Goal: Transaction & Acquisition: Purchase product/service

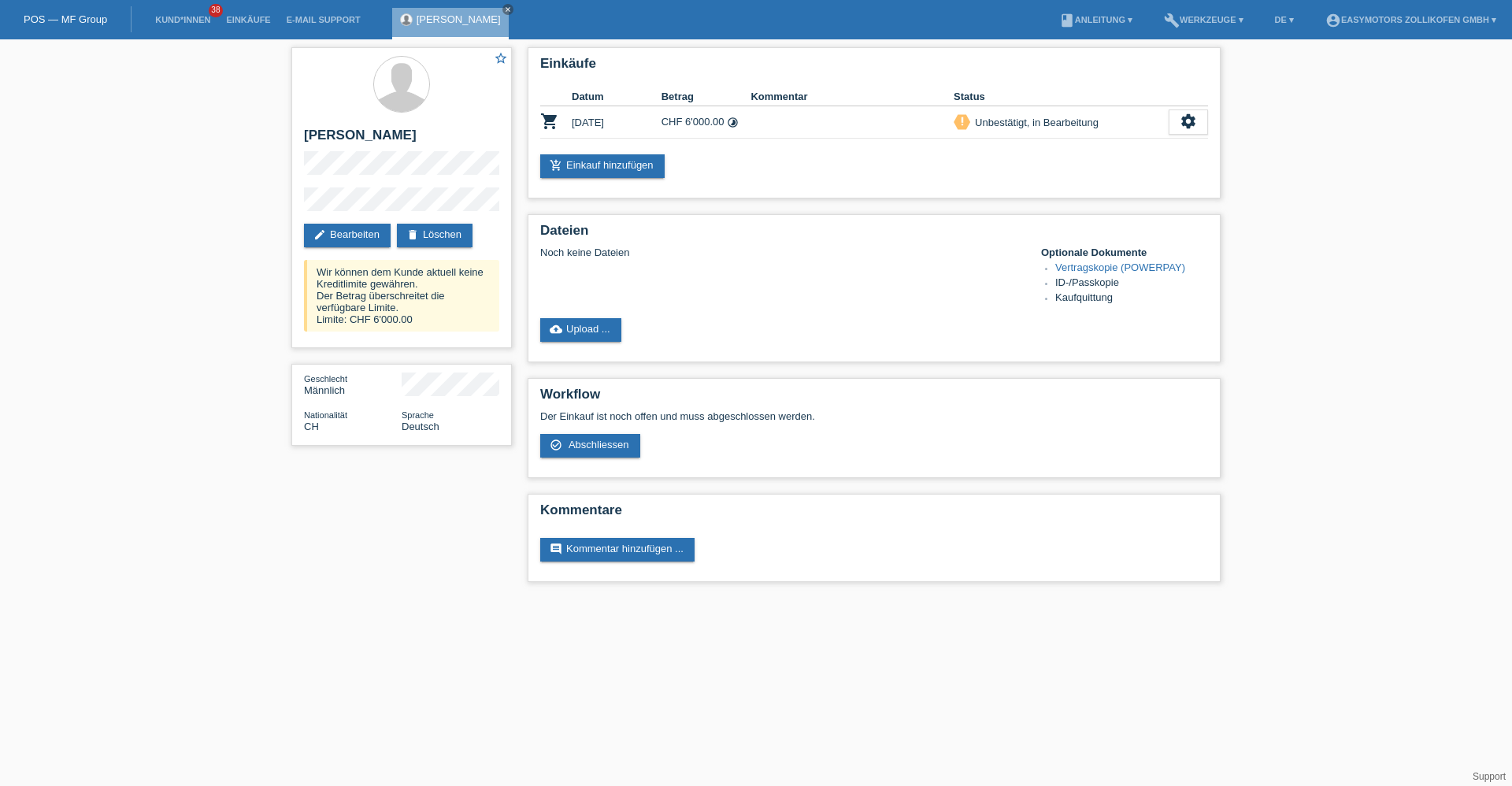
click at [193, 14] on li "Kund*innen 38" at bounding box center [182, 20] width 71 height 41
click at [192, 15] on link "Kund*innen" at bounding box center [182, 19] width 71 height 10
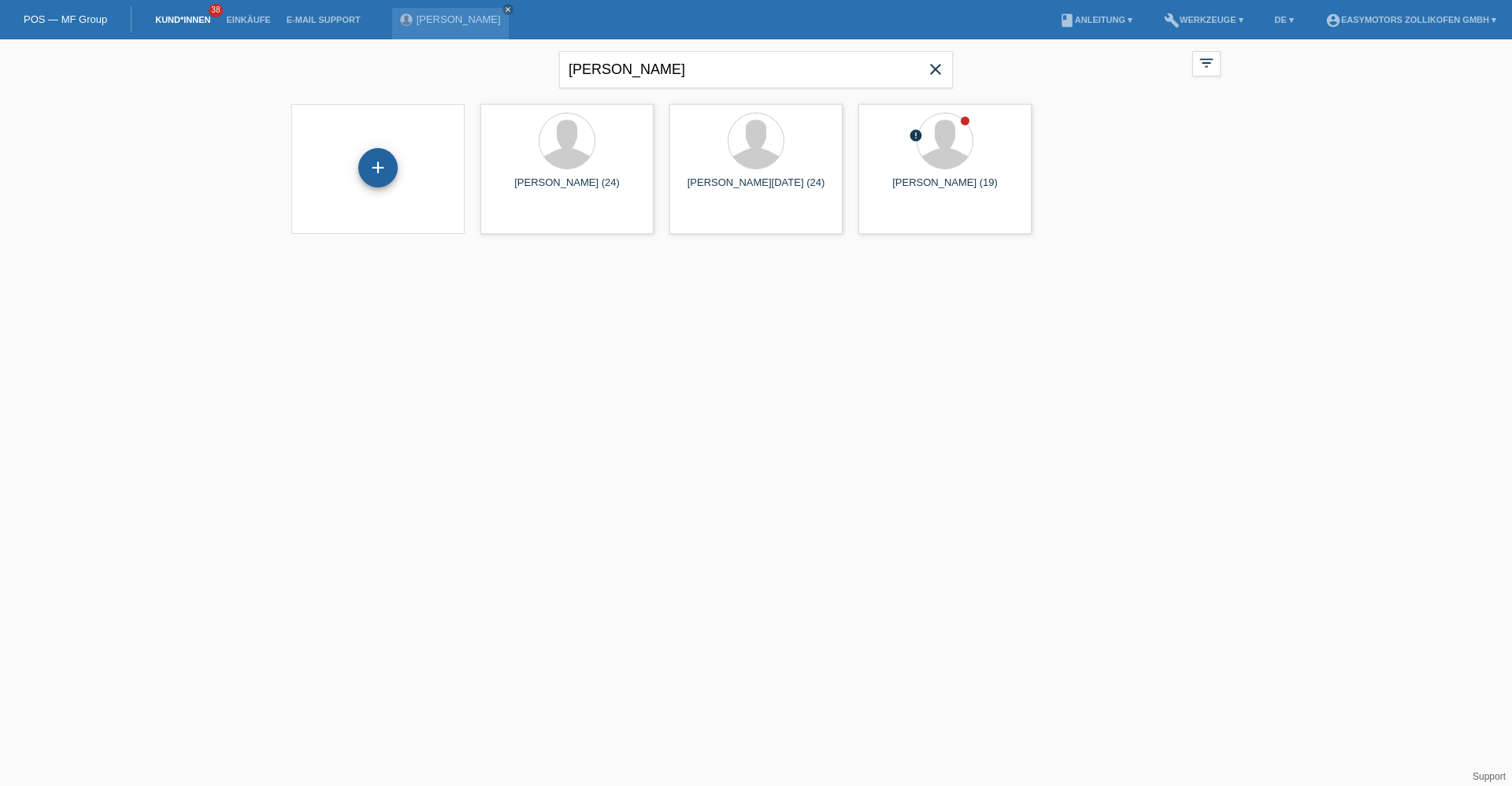
click at [362, 165] on div "+" at bounding box center [378, 168] width 40 height 40
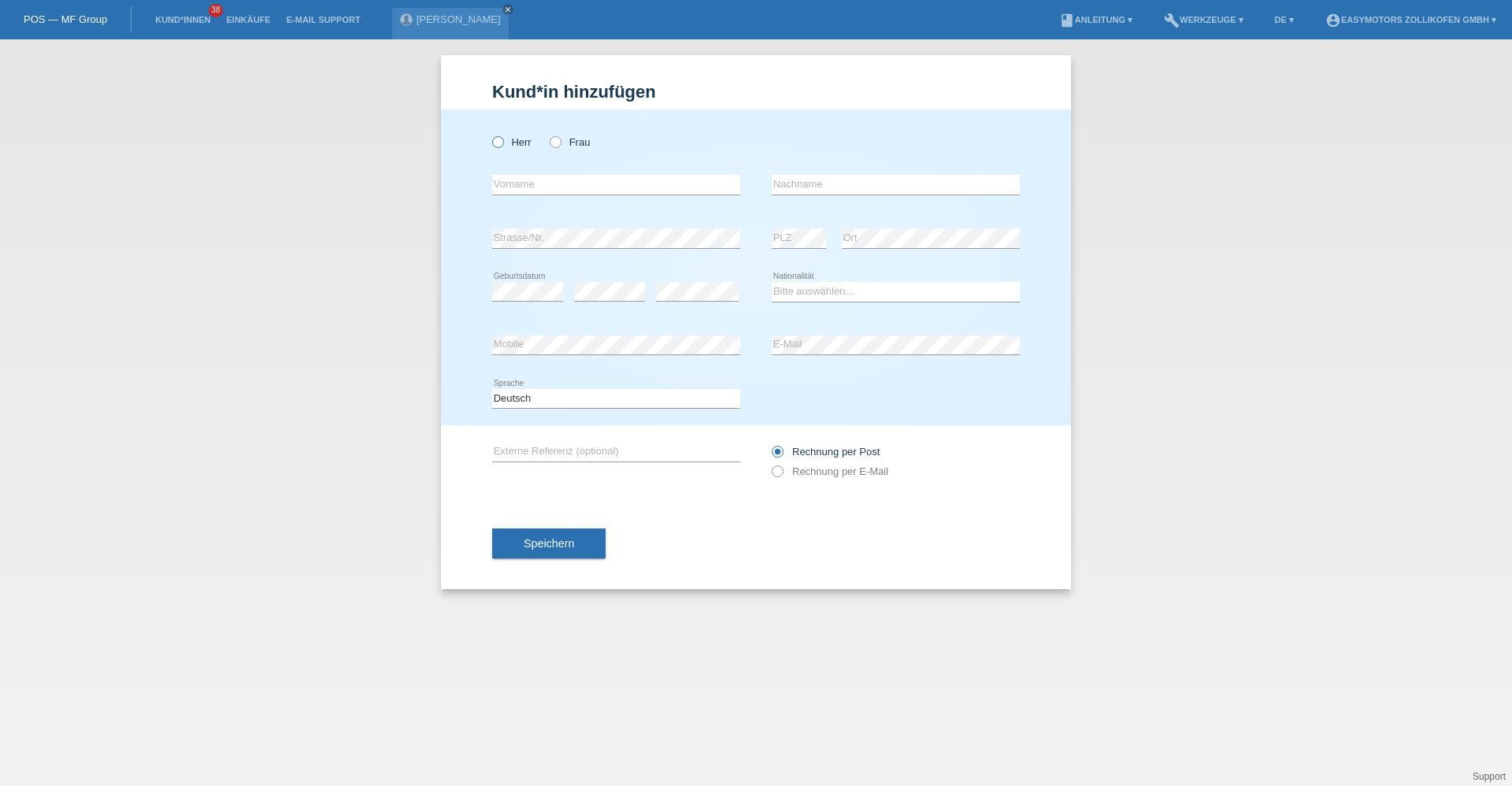
click at [514, 142] on label "Herr" at bounding box center [512, 142] width 40 height 12
click at [503, 142] on input "Herr" at bounding box center [497, 141] width 11 height 11
radio input "true"
click at [514, 178] on input "text" at bounding box center [616, 185] width 248 height 19
type input "Andreas Marcel"
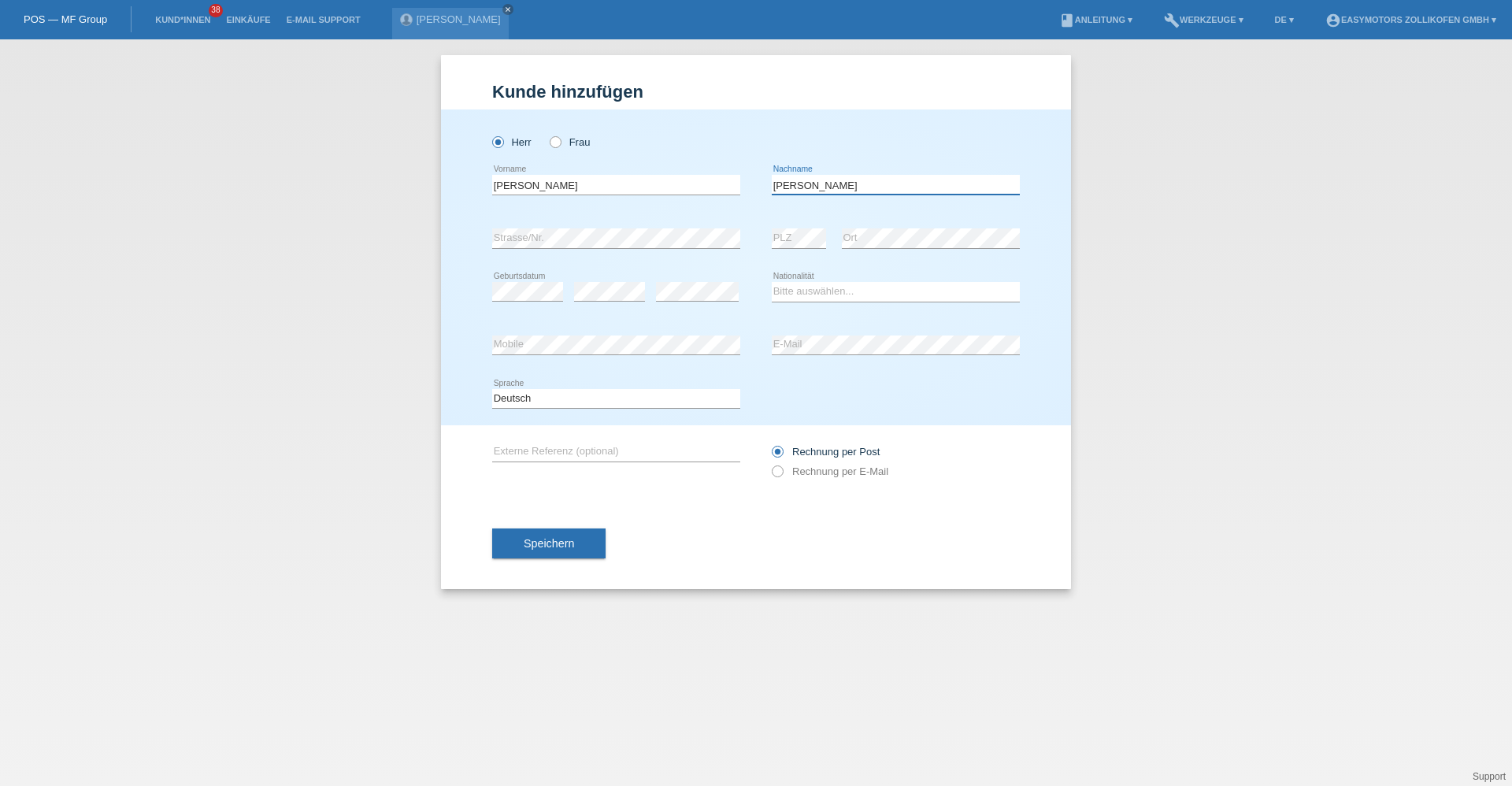
type input "Schmid"
select select "CH"
click at [575, 548] on button "Speichern" at bounding box center [549, 543] width 114 height 30
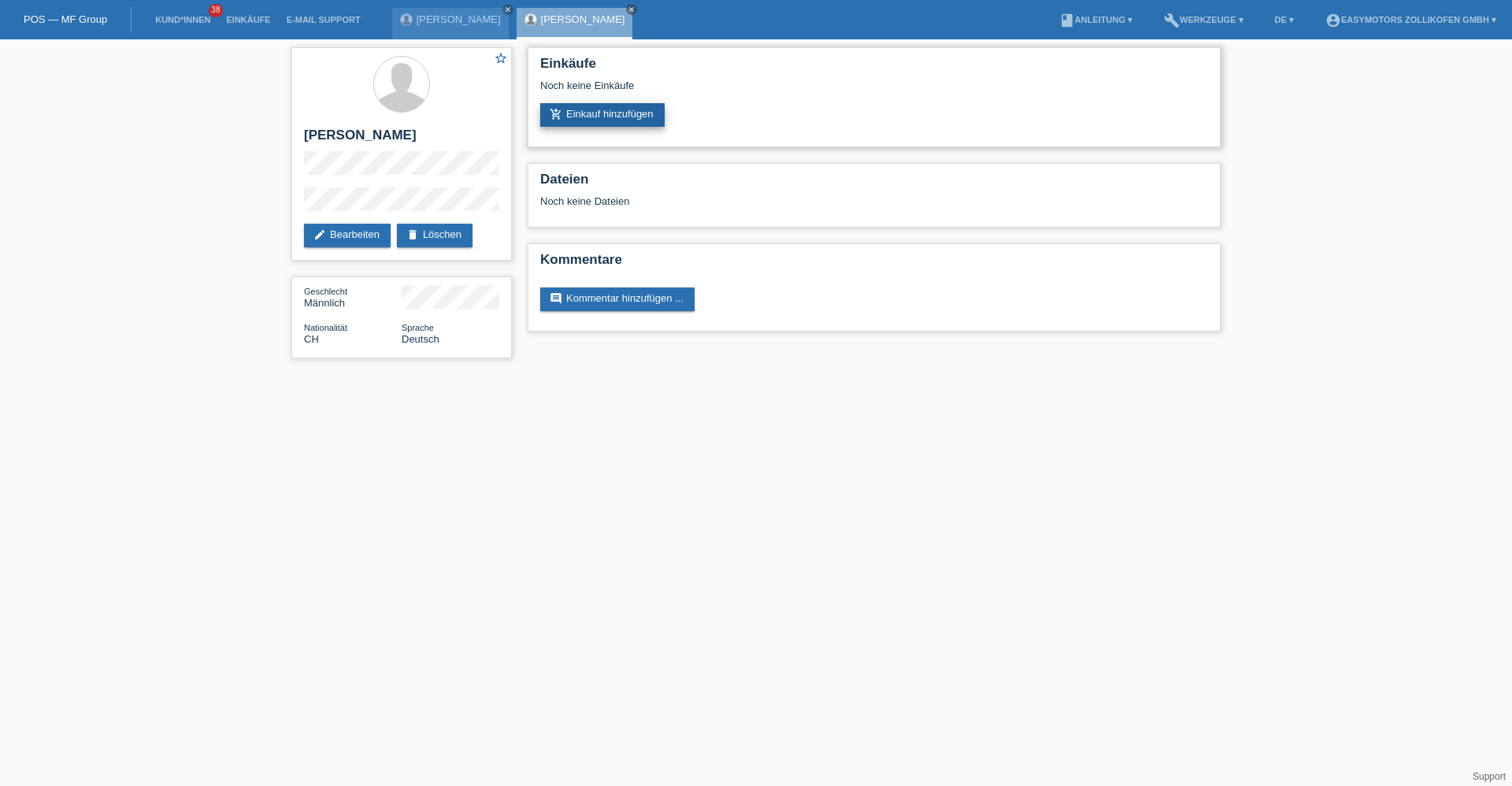
click at [619, 124] on link "add_shopping_cart Einkauf hinzufügen" at bounding box center [602, 114] width 124 height 24
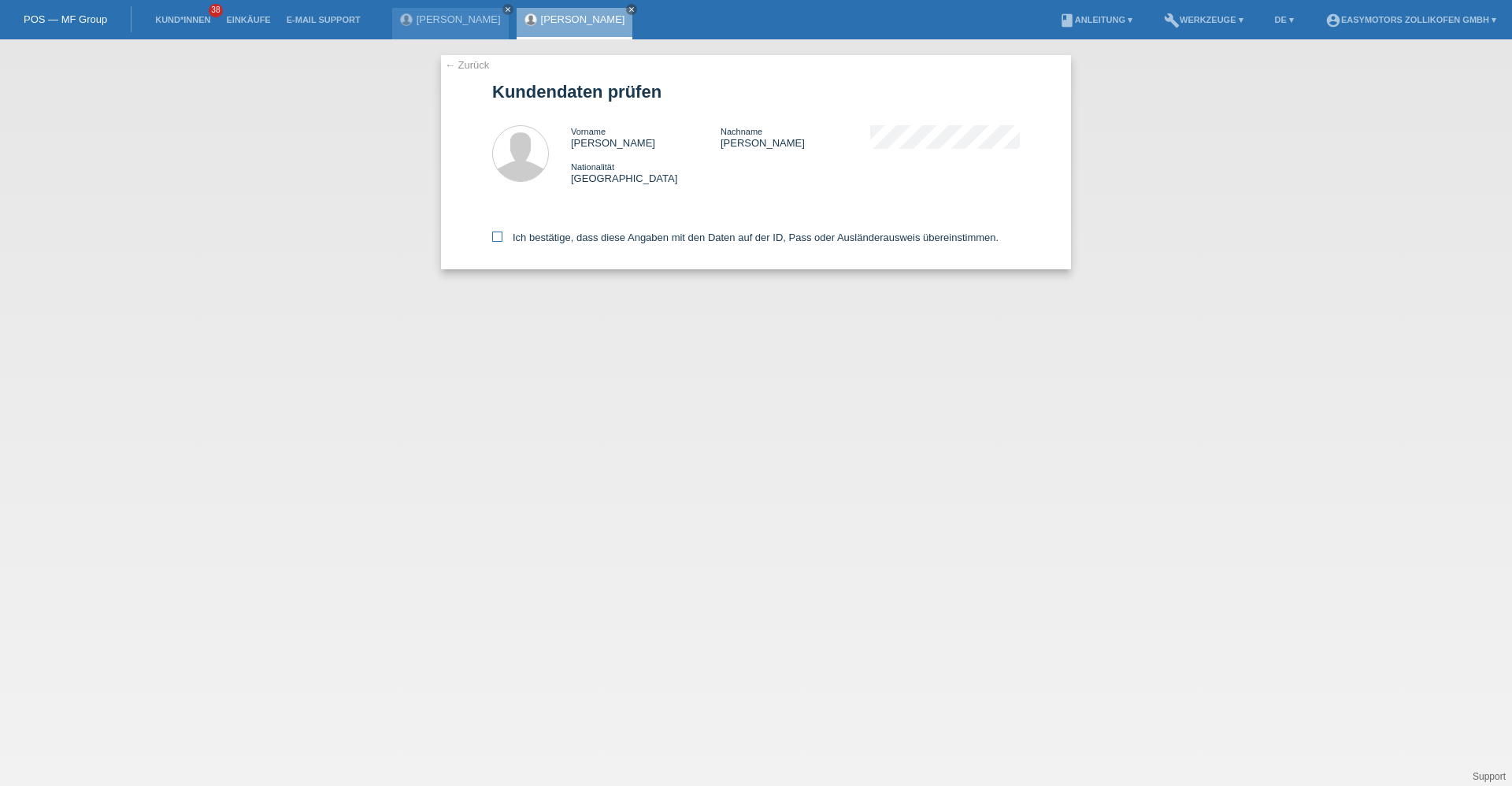
click at [542, 243] on label "Ich bestätige, dass diese Angaben mit den Daten auf der ID, Pass oder Ausländer…" at bounding box center [745, 238] width 506 height 12
click at [503, 242] on input "Ich bestätige, dass diese Angaben mit den Daten auf der ID, Pass oder Ausländer…" at bounding box center [497, 237] width 11 height 11
checkbox input "true"
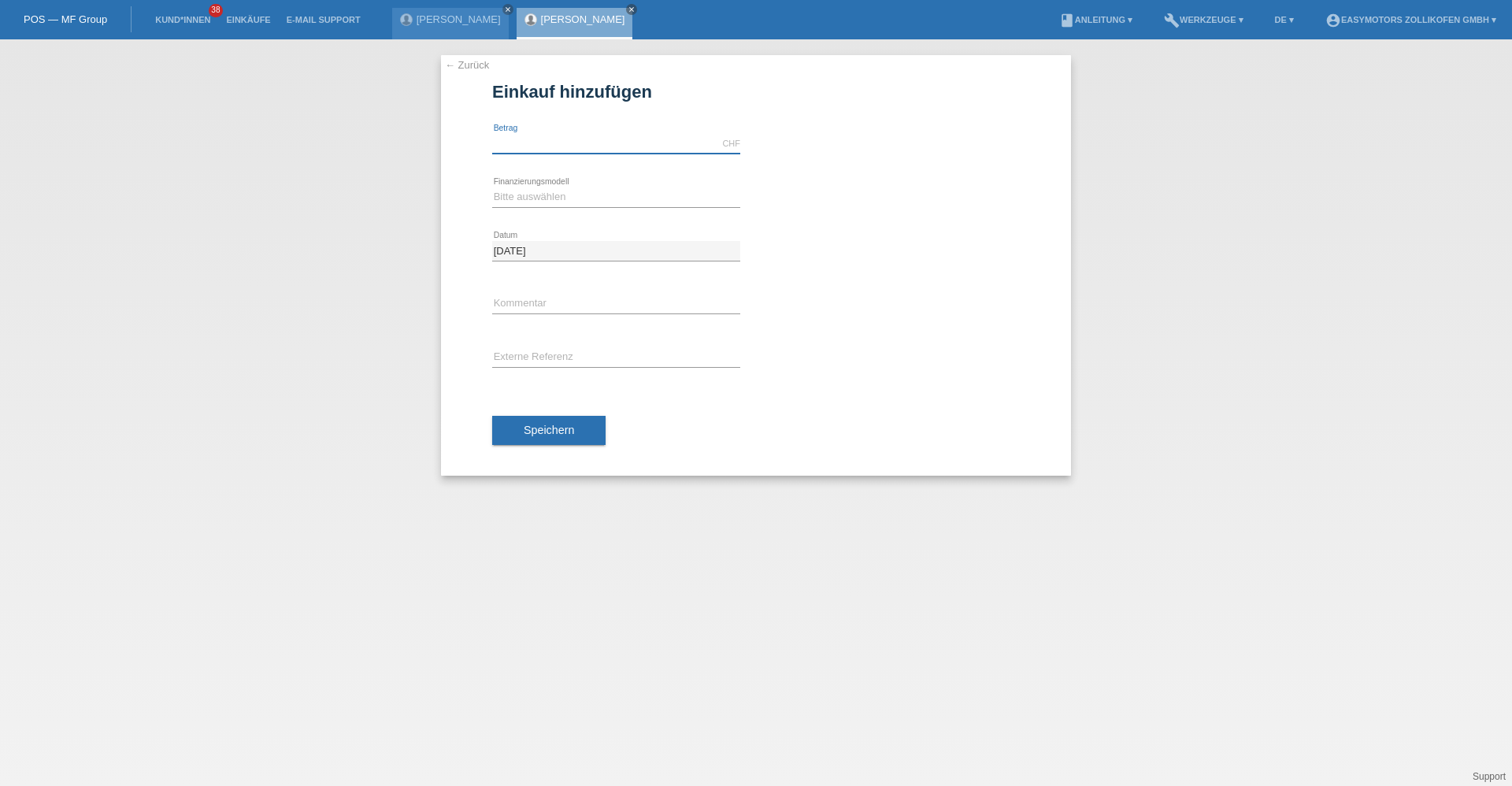
click at [589, 145] on input "text" at bounding box center [616, 144] width 248 height 19
type input "6490.00"
click at [497, 195] on select "Bitte auswählen Fixe Raten Kauf auf Rechnung mit Teilzahlungsoption" at bounding box center [616, 196] width 248 height 19
select select "67"
click at [492, 187] on select "Bitte auswählen Fixe Raten Kauf auf Rechnung mit Teilzahlungsoption" at bounding box center [616, 196] width 248 height 19
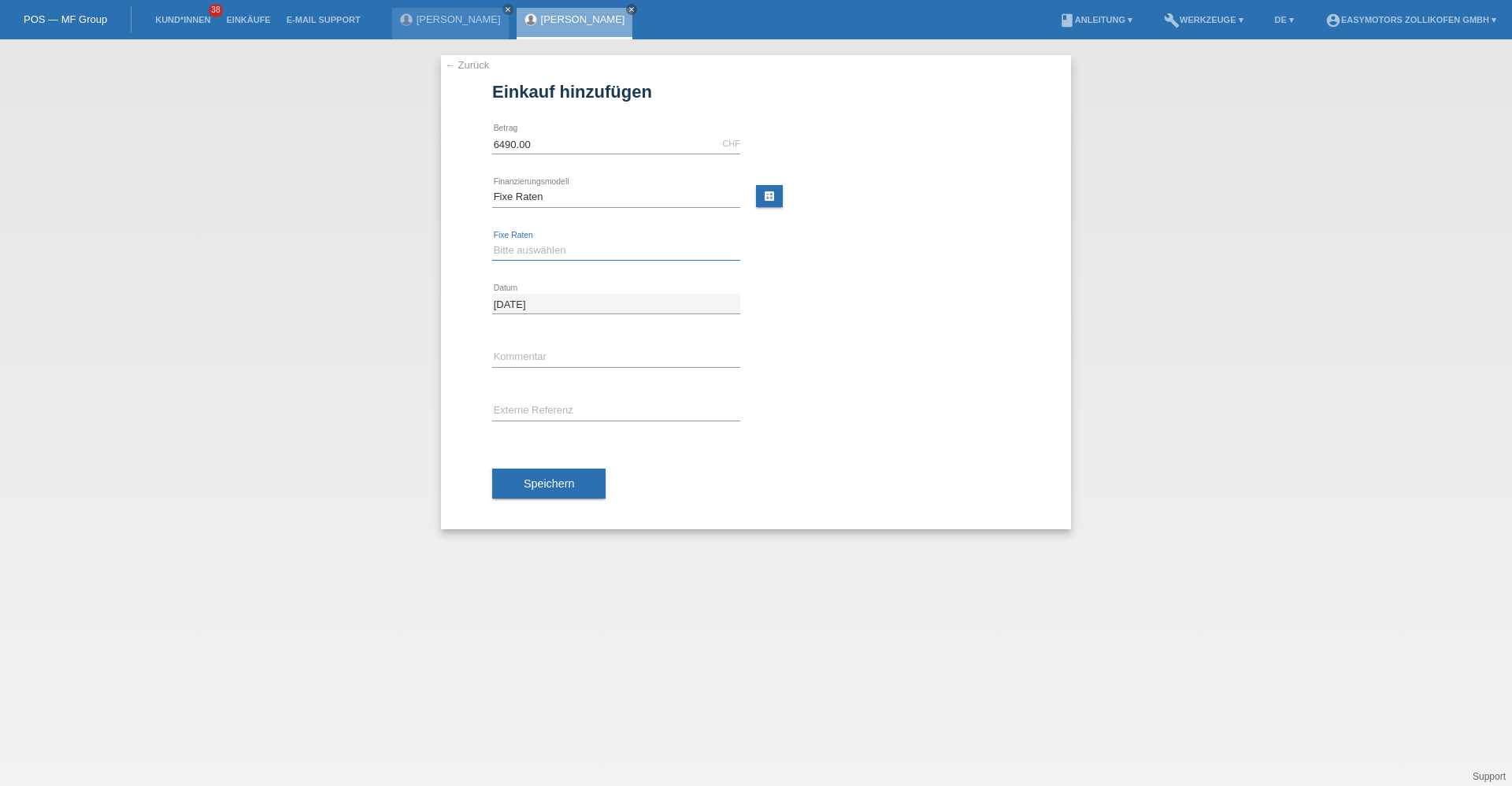
click at [524, 256] on select "Bitte auswählen 12 Raten 24 Raten 36 Raten 48 Raten" at bounding box center [616, 250] width 248 height 19
select select "136"
click at [492, 241] on select "Bitte auswählen 12 Raten 24 Raten 36 Raten 48 Raten" at bounding box center [616, 250] width 248 height 19
click at [533, 460] on div "Speichern" at bounding box center [756, 483] width 528 height 92
click at [533, 464] on div "Speichern" at bounding box center [756, 483] width 528 height 92
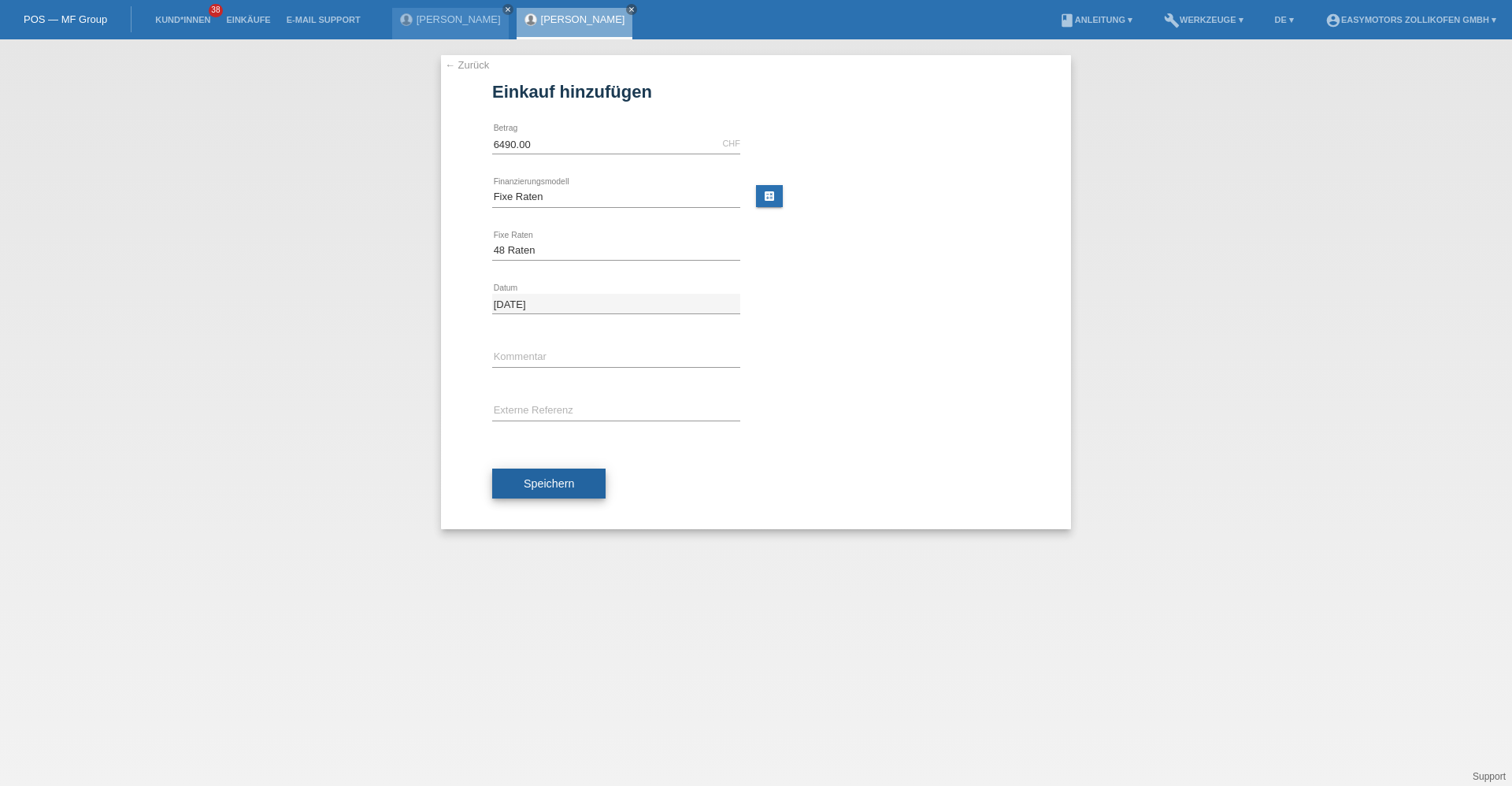
click at [526, 479] on span "Speichern" at bounding box center [549, 483] width 50 height 13
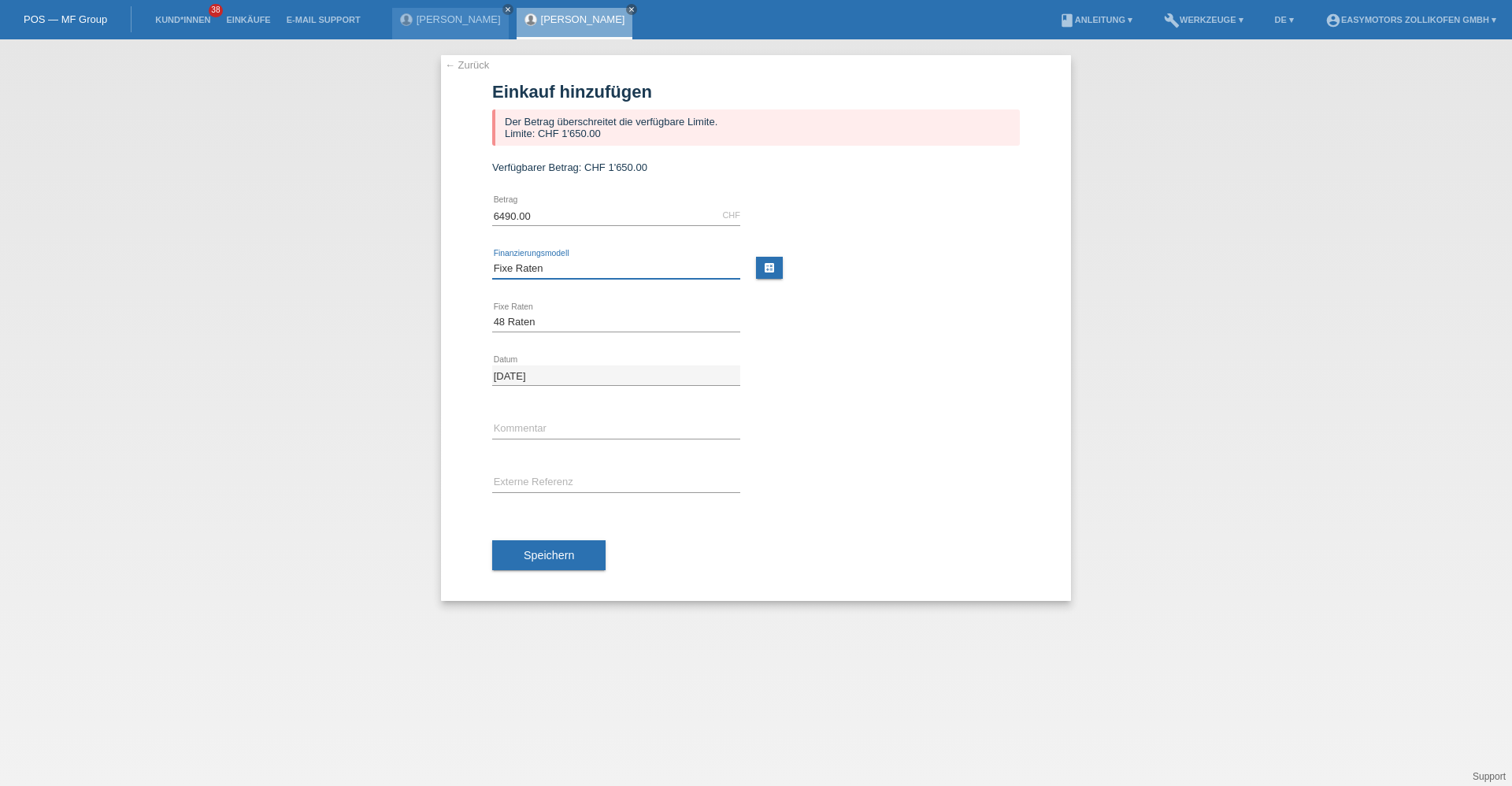
click at [576, 262] on select "Bitte auswählen Fixe Raten Kauf auf Rechnung mit Teilzahlungsoption" at bounding box center [616, 268] width 248 height 19
select select "68"
click at [492, 259] on select "Bitte auswählen Fixe Raten Kauf auf Rechnung mit Teilzahlungsoption" at bounding box center [616, 268] width 248 height 19
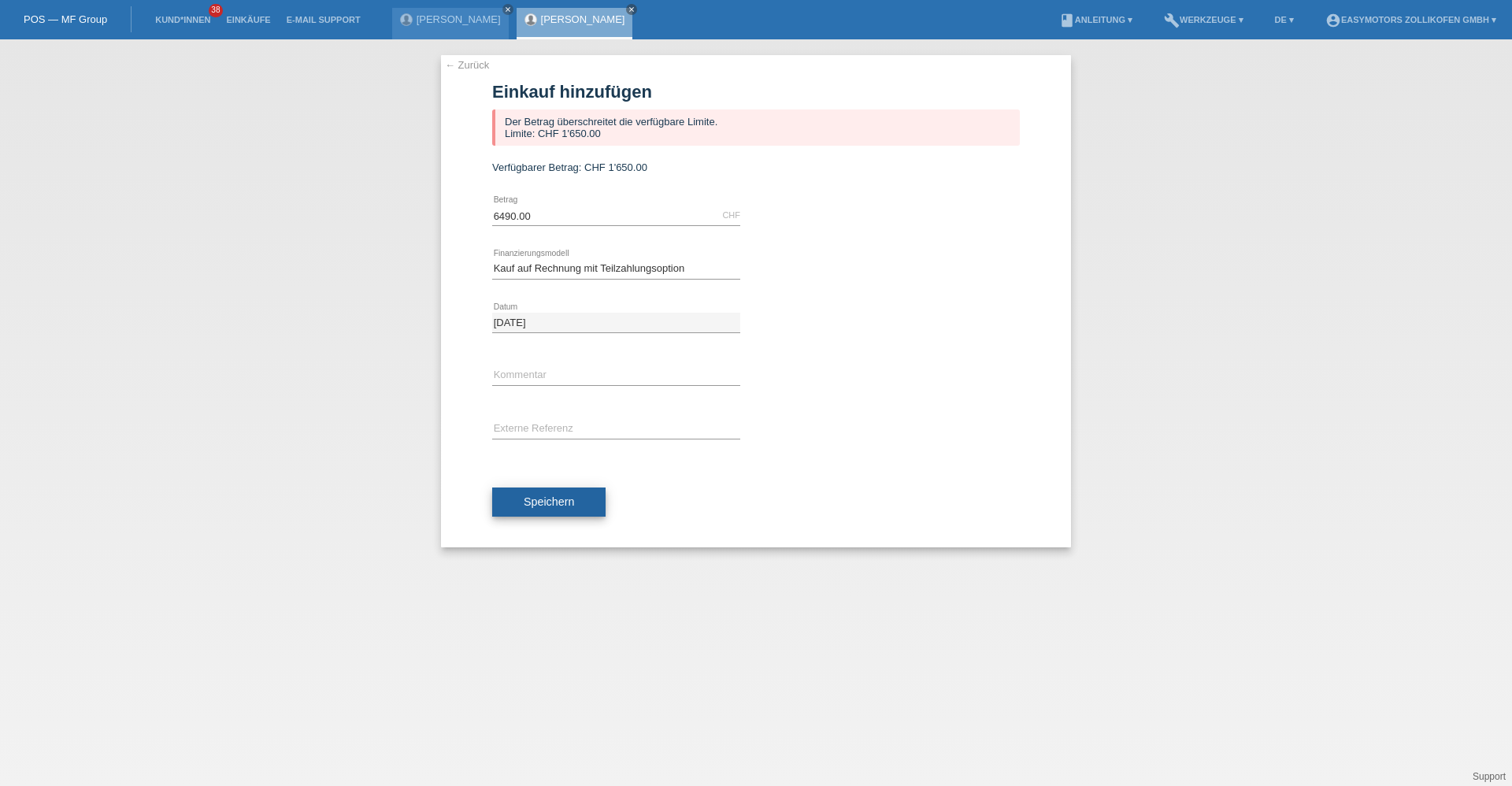
click at [552, 500] on span "Speichern" at bounding box center [549, 502] width 50 height 13
drag, startPoint x: 534, startPoint y: 211, endPoint x: 416, endPoint y: 232, distance: 119.9
click at [416, 232] on div "← Zurück Einkauf hinzufügen Der Betrag überschreitet die verfügbare Limite. Lim…" at bounding box center [756, 413] width 1512 height 747
type input "5000.00"
click at [523, 262] on select "Bitte auswählen Fixe Raten Kauf auf Rechnung mit Teilzahlungsoption" at bounding box center [616, 268] width 248 height 19
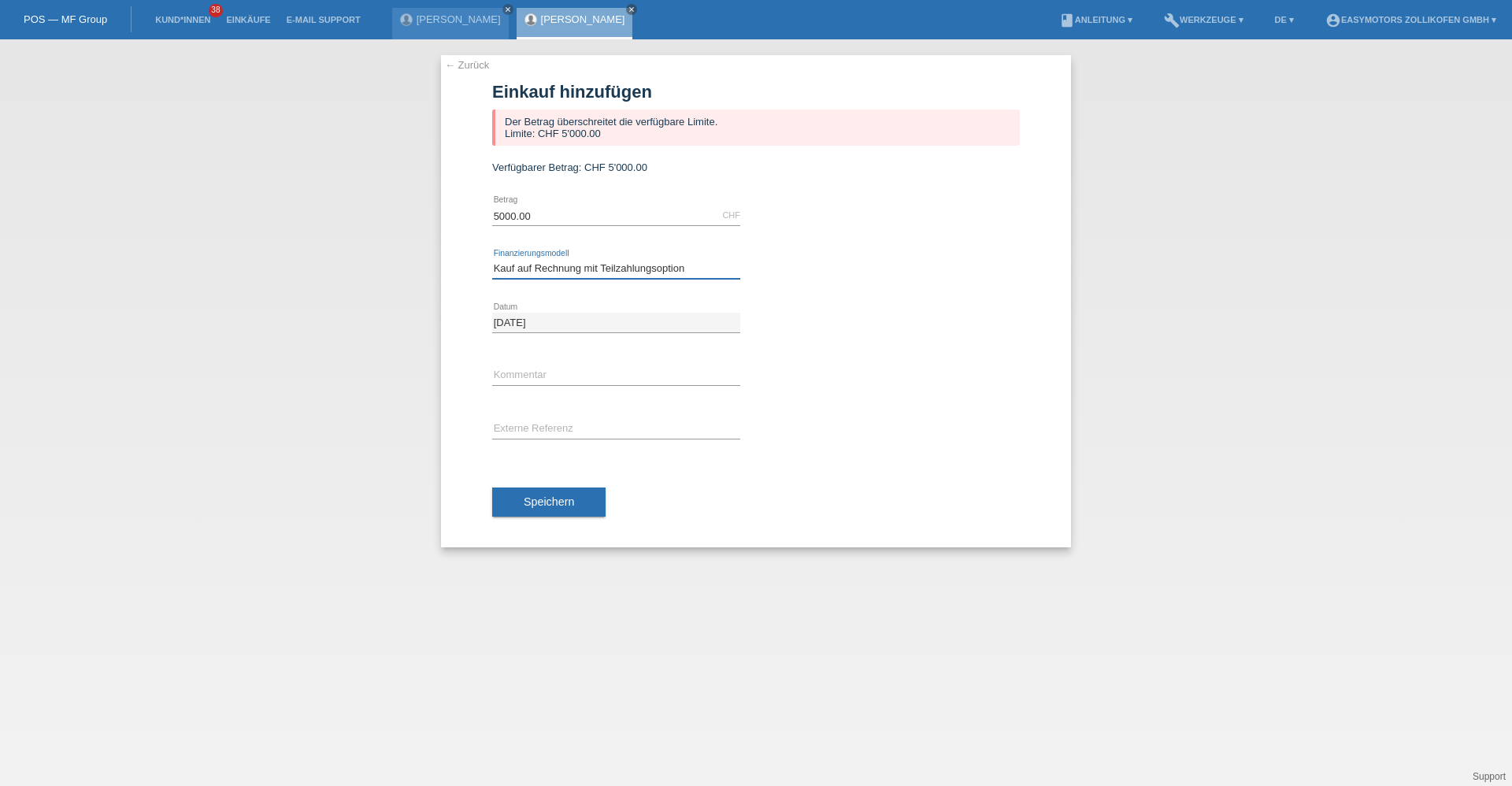
click at [492, 259] on select "Bitte auswählen Fixe Raten Kauf auf Rechnung mit Teilzahlungsoption" at bounding box center [616, 268] width 248 height 19
click at [541, 501] on span "Speichern" at bounding box center [549, 502] width 50 height 13
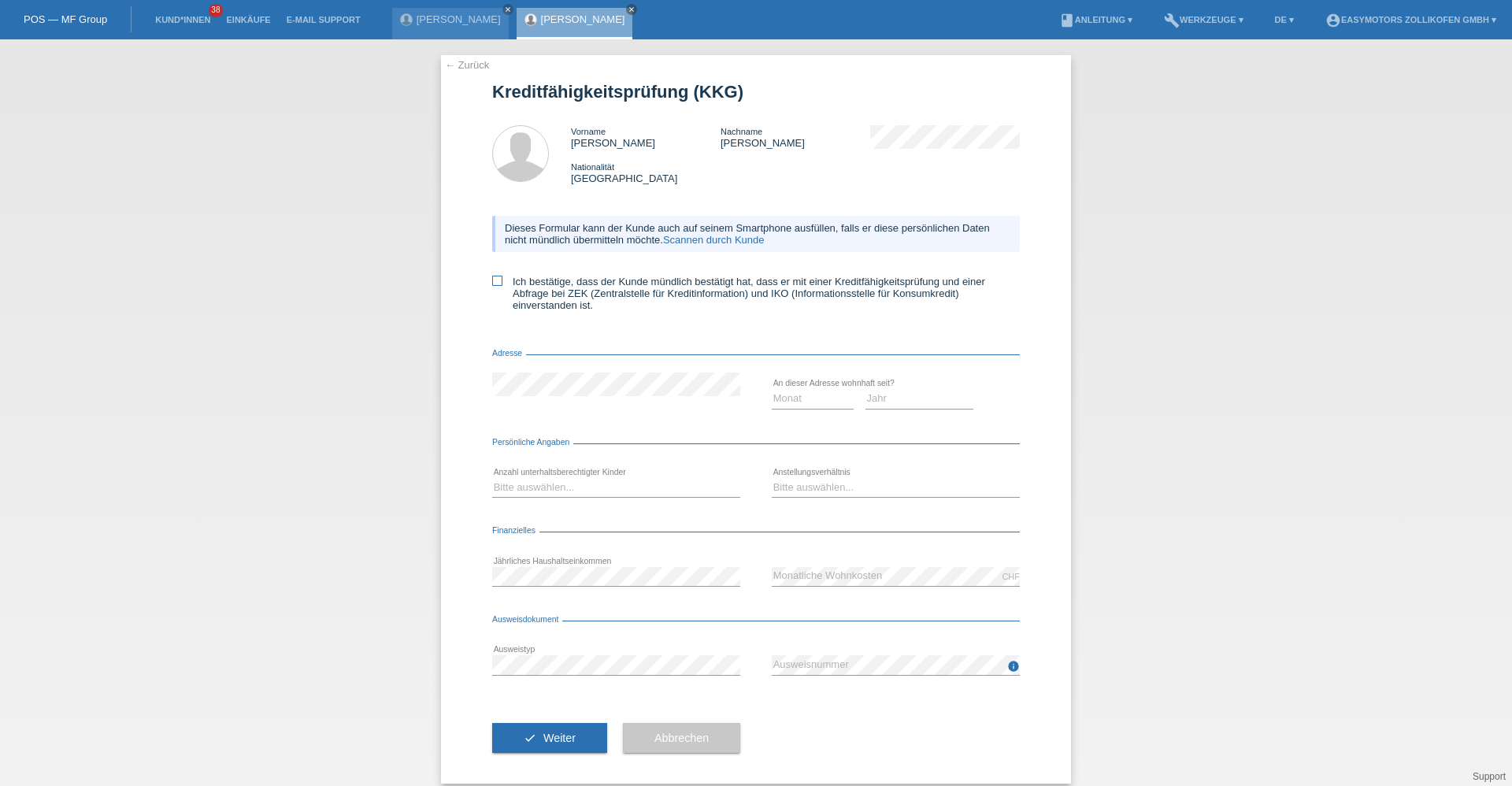
click at [492, 283] on icon at bounding box center [497, 281] width 11 height 11
click at [492, 283] on input "Ich bestätige, dass der Kunde mündlich bestätigt hat, dass er mit einer Kreditf…" at bounding box center [497, 281] width 11 height 11
checkbox input "true"
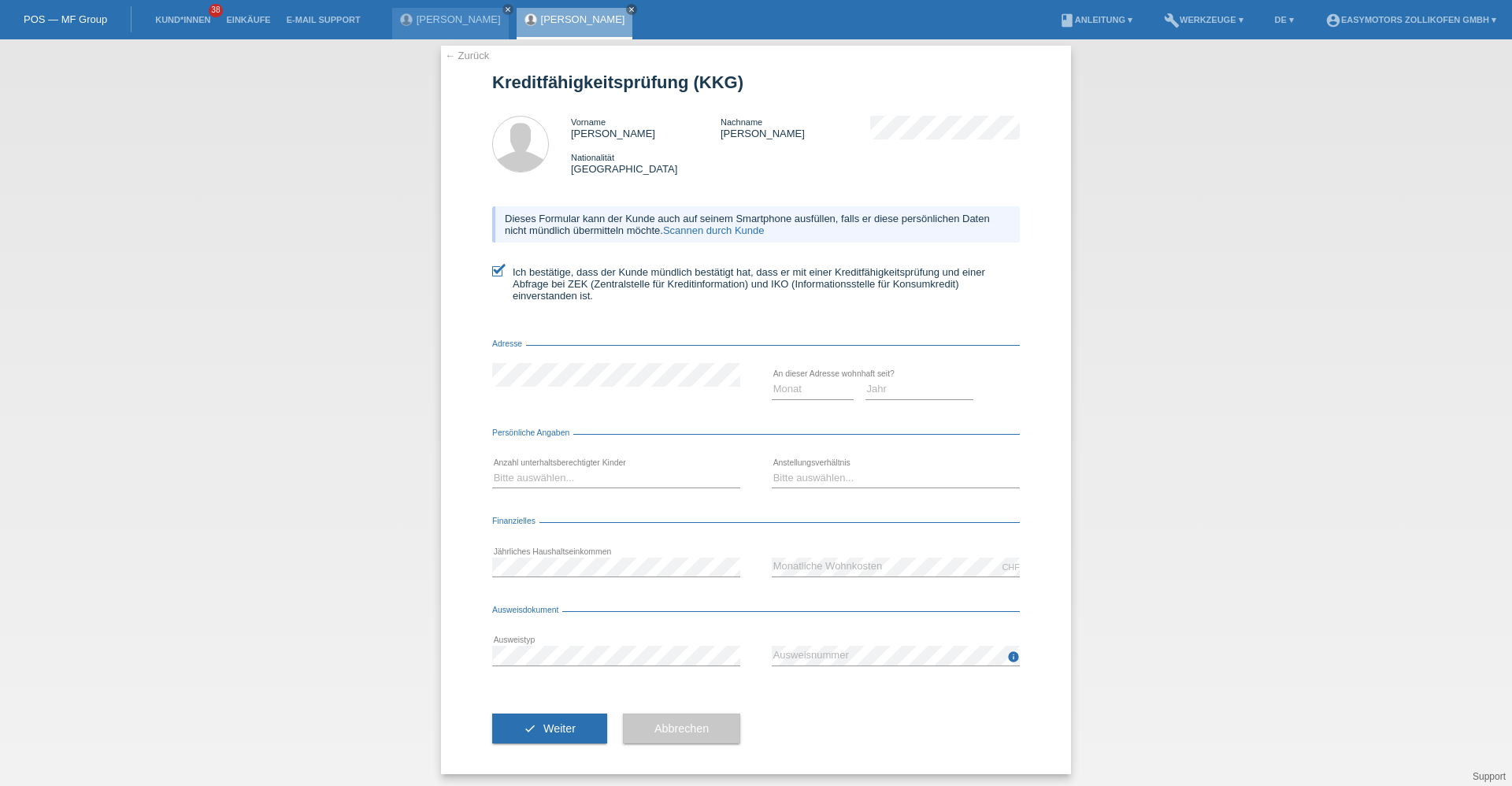
scroll to position [14, 0]
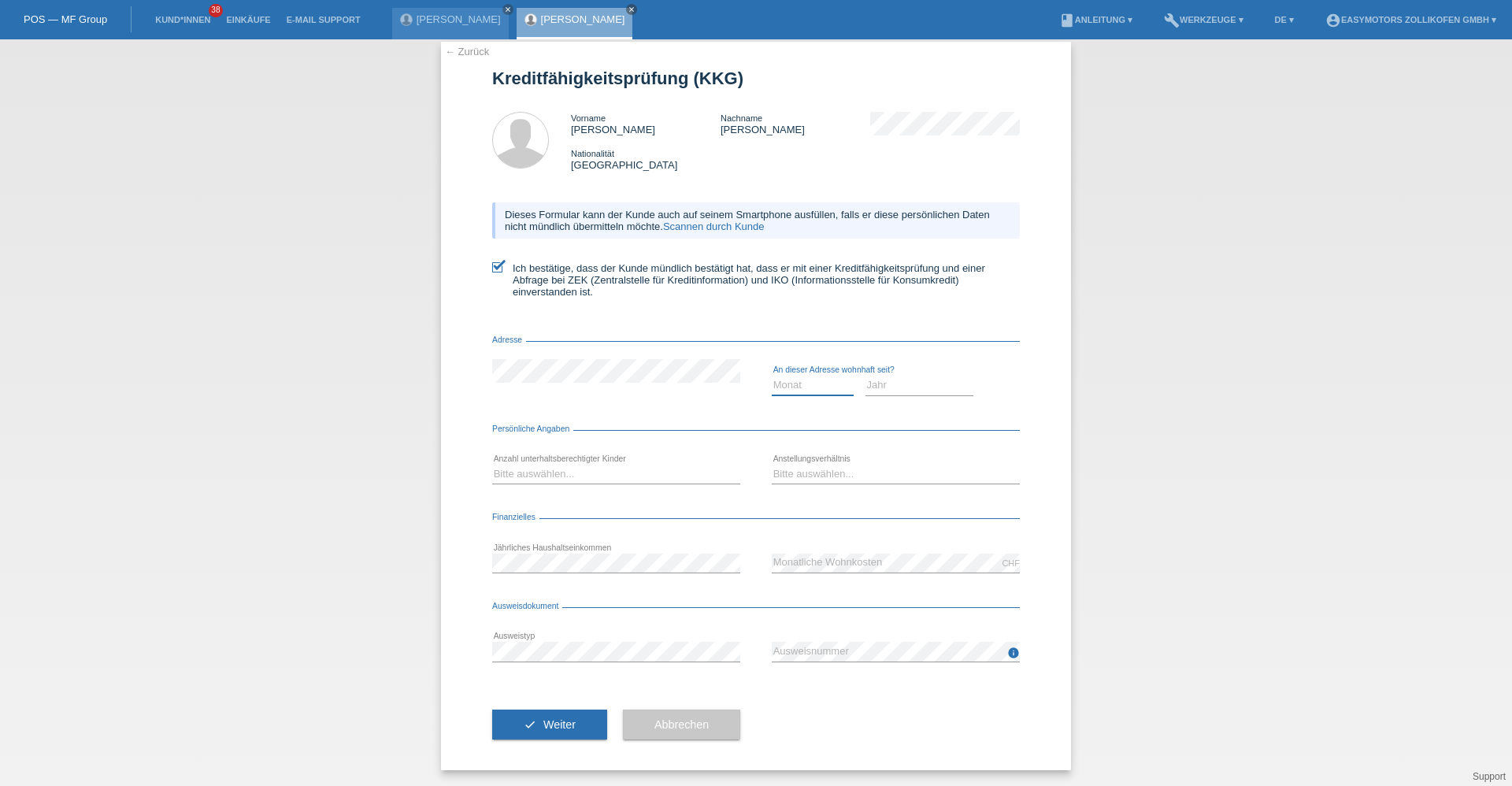
click at [785, 387] on select "Monat 01 02 03 04 05 06 07 08 09 10" at bounding box center [812, 384] width 82 height 19
select select "01"
click at [772, 376] on select "Monat 01 02 03 04 05 06 07 08 09 10" at bounding box center [812, 384] width 82 height 19
drag, startPoint x: 875, startPoint y: 387, endPoint x: 871, endPoint y: 397, distance: 10.8
click at [875, 387] on select "Jahr 2025 2024 2023 2022 2021 2020 2019 2018 2017 2016 2015 2014 2013 2012 2011…" at bounding box center [919, 384] width 109 height 19
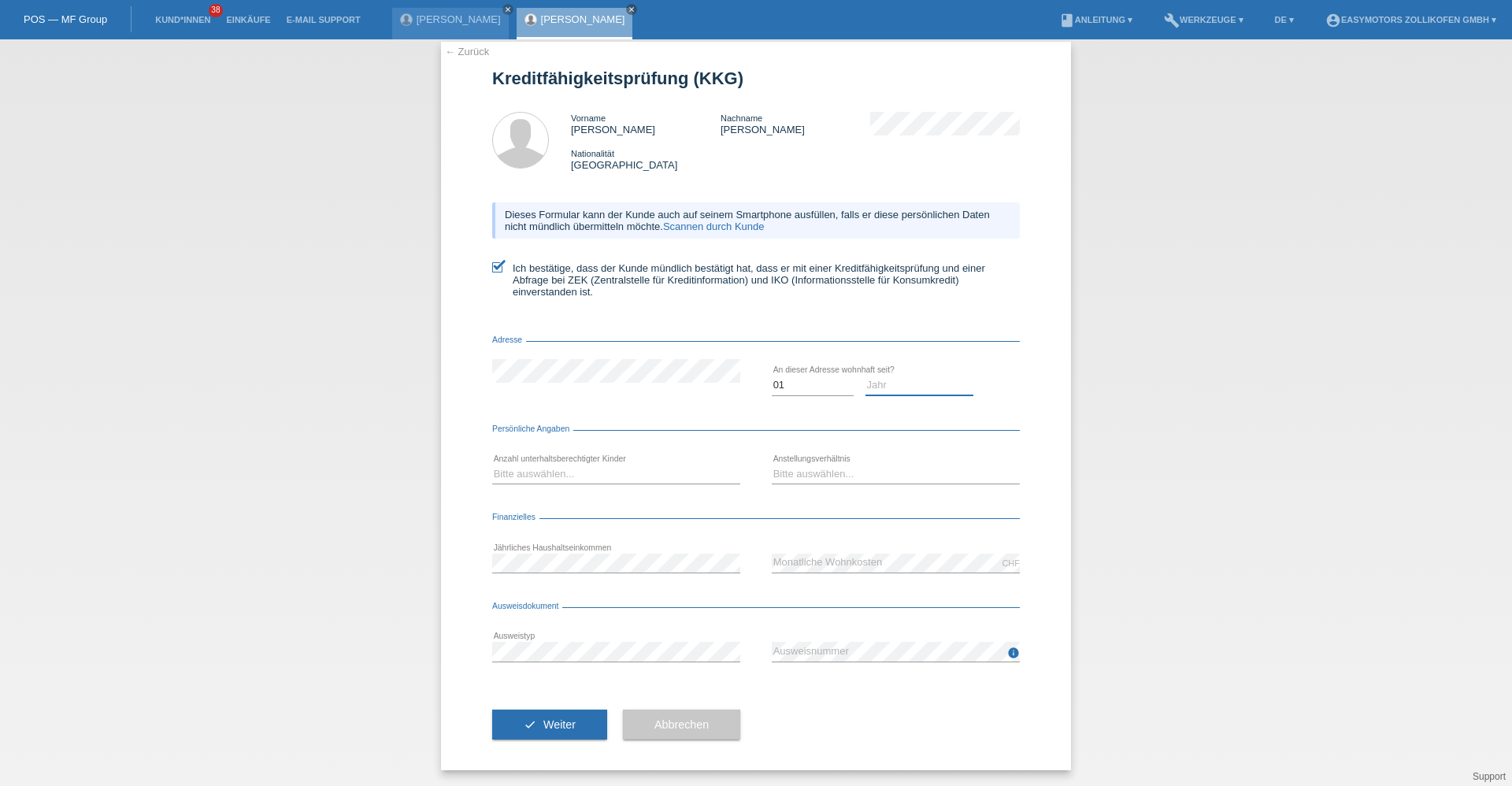
select select "2023"
click at [865, 376] on select "Jahr 2025 2024 2023 2022 2021 2020 2019 2018 2017 2016 2015 2014 2013 2012 2011…" at bounding box center [919, 384] width 109 height 19
click at [586, 473] on select "Bitte auswählen... 0 1 2 3 4 5 6 7 8 9" at bounding box center [616, 474] width 248 height 19
select select "0"
click at [492, 465] on select "Bitte auswählen... 0 1 2 3 4 5 6 7 8 9" at bounding box center [616, 474] width 248 height 19
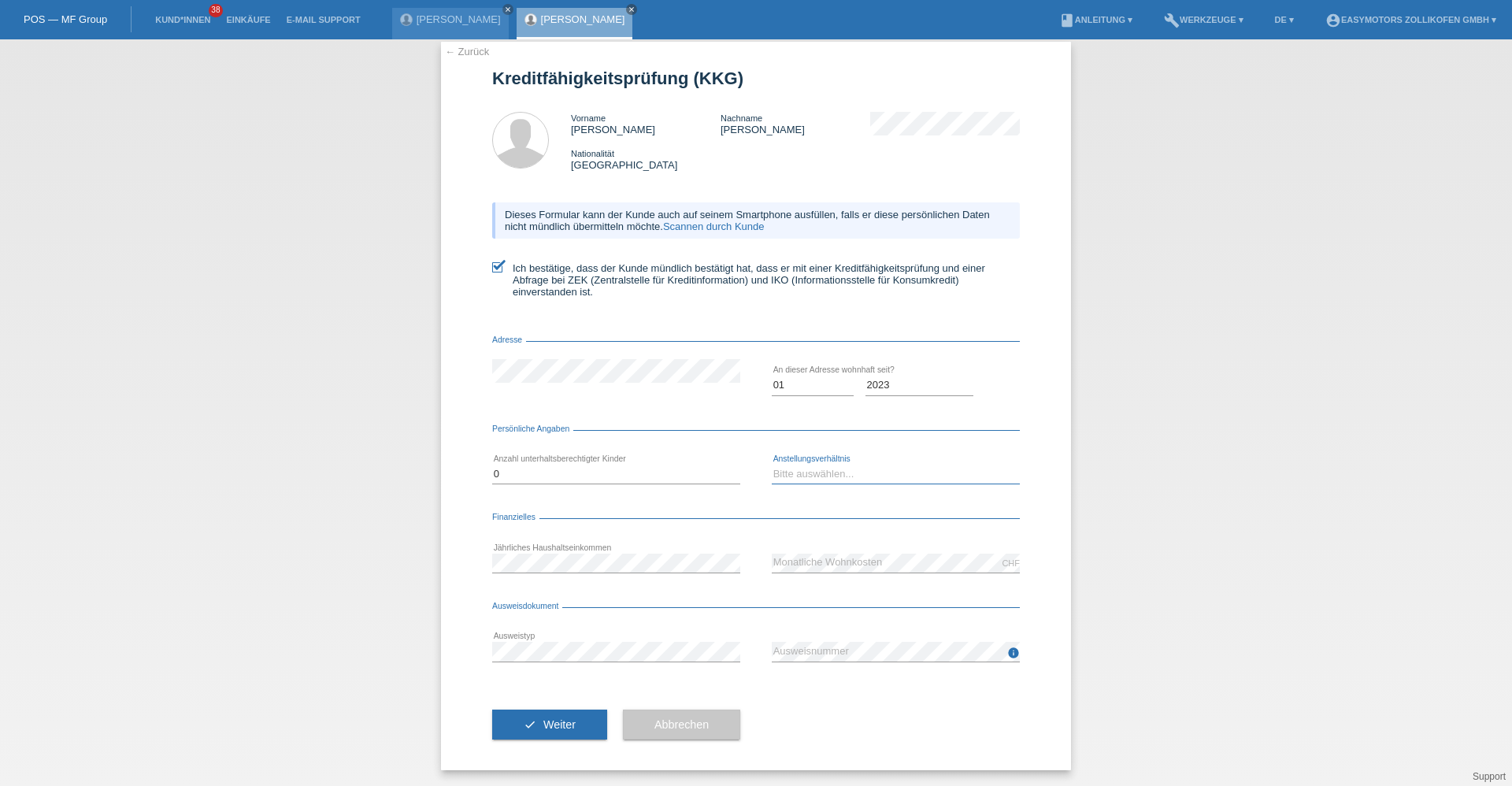
click at [807, 479] on select "Bitte auswählen... Unbefristet Befristet Lehrling/Student Pensioniert Nicht arb…" at bounding box center [896, 474] width 248 height 19
select select "UNLIMITED"
click at [772, 465] on select "Bitte auswählen... Unbefristet Befristet Lehrling/Student Pensioniert Nicht arb…" at bounding box center [896, 474] width 248 height 19
click at [524, 738] on button "check Weiter" at bounding box center [550, 724] width 115 height 30
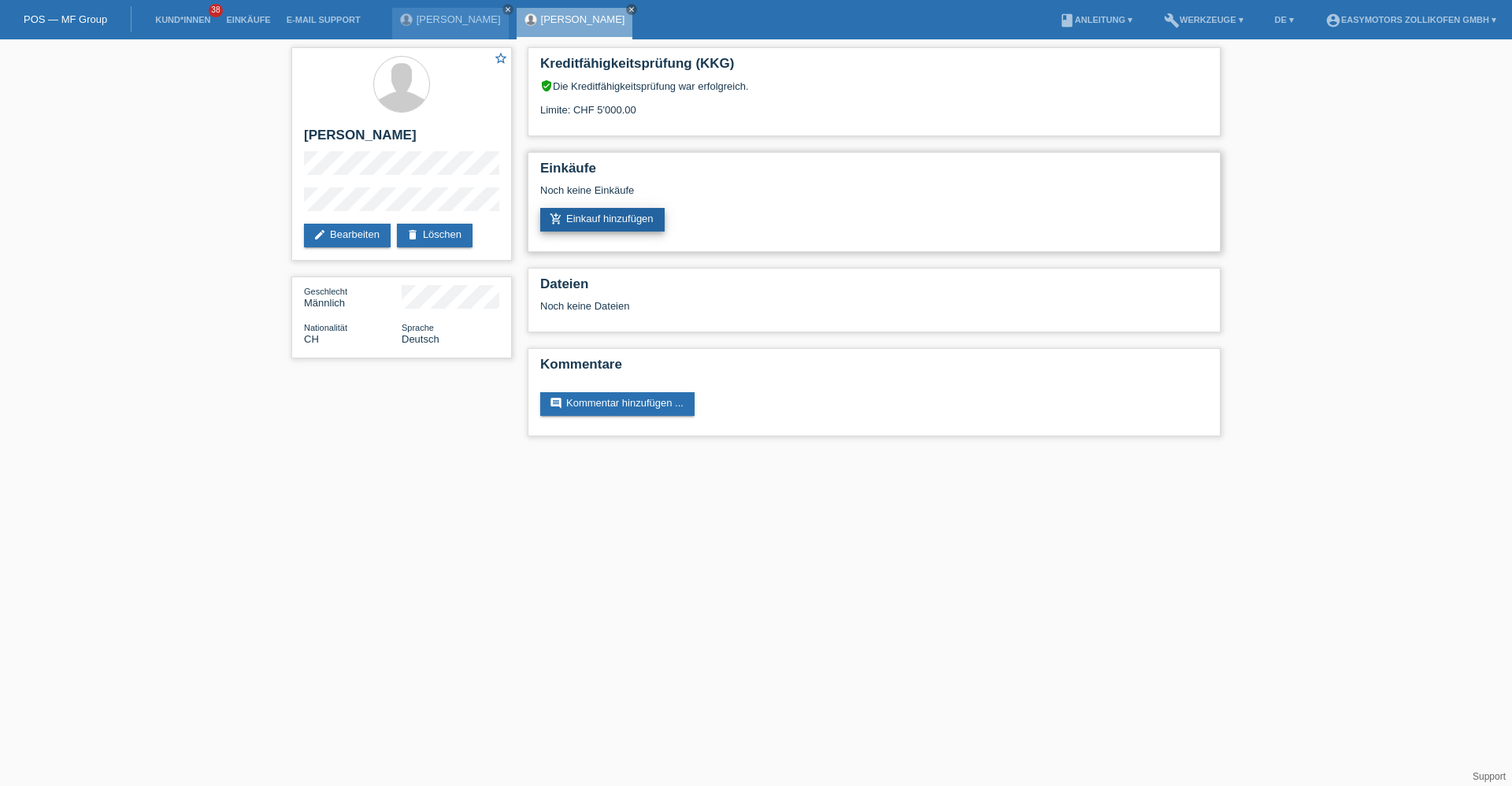
click at [591, 222] on link "add_shopping_cart Einkauf hinzufügen" at bounding box center [602, 219] width 124 height 24
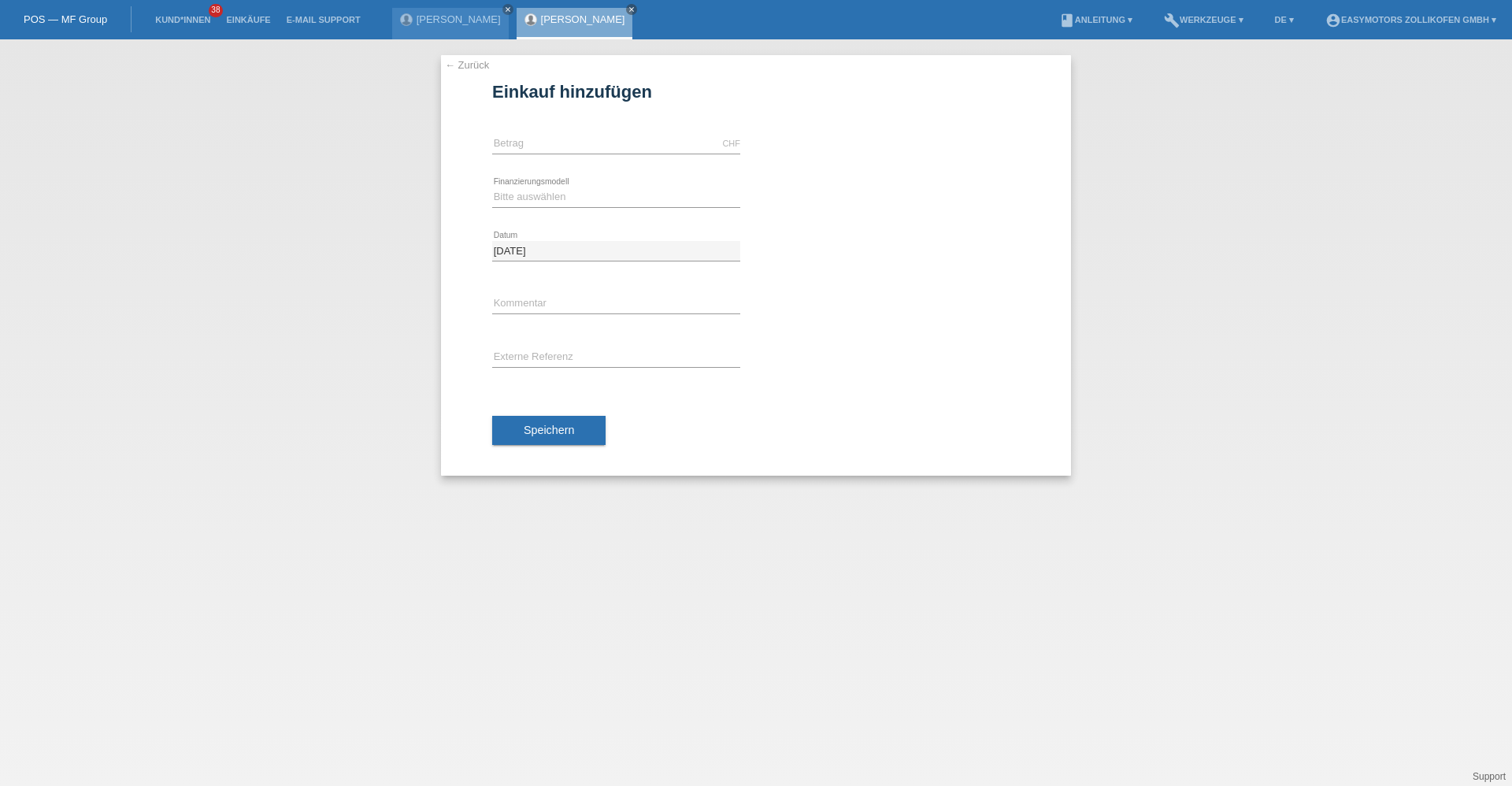
click at [585, 16] on link "[PERSON_NAME]" at bounding box center [583, 19] width 84 height 12
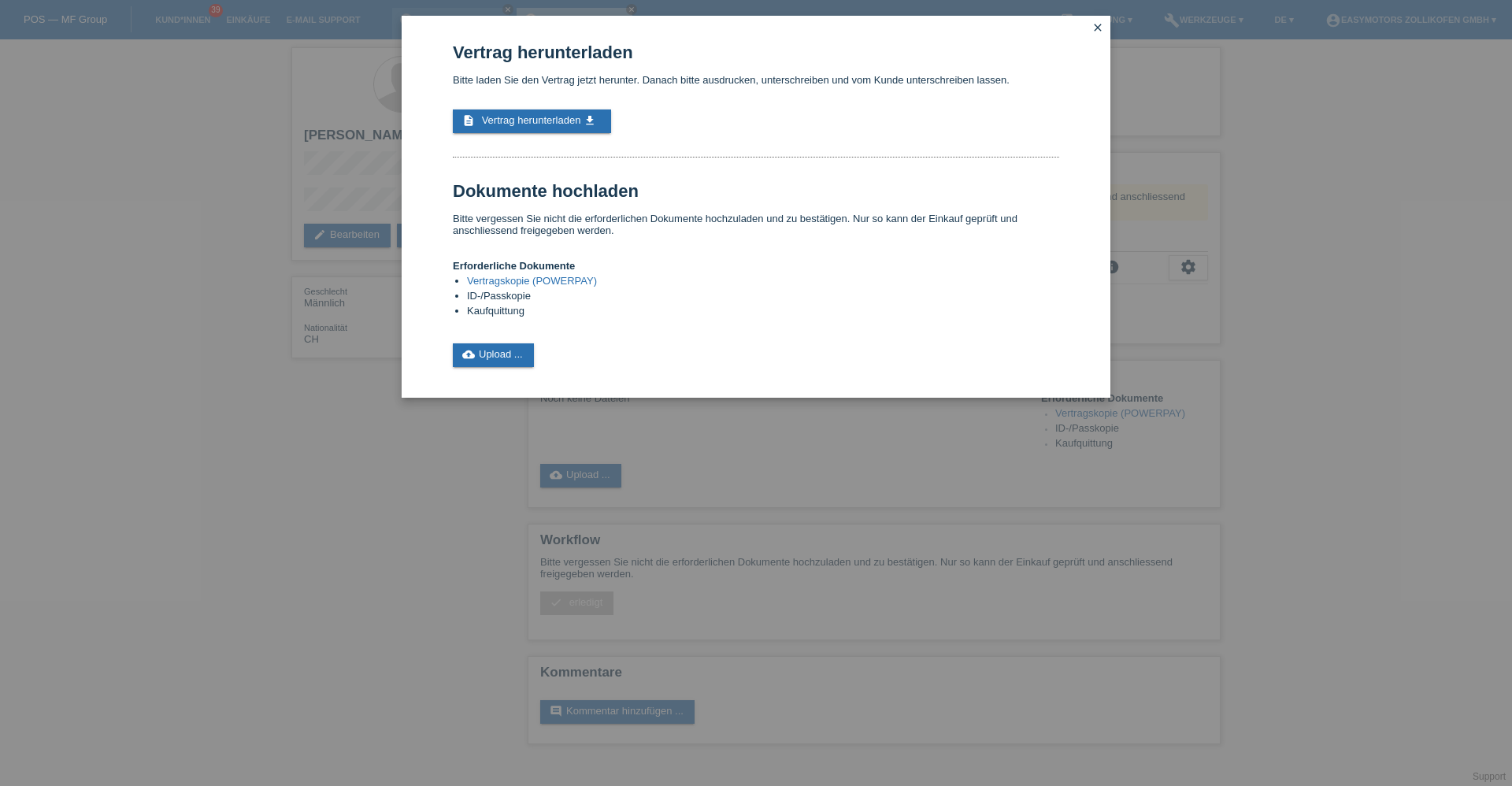
click at [1100, 24] on icon "close" at bounding box center [1098, 28] width 13 height 13
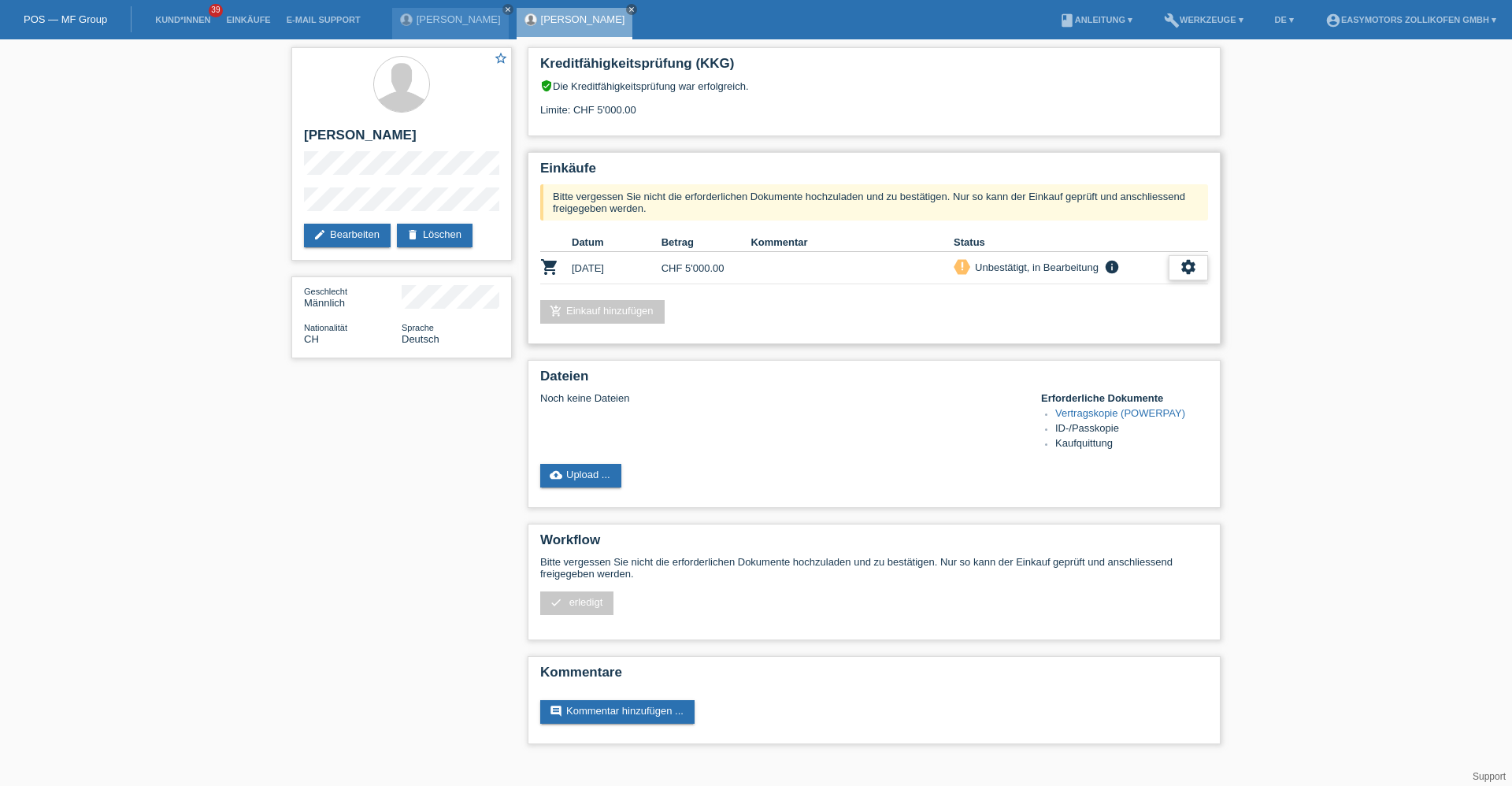
click at [1205, 265] on div "settings" at bounding box center [1188, 268] width 40 height 25
click at [1132, 367] on span "Kunde ist vom Kauf zurückgetreten..." at bounding box center [1116, 363] width 173 height 19
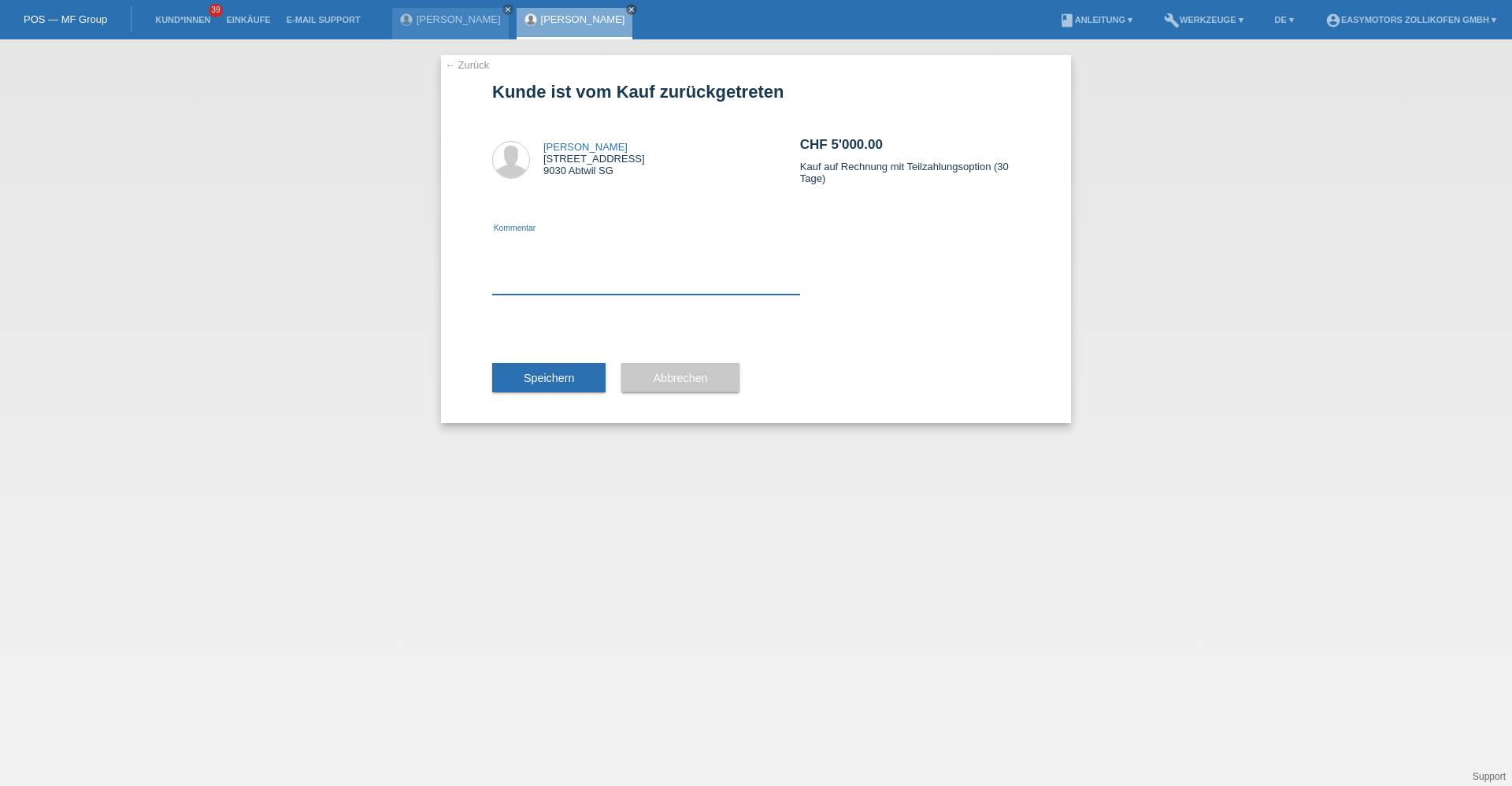
click at [543, 265] on textarea at bounding box center [646, 264] width 308 height 61
type textarea "r"
type textarea "will ohne zins lieber"
click at [555, 365] on button "Speichern" at bounding box center [549, 378] width 114 height 30
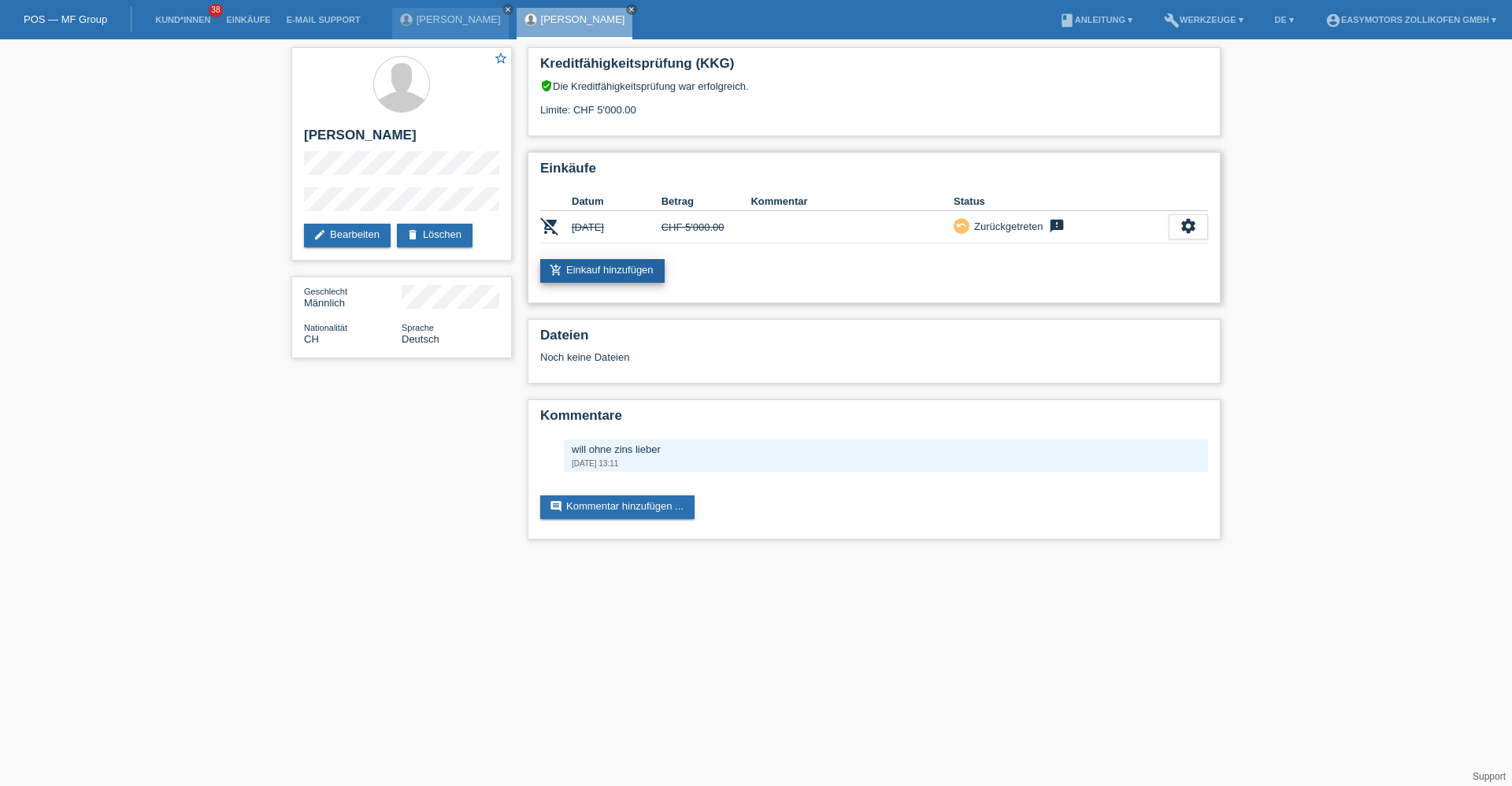
click at [631, 270] on link "add_shopping_cart Einkauf hinzufügen" at bounding box center [602, 270] width 124 height 24
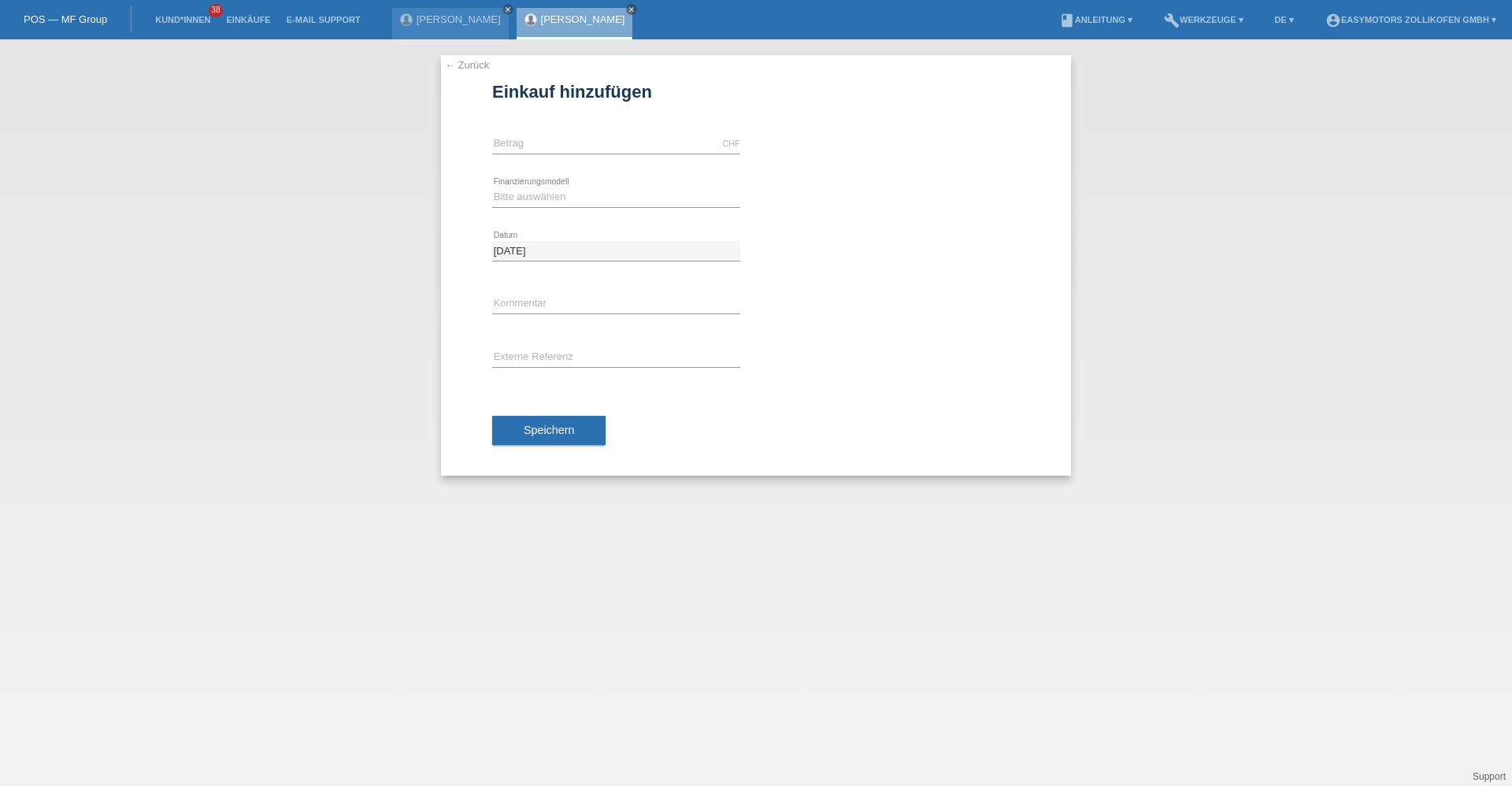
click at [610, 128] on div "CHF error [GEOGRAPHIC_DATA]" at bounding box center [616, 144] width 248 height 54
click at [607, 131] on div "CHF error [GEOGRAPHIC_DATA]" at bounding box center [616, 144] width 248 height 54
click at [592, 144] on input "text" at bounding box center [616, 144] width 248 height 19
type input "5000.00"
click at [508, 204] on select "Bitte auswählen Fixe Raten Kauf auf Rechnung mit Teilzahlungsoption" at bounding box center [616, 196] width 248 height 19
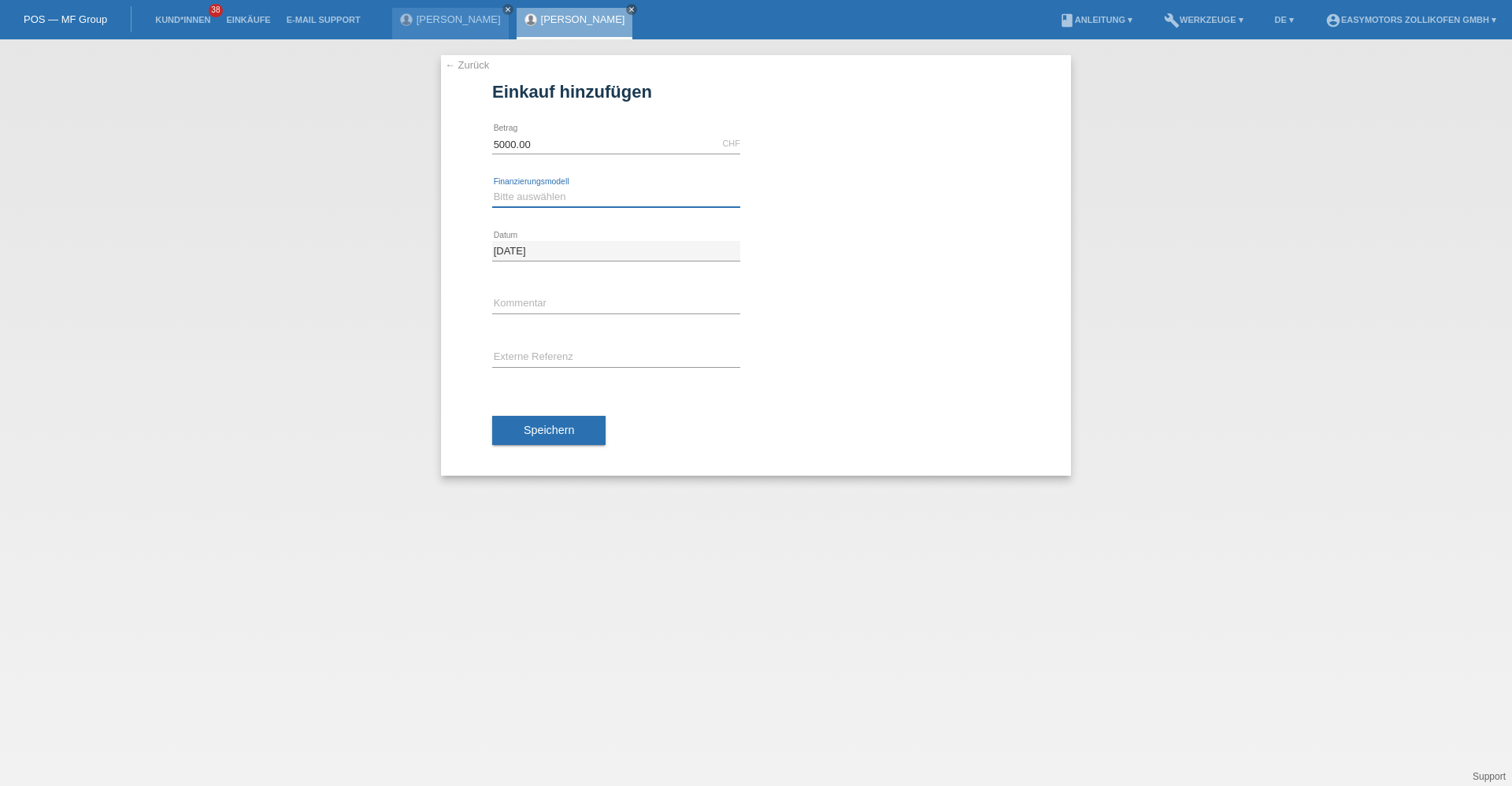
select select "67"
click at [492, 187] on select "Bitte auswählen Fixe Raten Kauf auf Rechnung mit Teilzahlungsoption" at bounding box center [616, 196] width 248 height 19
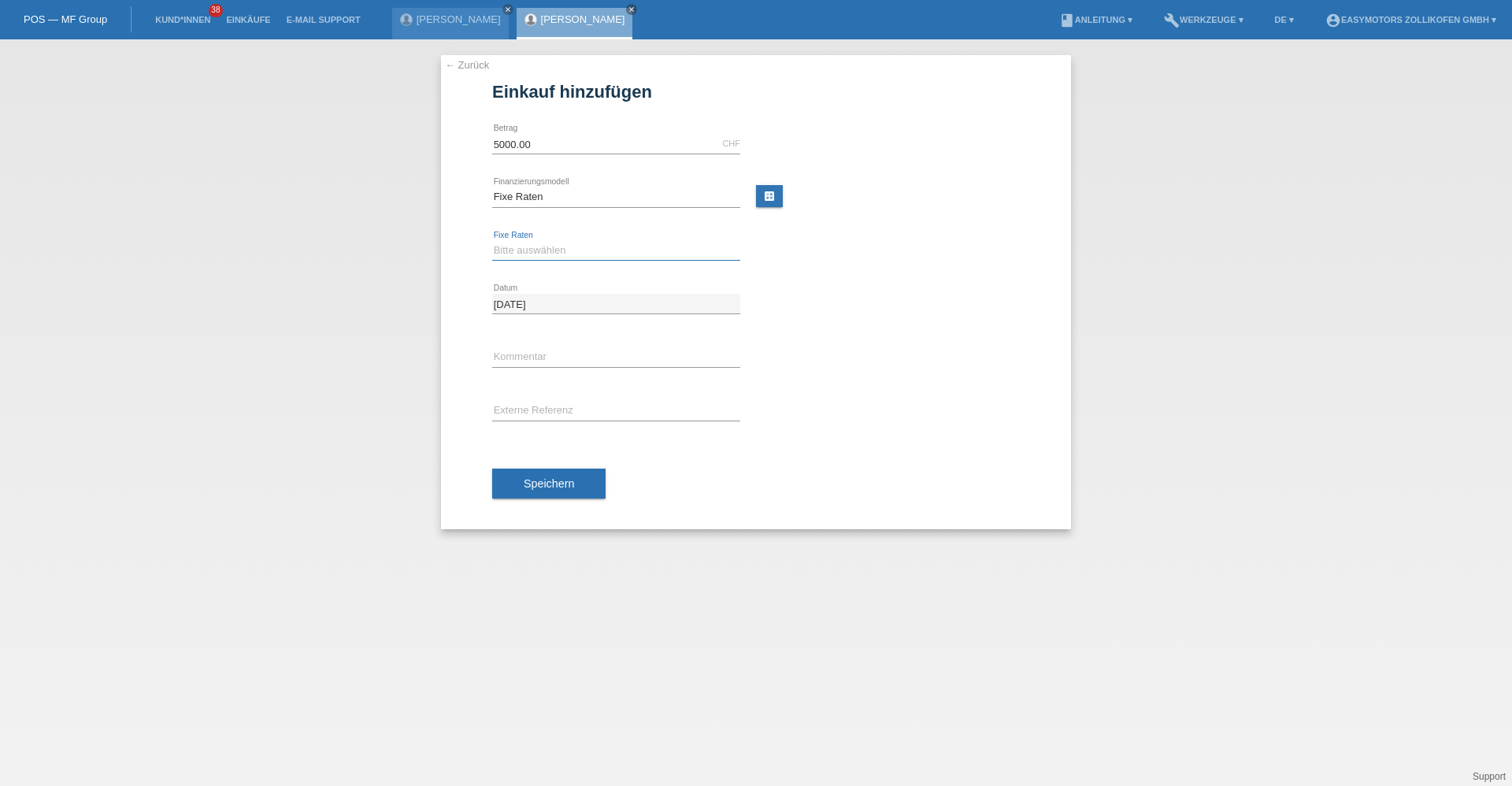
click at [520, 245] on select "Bitte auswählen 12 Raten 24 Raten 36 Raten 48 Raten" at bounding box center [616, 250] width 248 height 19
select select "136"
click at [492, 241] on select "Bitte auswählen 12 Raten 24 Raten 36 Raten 48 Raten" at bounding box center [616, 250] width 248 height 19
click at [547, 486] on span "Speichern" at bounding box center [549, 483] width 50 height 13
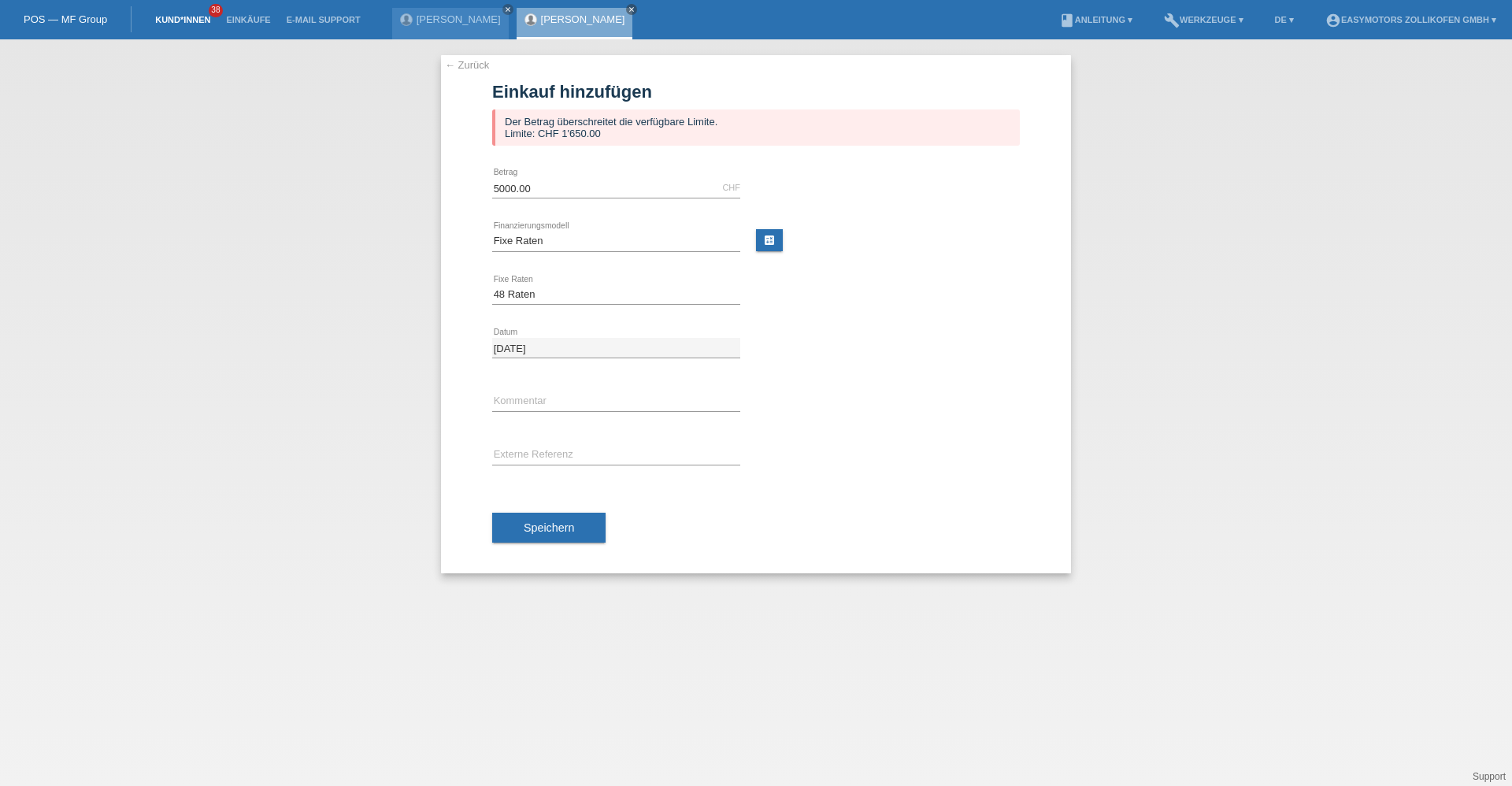
click at [186, 23] on link "Kund*innen" at bounding box center [182, 19] width 71 height 10
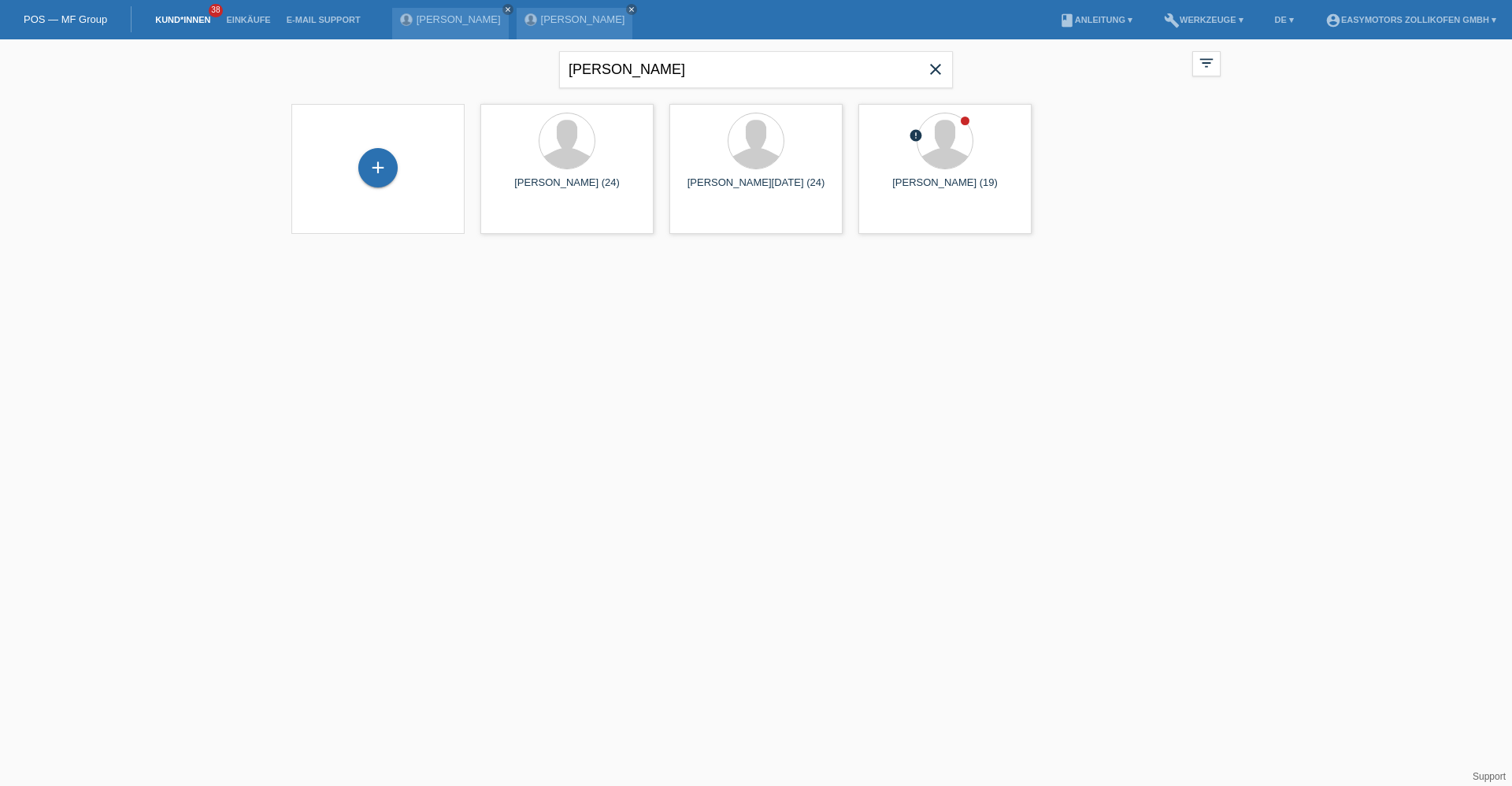
click at [359, 157] on div "+" at bounding box center [378, 169] width 148 height 41
click at [371, 160] on div "+" at bounding box center [378, 168] width 40 height 40
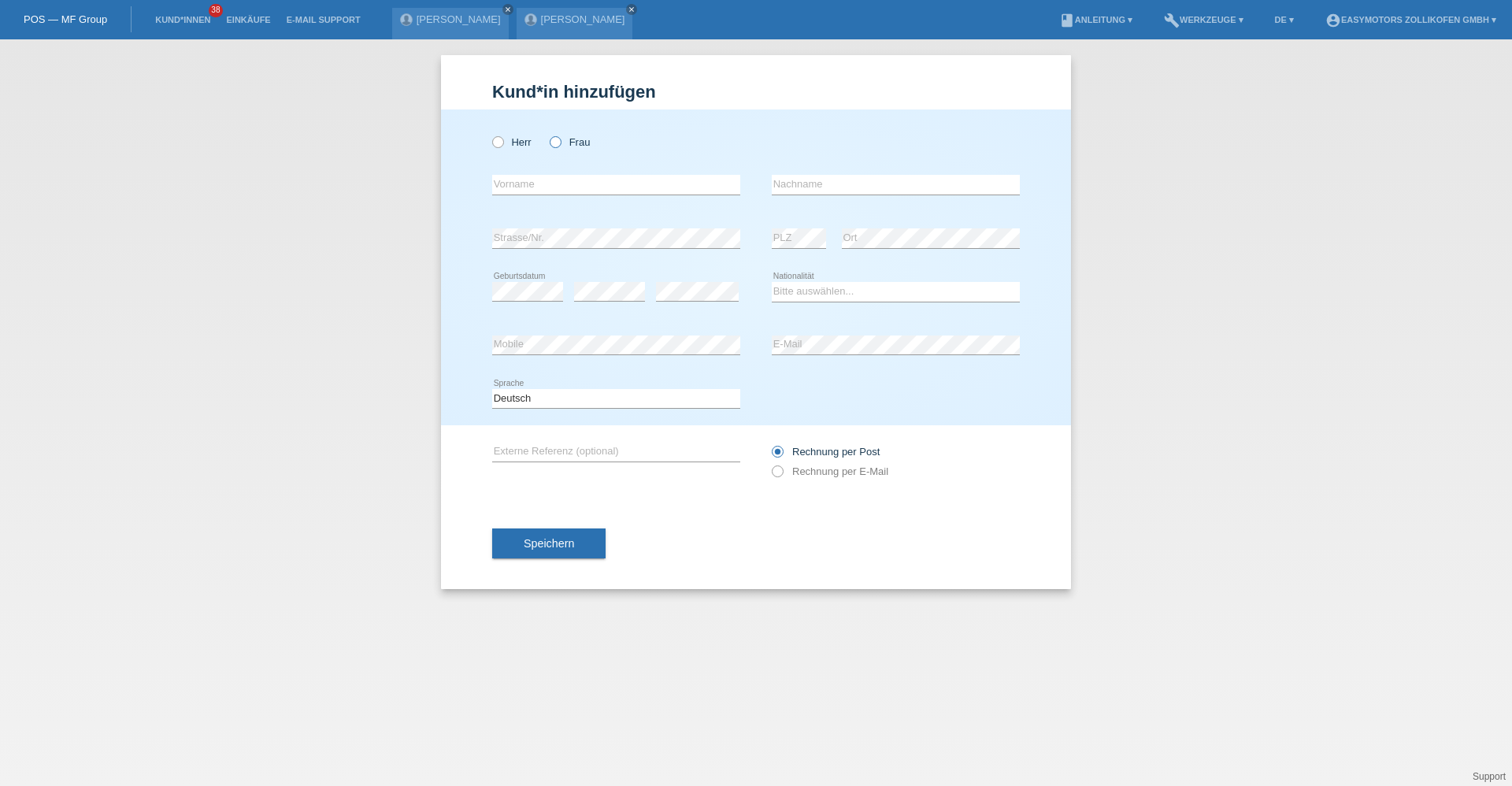
click at [563, 136] on label "Frau" at bounding box center [570, 142] width 41 height 12
click at [559, 136] on input "Frau" at bounding box center [555, 141] width 11 height 11
radio input "true"
click at [504, 148] on label "Herr" at bounding box center [512, 142] width 40 height 12
click at [503, 147] on input "Herr" at bounding box center [497, 141] width 11 height 11
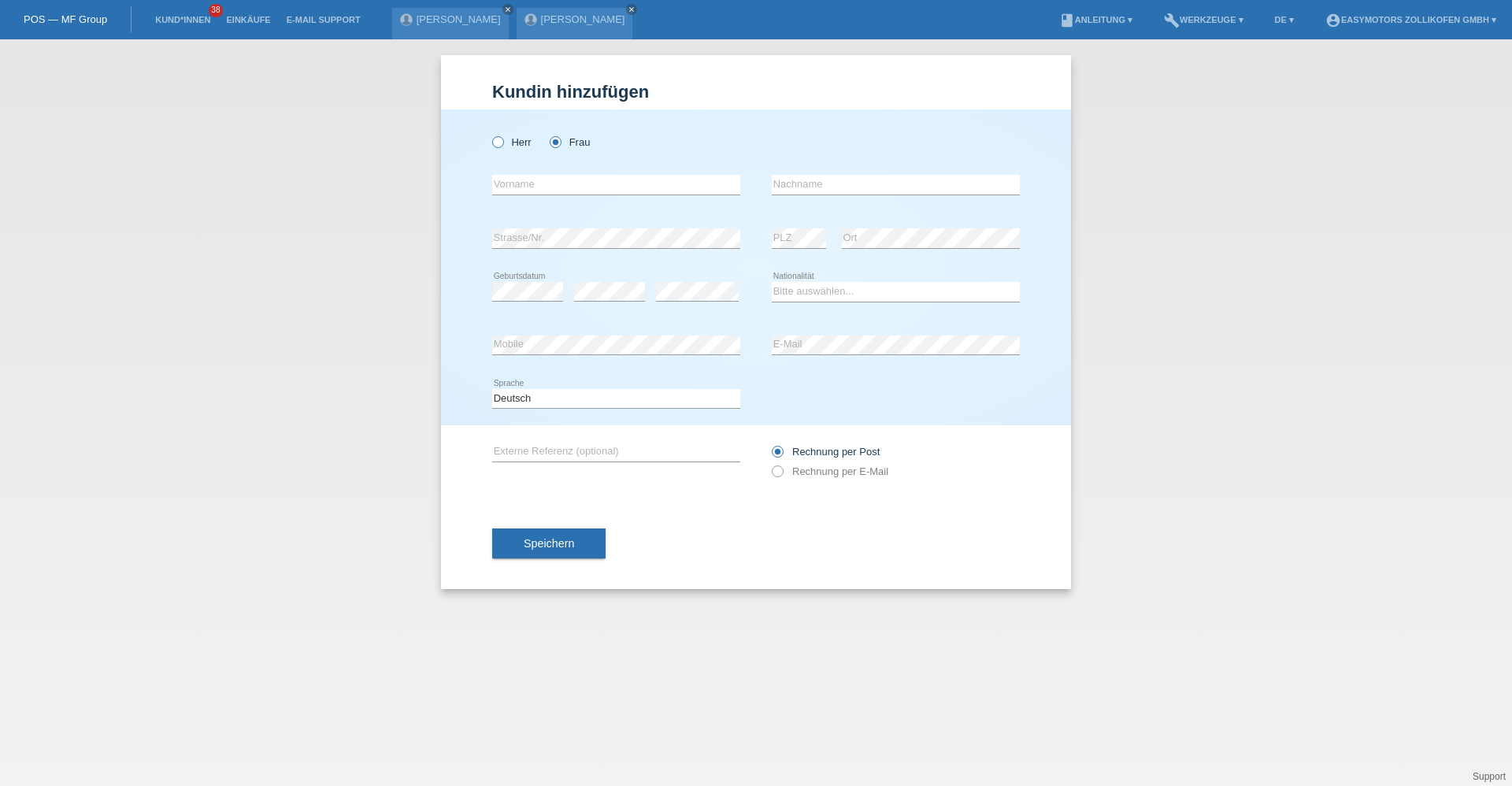
radio input "true"
click at [533, 178] on input "text" at bounding box center [616, 185] width 248 height 19
type input "Bryan Israel"
type input "Mendez Luciano"
select select "CH"
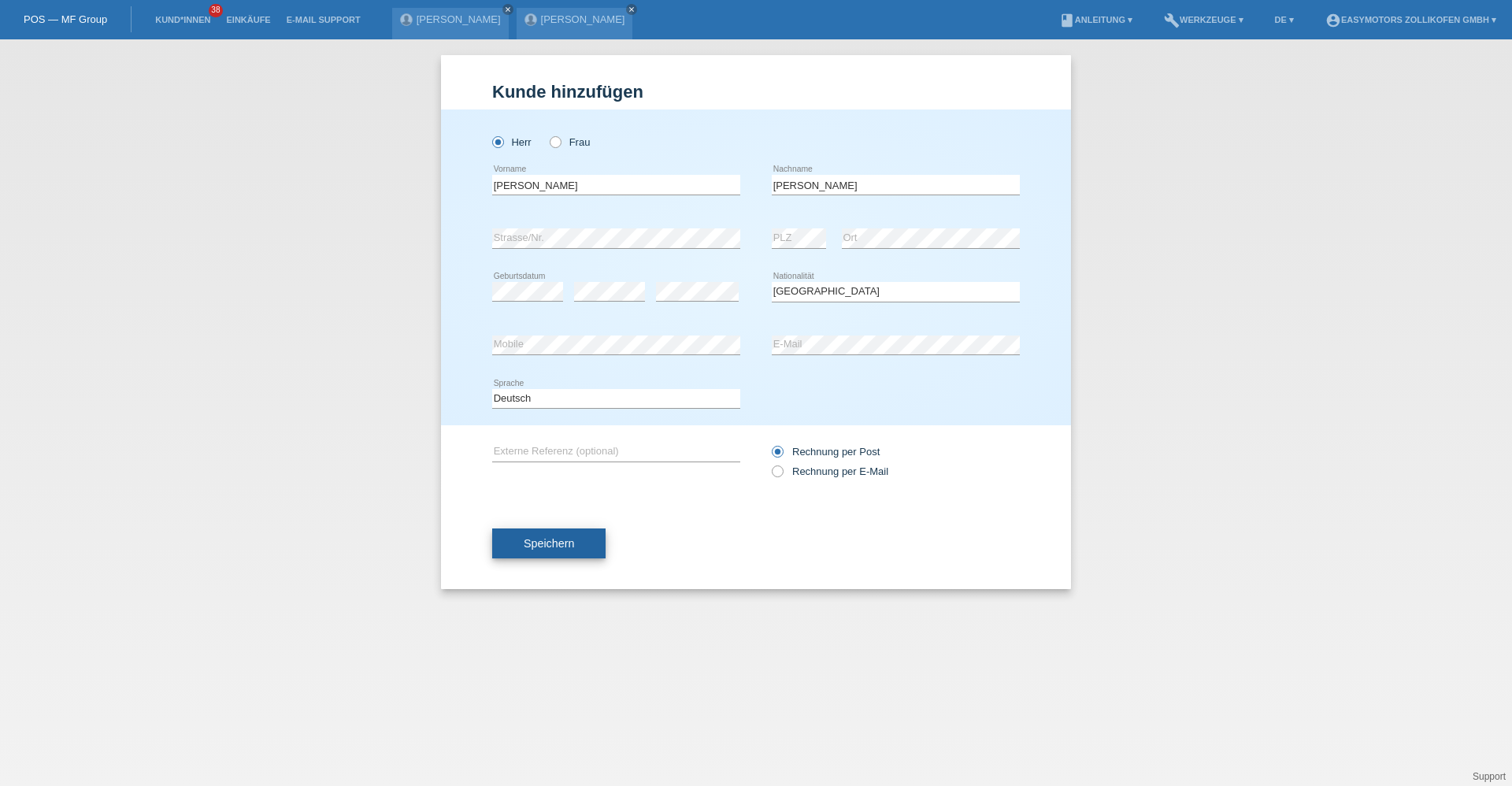
click at [535, 538] on span "Speichern" at bounding box center [549, 543] width 50 height 13
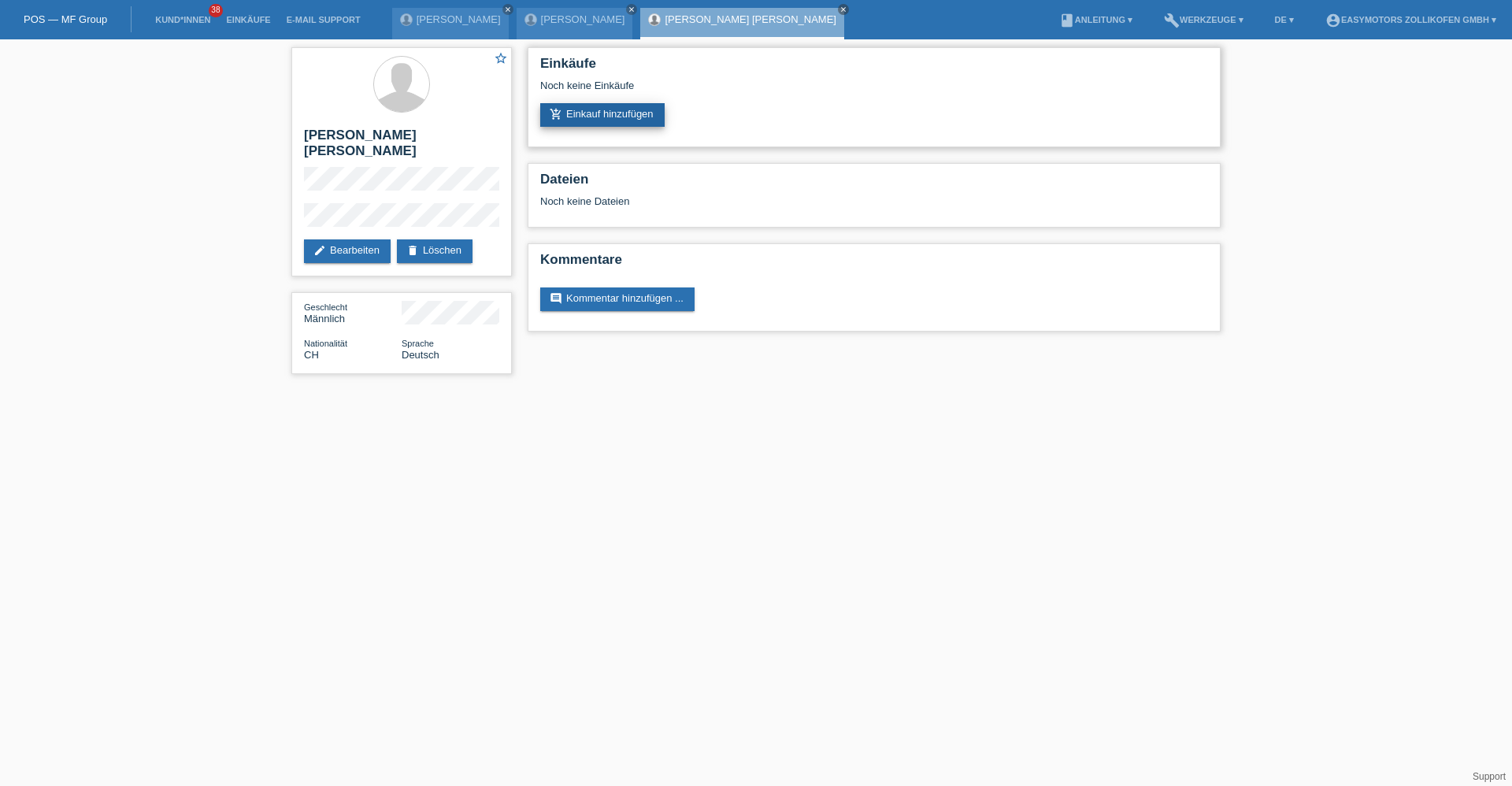
click at [598, 119] on link "add_shopping_cart Einkauf hinzufügen" at bounding box center [602, 114] width 124 height 24
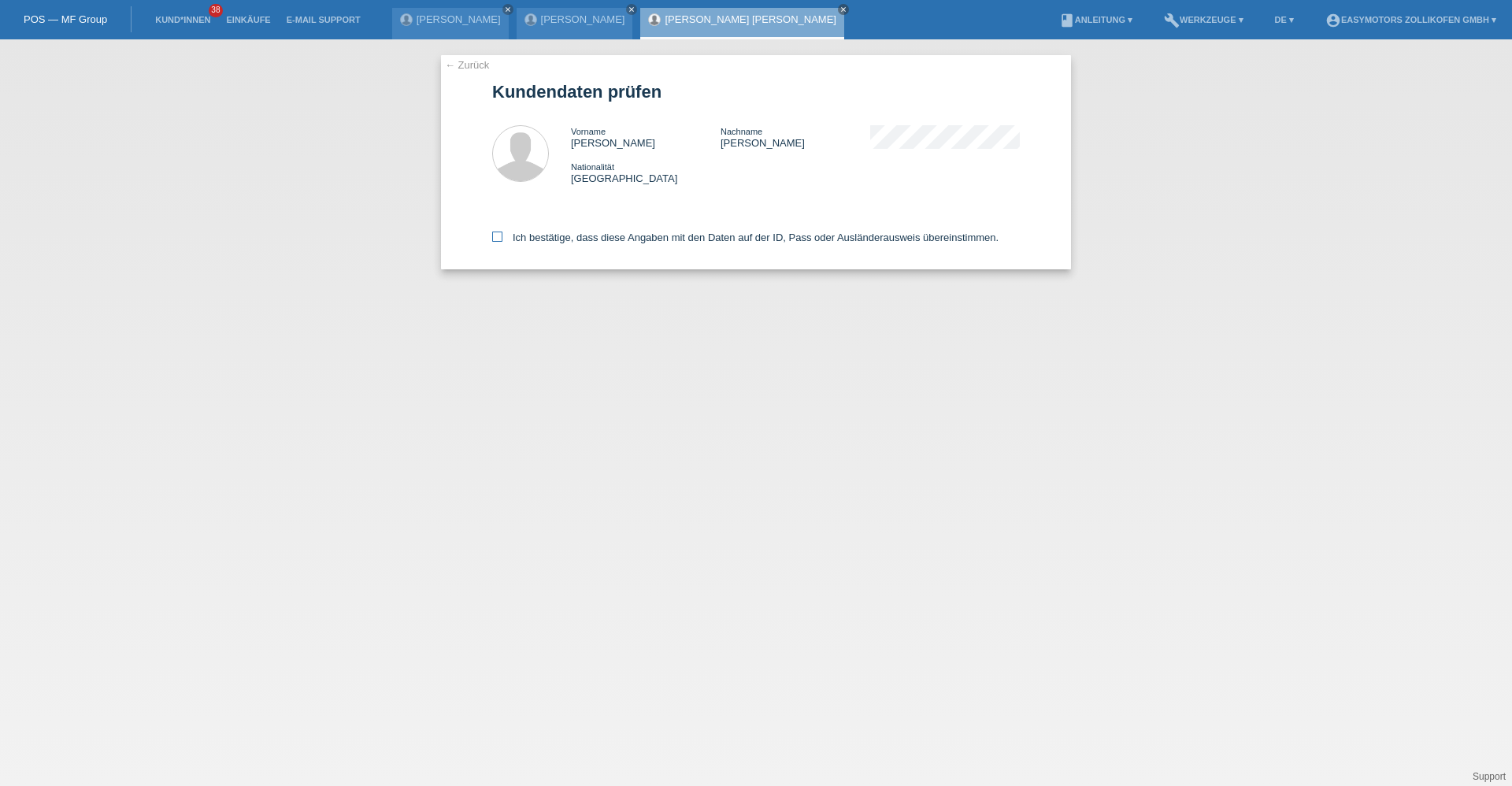
click at [499, 238] on icon at bounding box center [497, 237] width 11 height 11
click at [499, 238] on input "Ich bestätige, dass diese Angaben mit den Daten auf der ID, Pass oder Ausländer…" at bounding box center [497, 237] width 11 height 11
checkbox input "true"
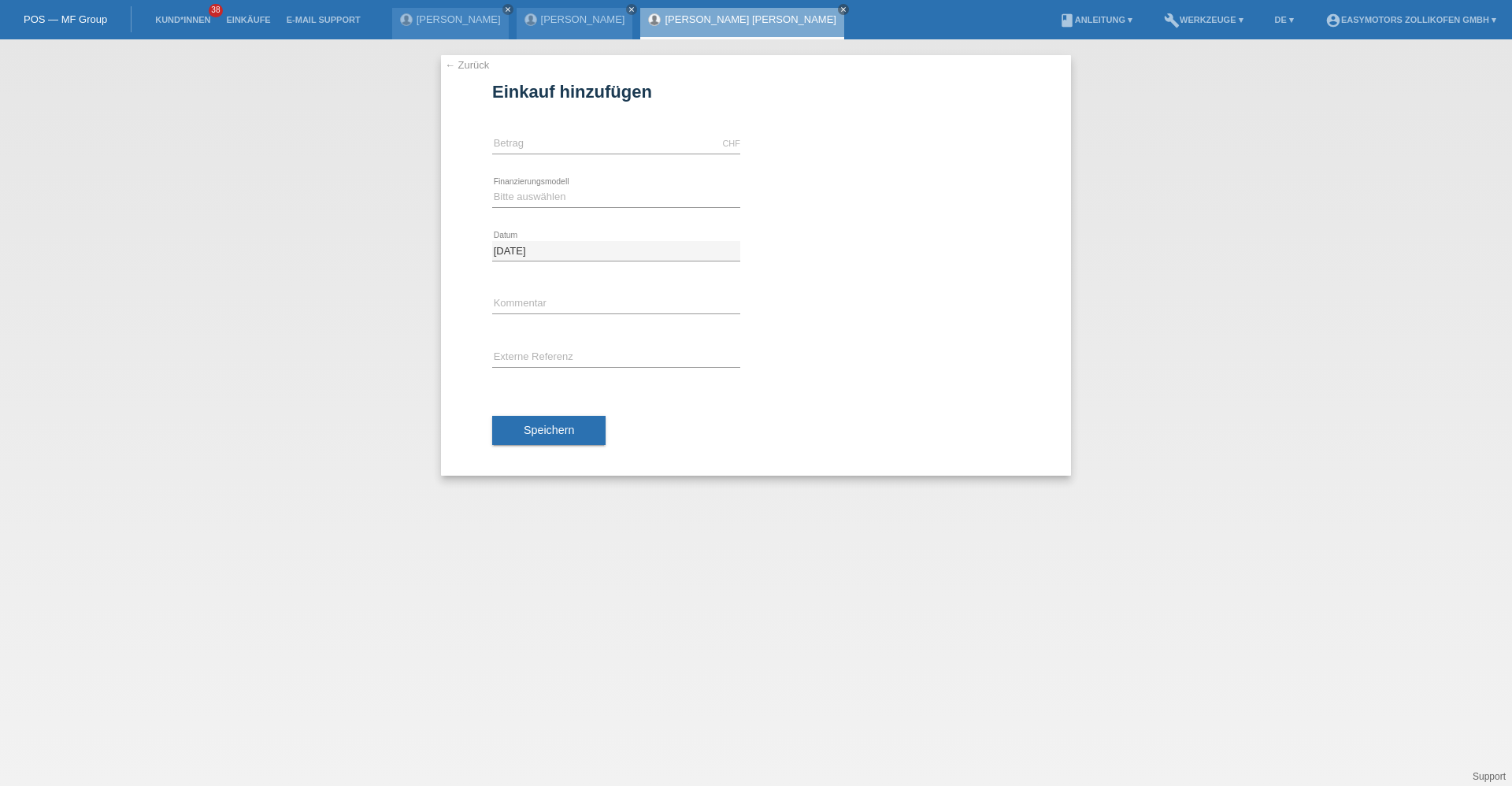
click at [580, 131] on div "CHF error Betrag" at bounding box center [616, 144] width 248 height 54
click at [569, 142] on input "text" at bounding box center [616, 144] width 248 height 19
type input "8990.00"
click at [504, 199] on select "Bitte auswählen Fixe Raten Kauf auf Rechnung mit Teilzahlungsoption" at bounding box center [616, 196] width 248 height 19
select select "67"
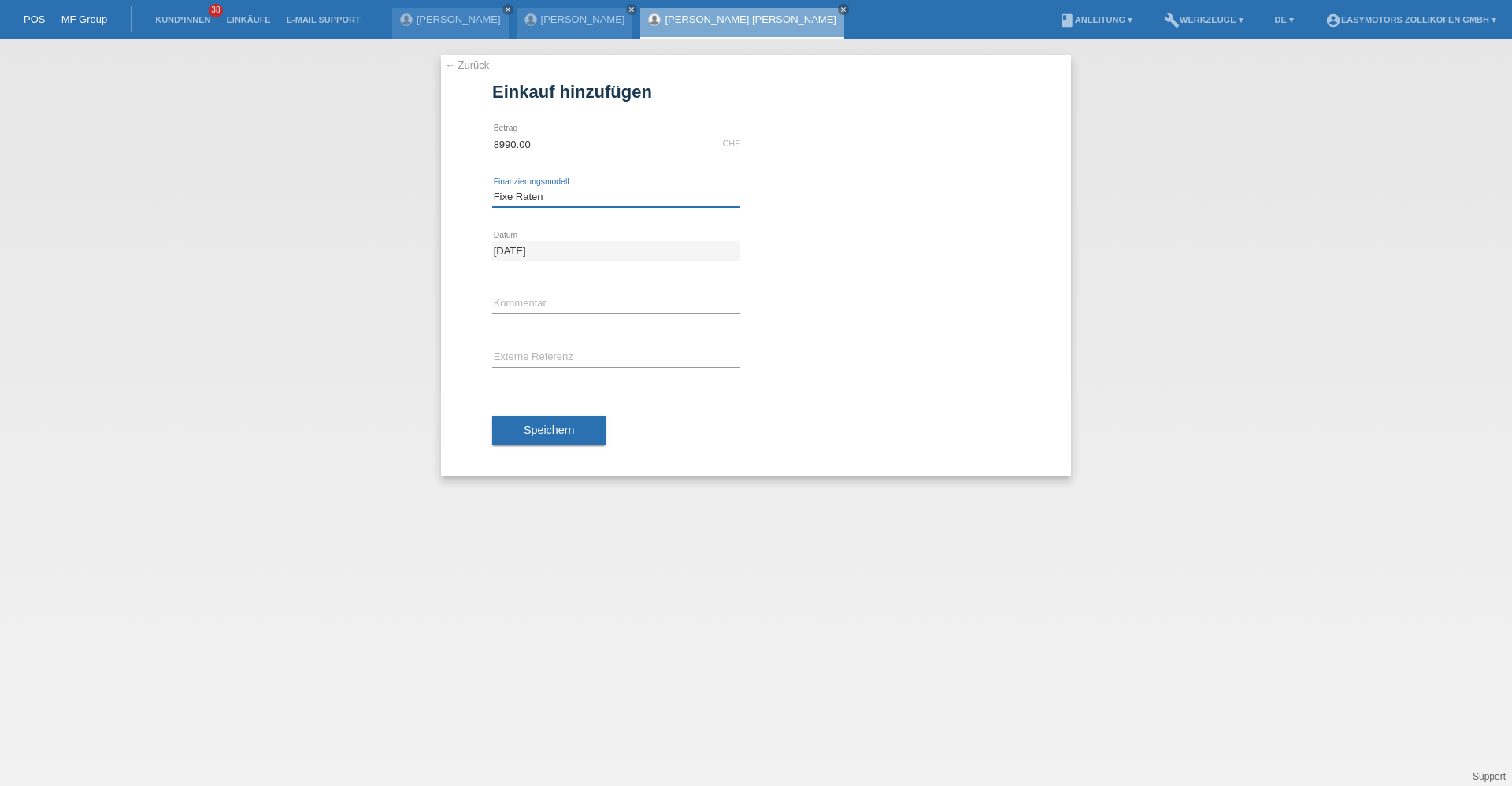
click at [492, 187] on select "Bitte auswählen Fixe Raten Kauf auf Rechnung mit Teilzahlungsoption" at bounding box center [616, 196] width 248 height 19
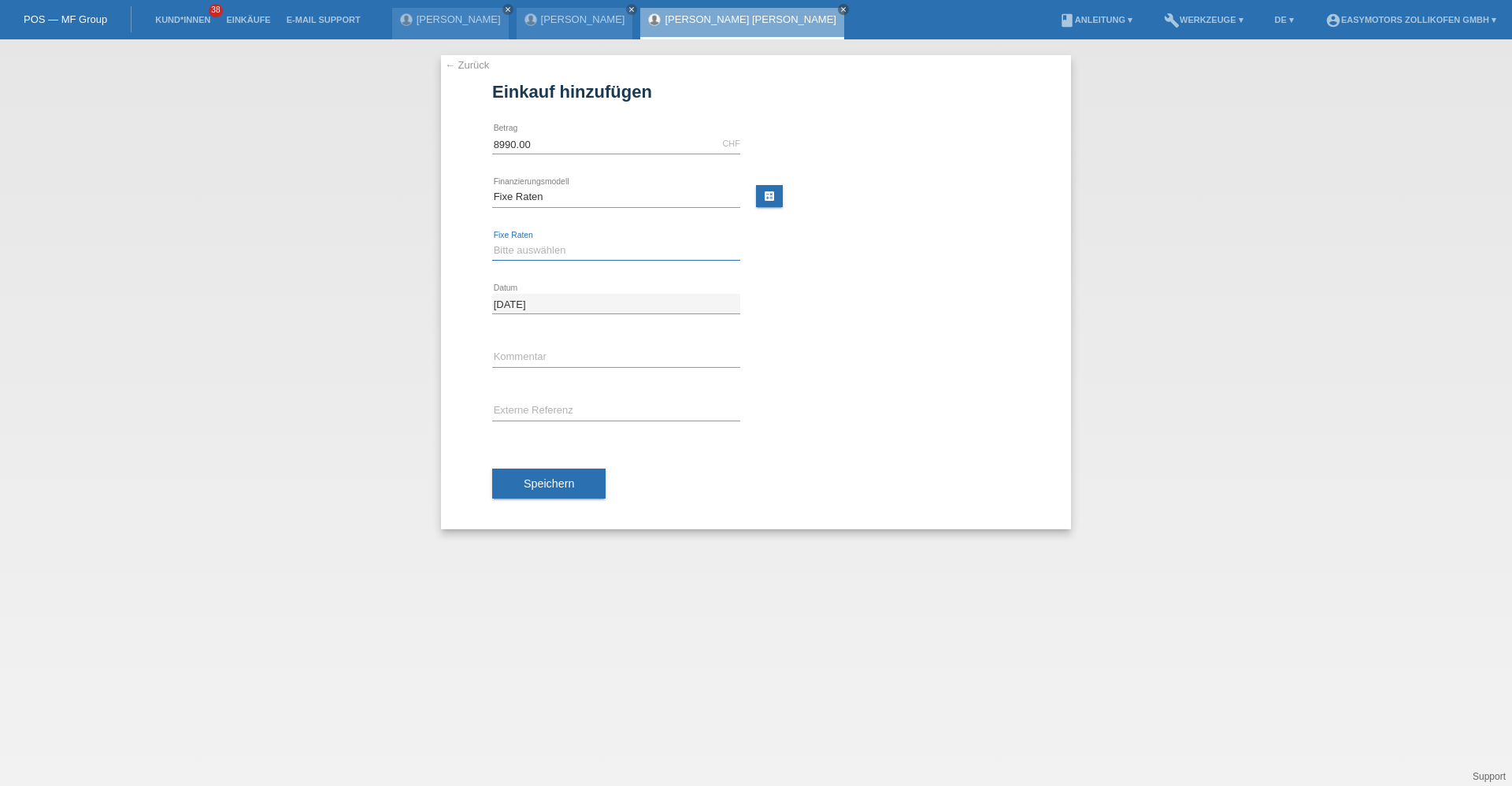
drag, startPoint x: 530, startPoint y: 251, endPoint x: 530, endPoint y: 261, distance: 10.0
click at [530, 251] on select "Bitte auswählen 12 Raten 24 Raten 36 Raten 48 Raten" at bounding box center [616, 250] width 248 height 19
select select "136"
click at [492, 241] on select "Bitte auswählen 12 Raten 24 Raten 36 Raten 48 Raten" at bounding box center [616, 250] width 248 height 19
click at [527, 492] on button "Speichern" at bounding box center [549, 483] width 114 height 30
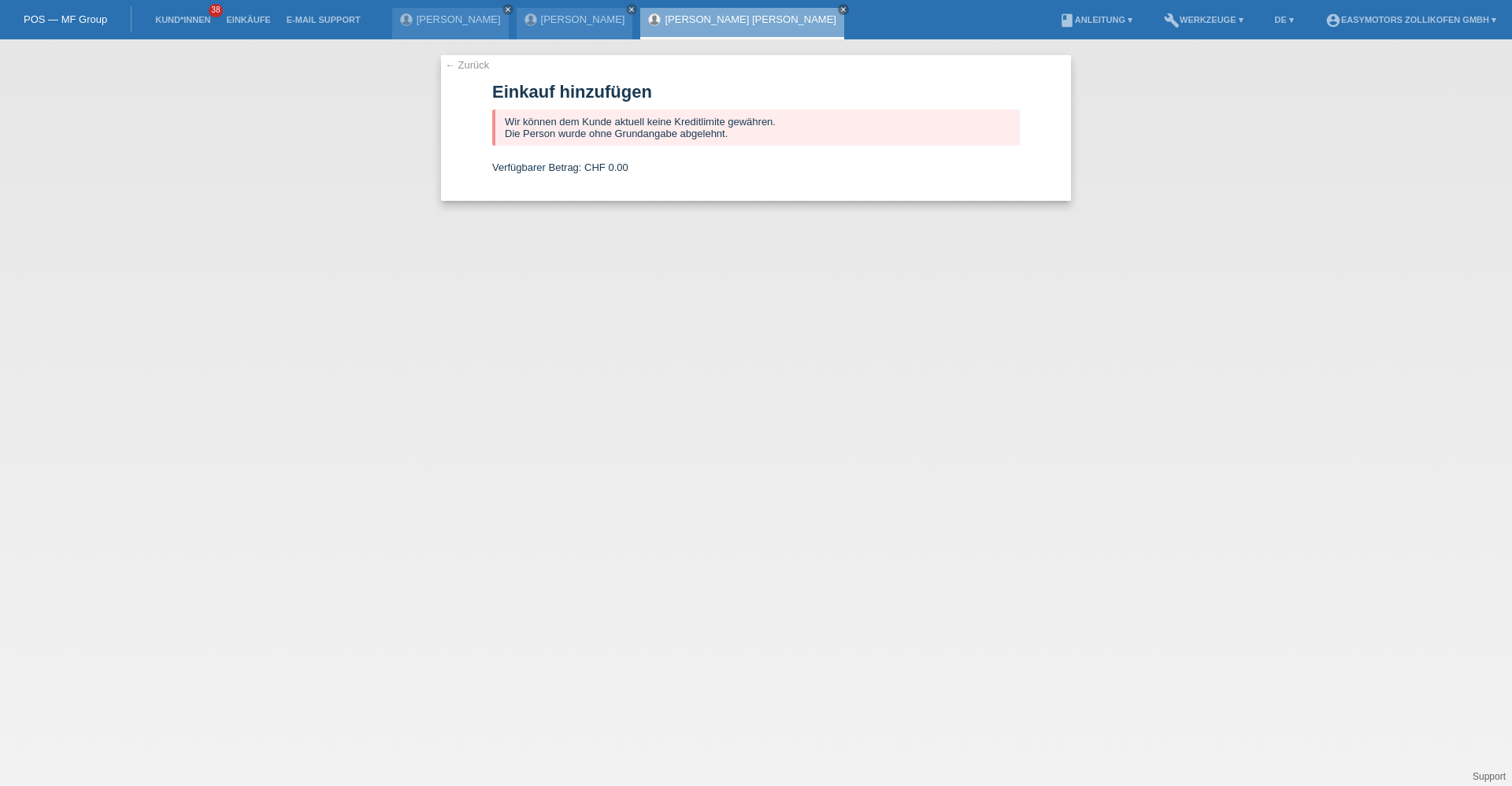
click at [720, 14] on link "Bryan Israel Mendez Luciano" at bounding box center [750, 19] width 171 height 12
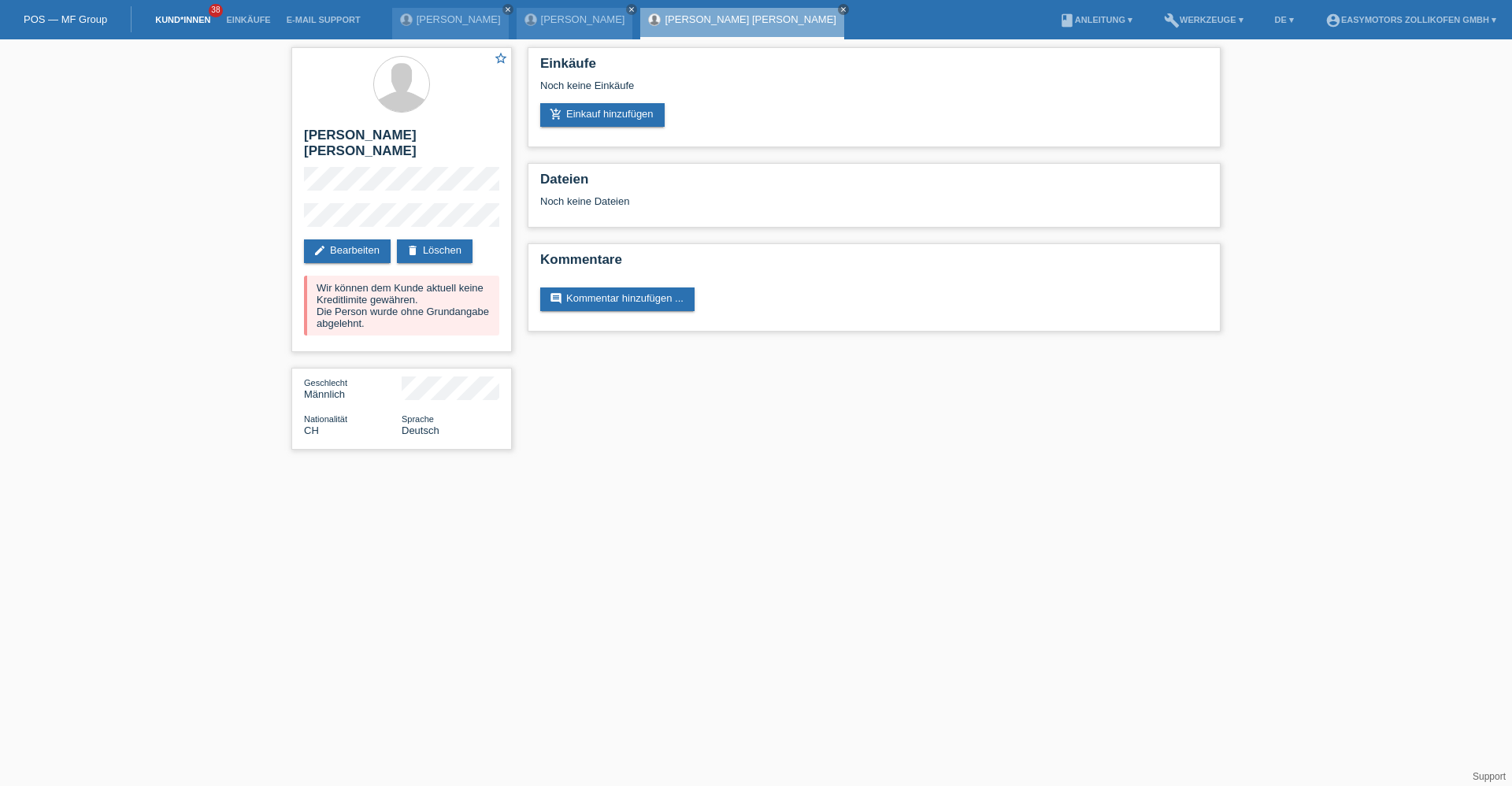
click at [152, 17] on link "Kund*innen" at bounding box center [182, 19] width 71 height 10
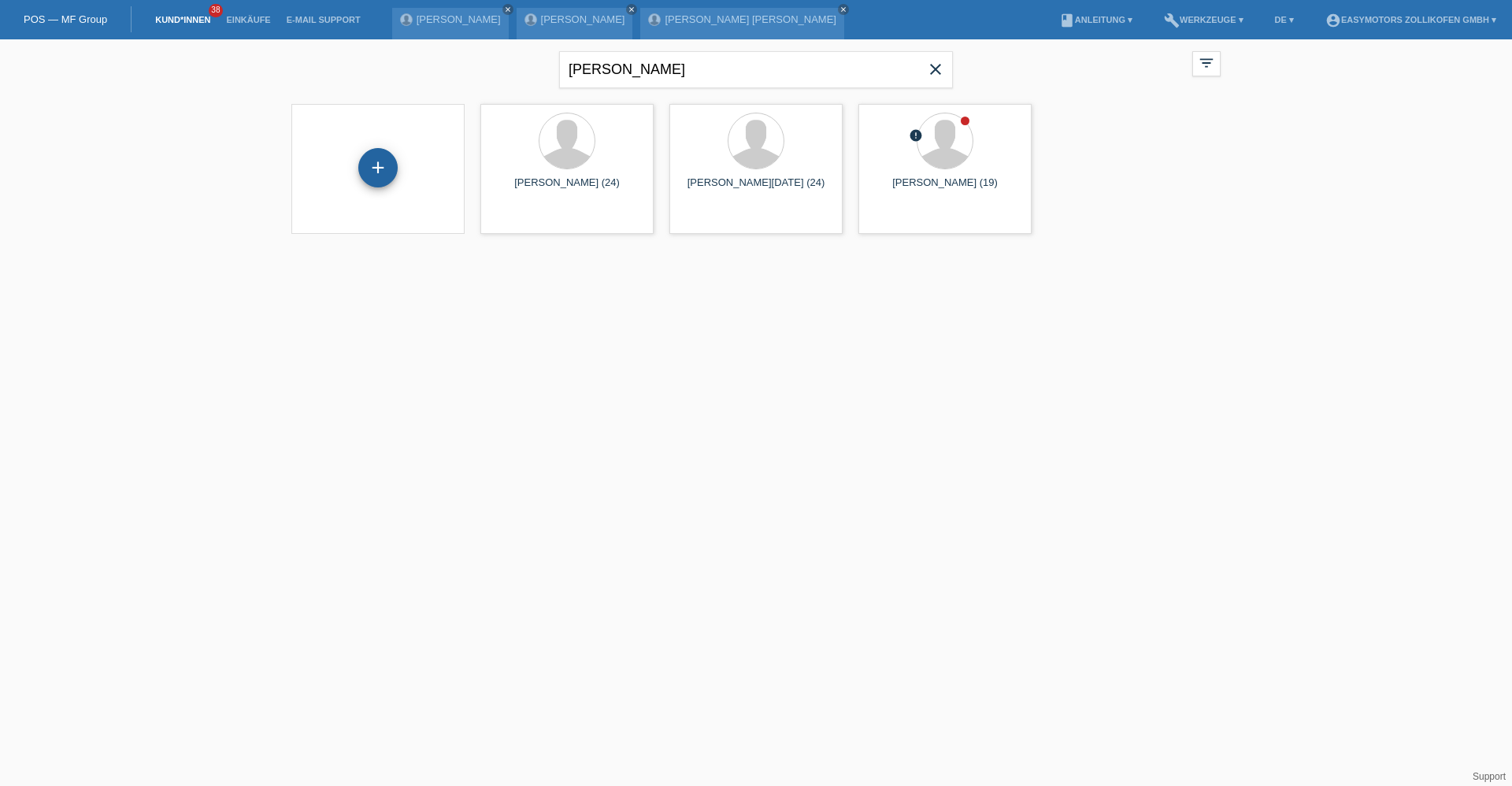
click at [379, 178] on div "+" at bounding box center [378, 168] width 40 height 40
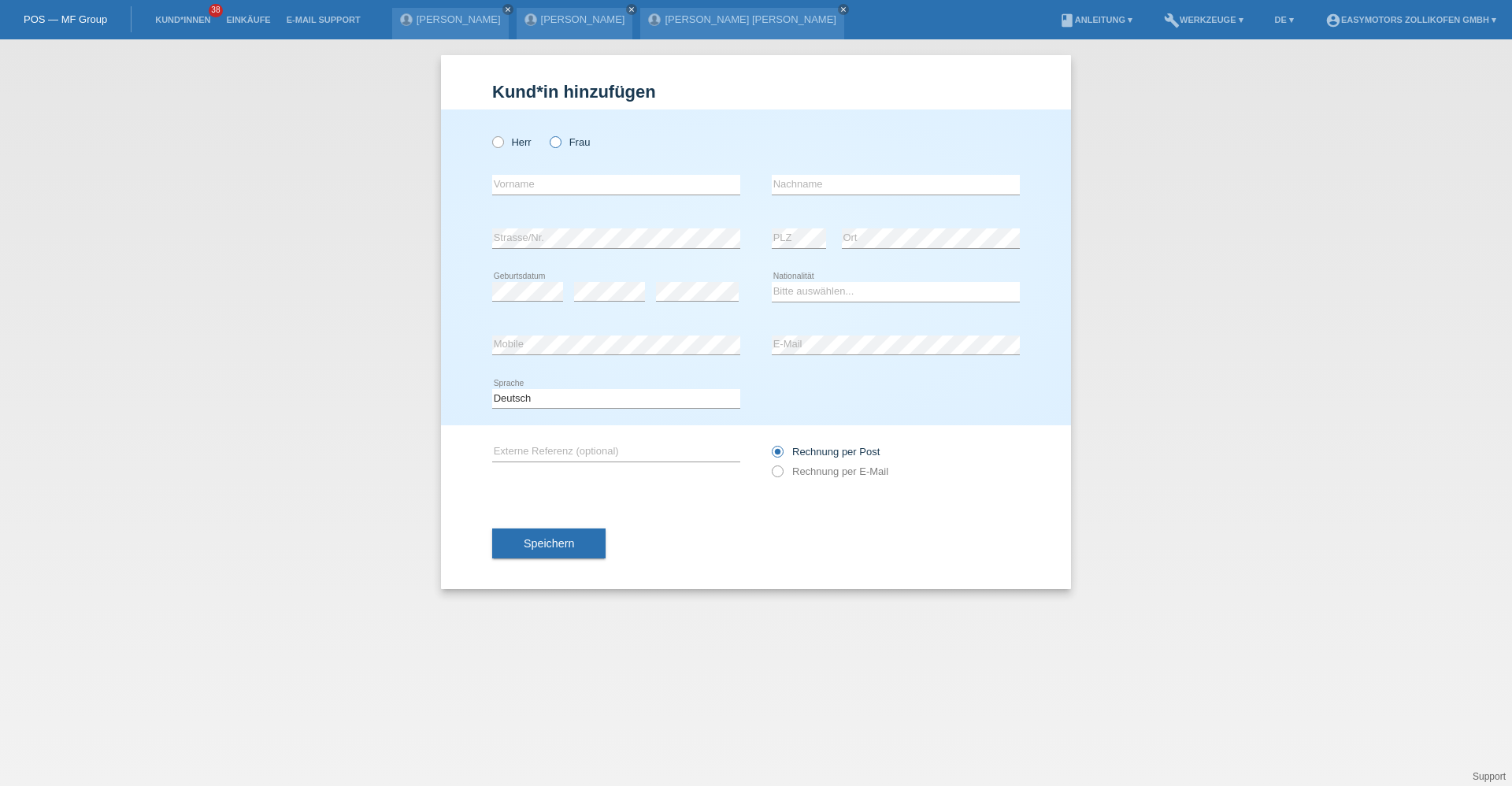
click at [562, 144] on label "Frau" at bounding box center [570, 142] width 41 height 12
click at [559, 144] on input "Frau" at bounding box center [555, 141] width 11 height 11
radio input "true"
click at [549, 176] on input "text" at bounding box center [616, 185] width 248 height 19
type input "Fatmire"
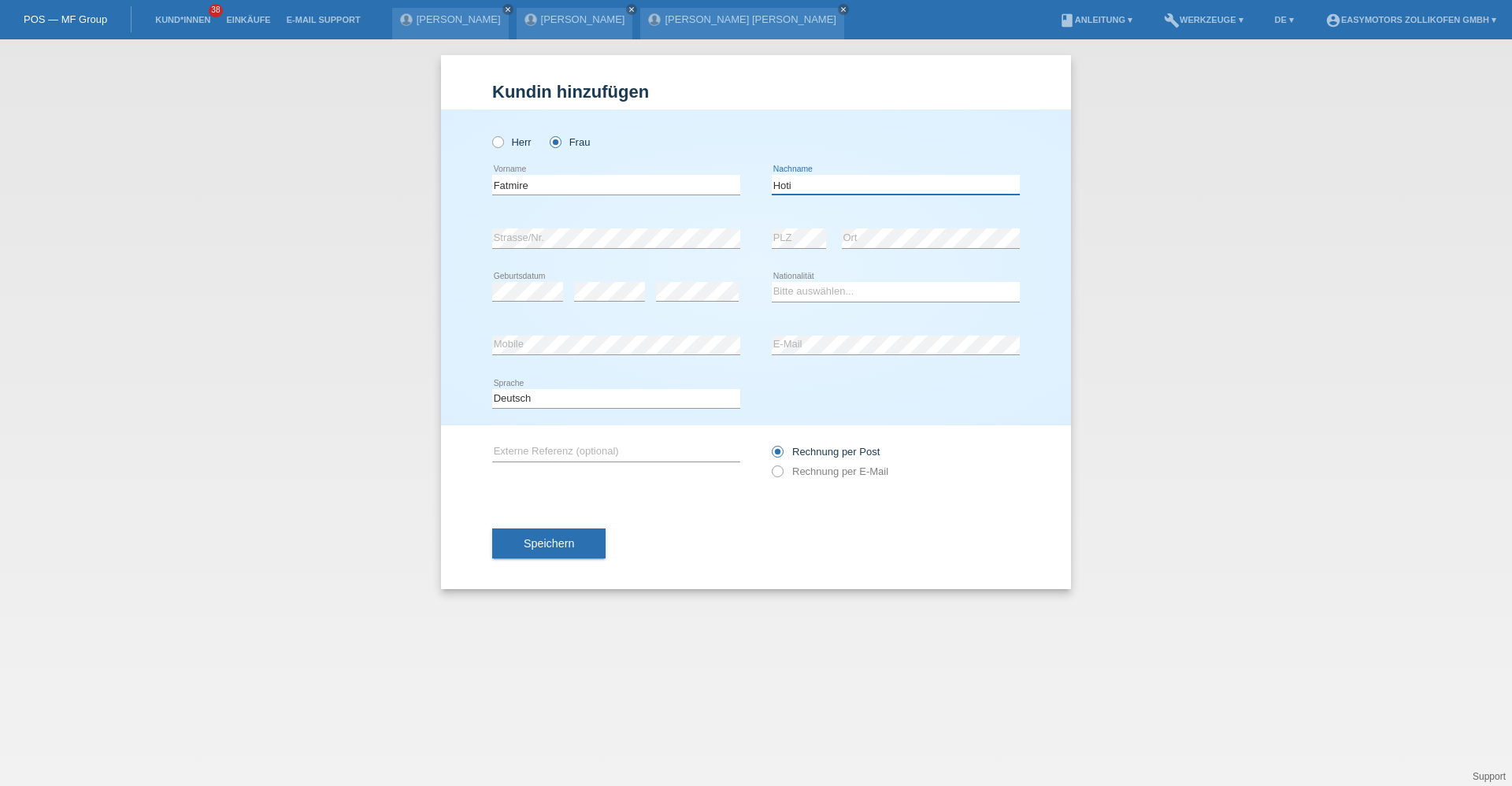
type input "Hoti"
select select "CH"
click at [568, 543] on span "Speichern" at bounding box center [549, 543] width 50 height 13
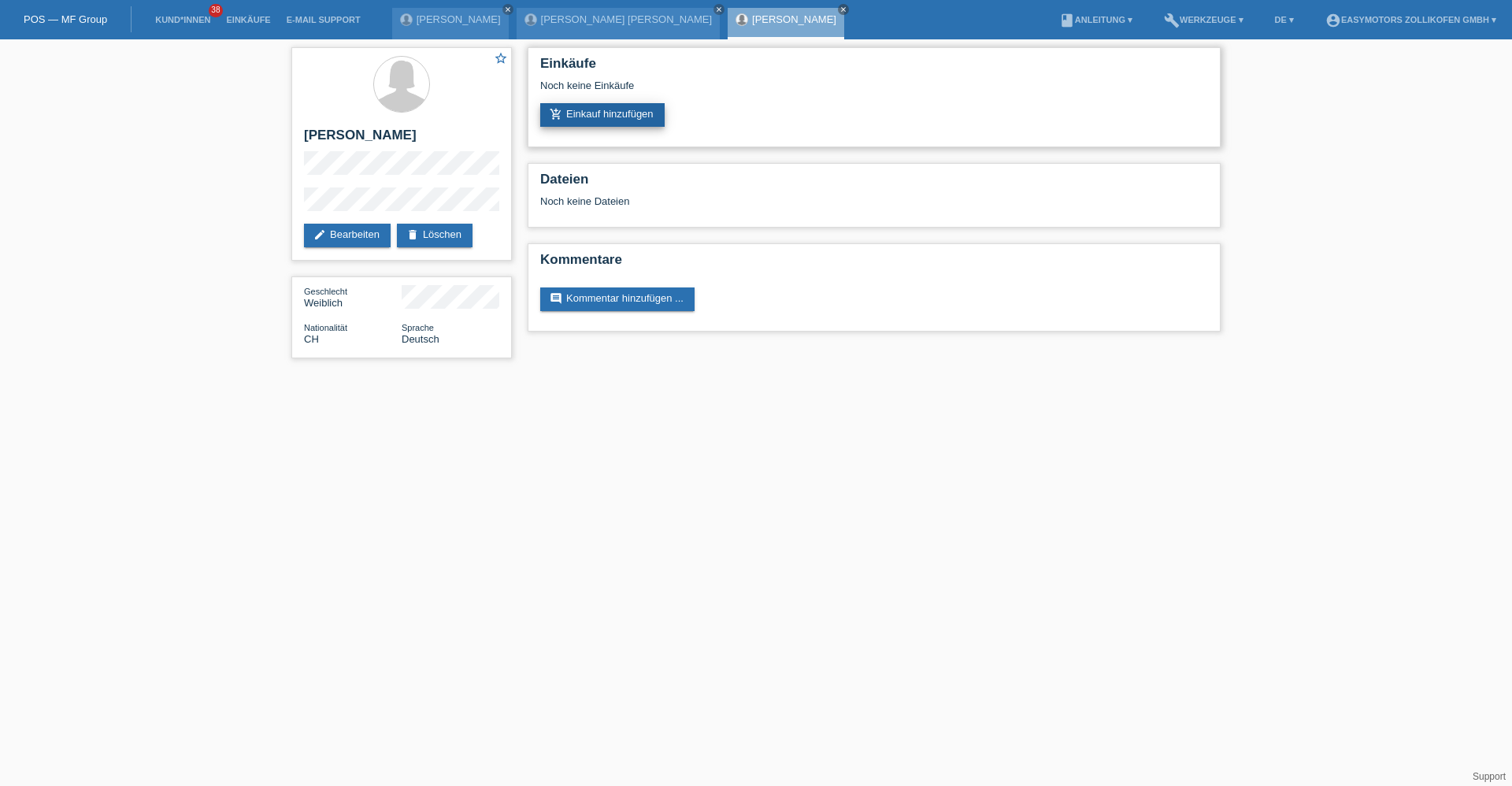
click at [591, 112] on link "add_shopping_cart Einkauf hinzufügen" at bounding box center [602, 114] width 124 height 24
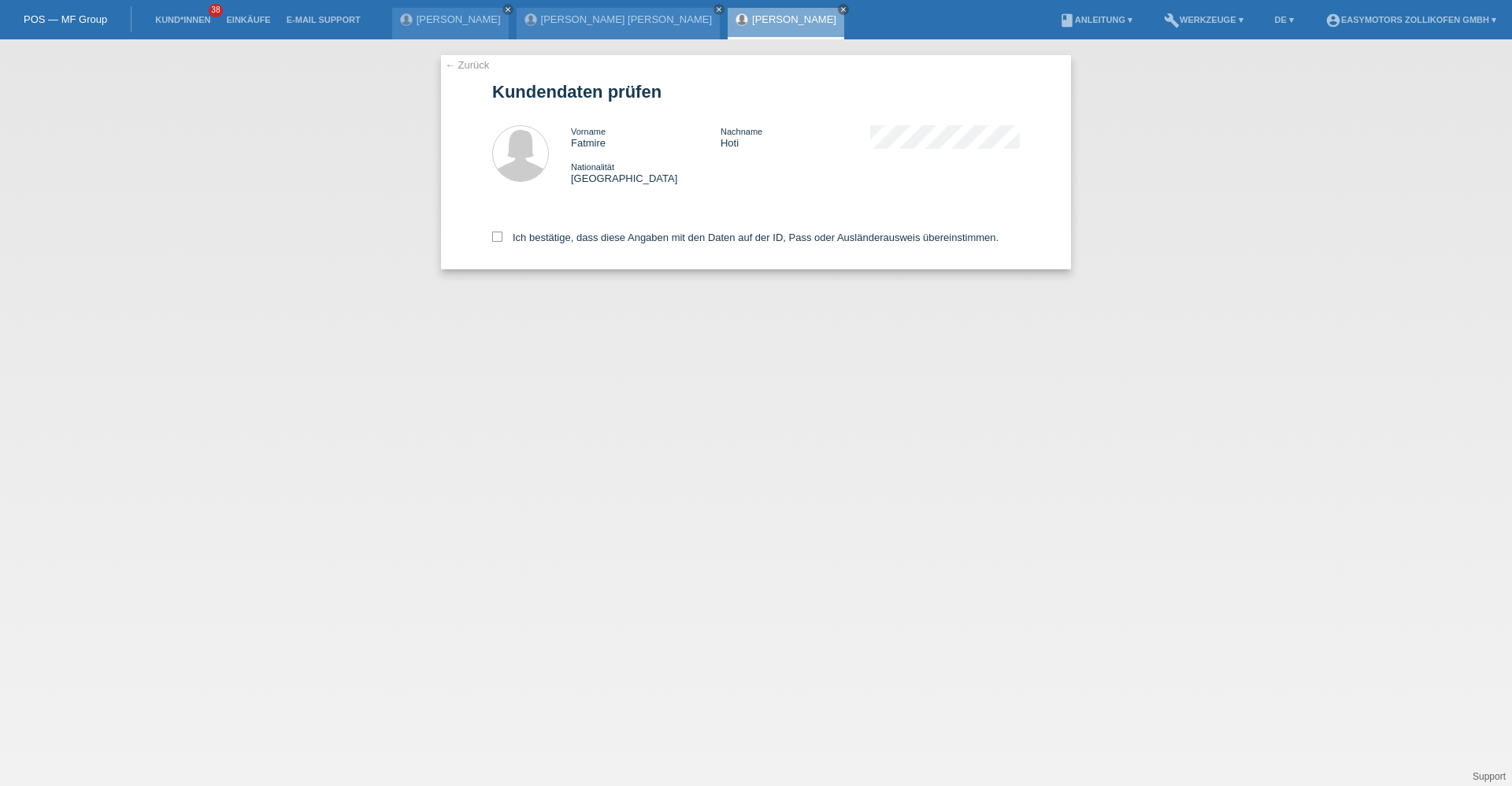
click at [552, 244] on div "Ich bestätige, dass diese Angaben mit den Daten auf der ID, Pass oder Ausländer…" at bounding box center [756, 234] width 528 height 69
click at [552, 235] on label "Ich bestätige, dass diese Angaben mit den Daten auf der ID, Pass oder Ausländer…" at bounding box center [745, 238] width 506 height 12
click at [503, 235] on input "Ich bestätige, dass diese Angaben mit den Daten auf der ID, Pass oder Ausländer…" at bounding box center [497, 237] width 11 height 11
checkbox input "true"
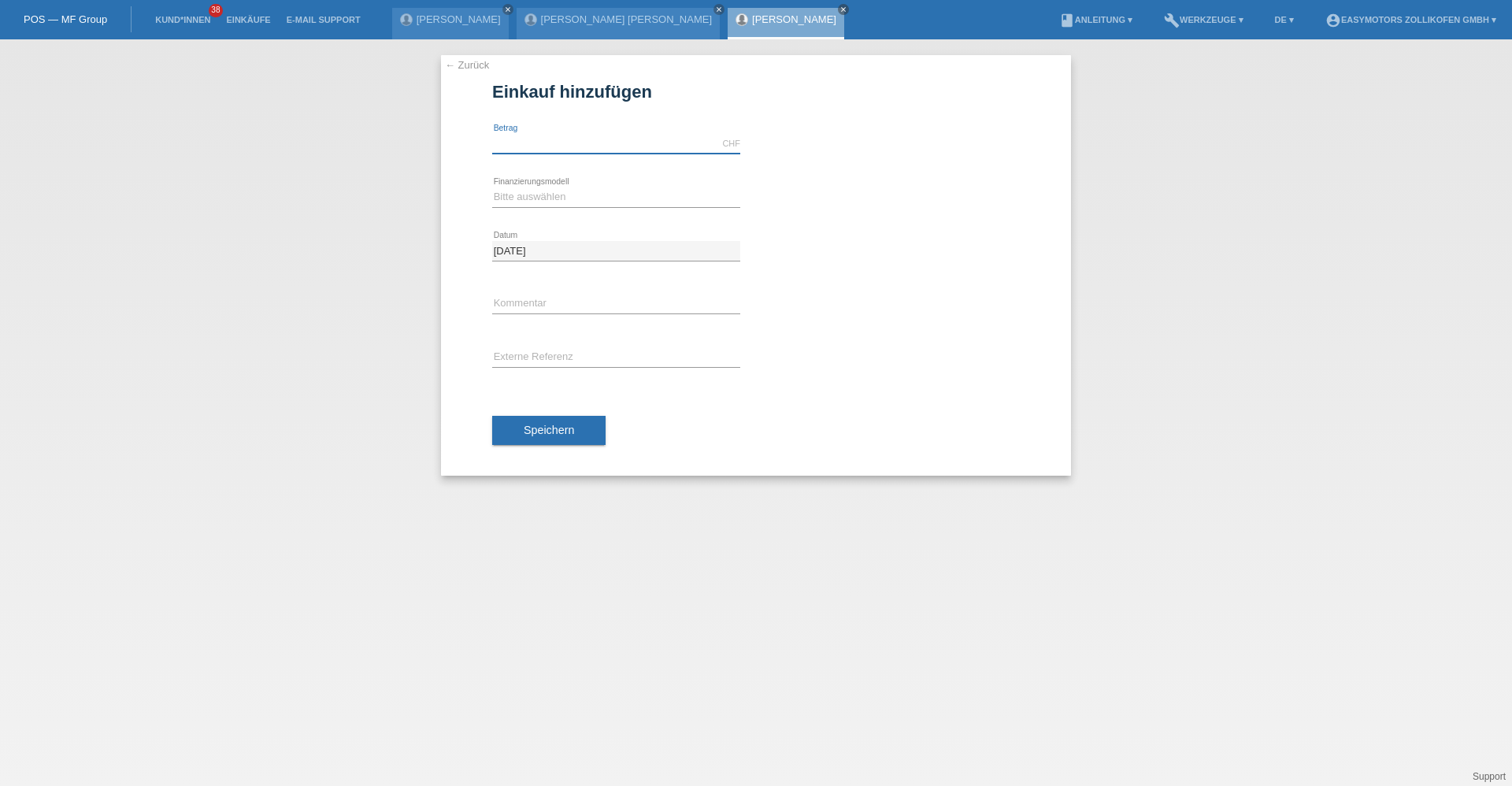
click at [581, 140] on input "text" at bounding box center [616, 144] width 248 height 19
type input "4990.00"
drag, startPoint x: 837, startPoint y: 150, endPoint x: 780, endPoint y: 187, distance: 68.0
click at [836, 150] on div "4990.00 CHF error Betrag" at bounding box center [756, 144] width 528 height 54
click at [621, 176] on div "Bitte auswählen Fixe Raten Kauf auf Rechnung mit Teilzahlungsoption error Finan…" at bounding box center [616, 198] width 248 height 54
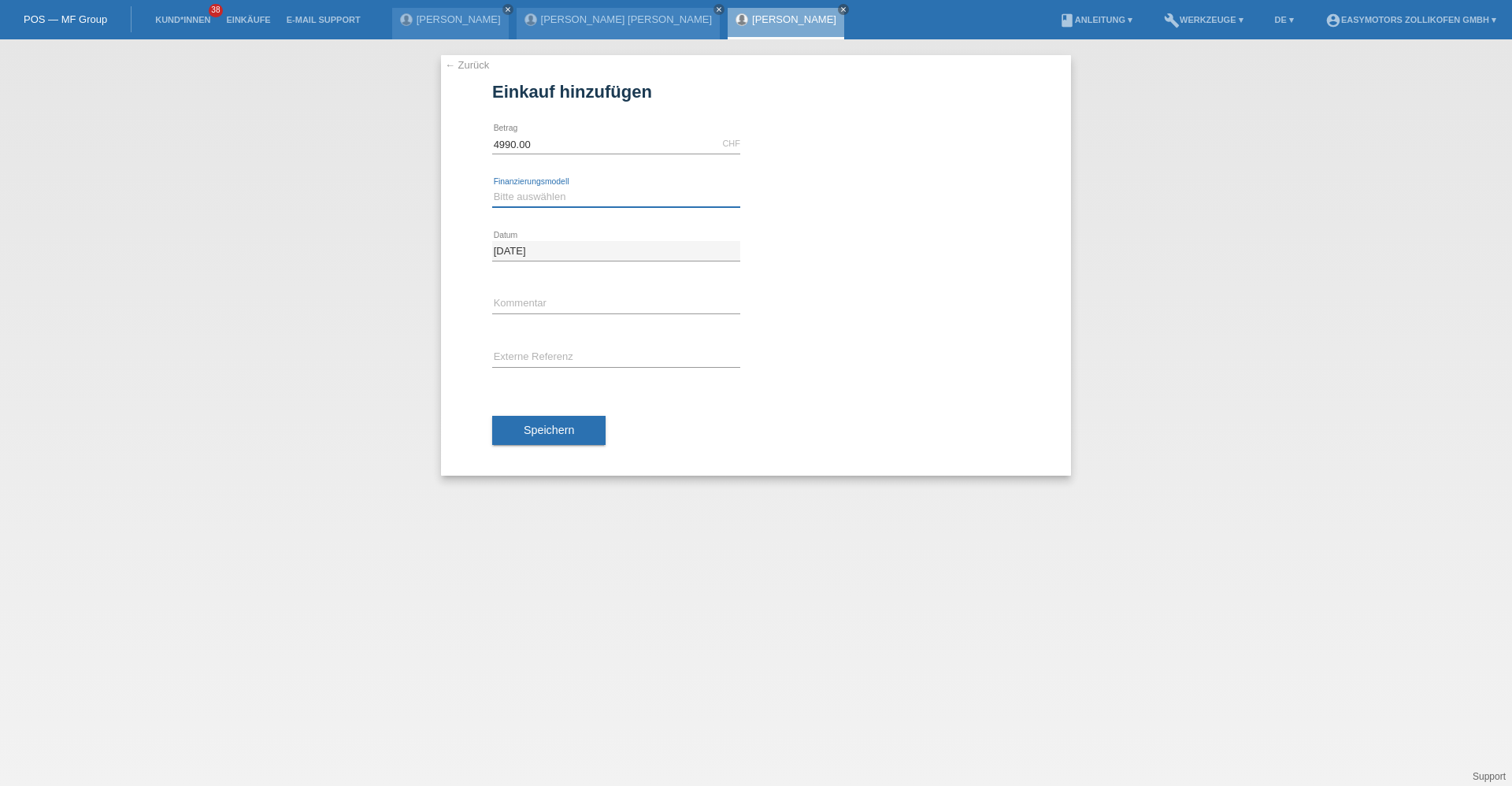
click at [608, 191] on select "Bitte auswählen Fixe Raten Kauf auf Rechnung mit Teilzahlungsoption" at bounding box center [616, 196] width 248 height 19
select select "67"
click at [492, 187] on select "Bitte auswählen Fixe Raten Kauf auf Rechnung mit Teilzahlungsoption" at bounding box center [616, 196] width 248 height 19
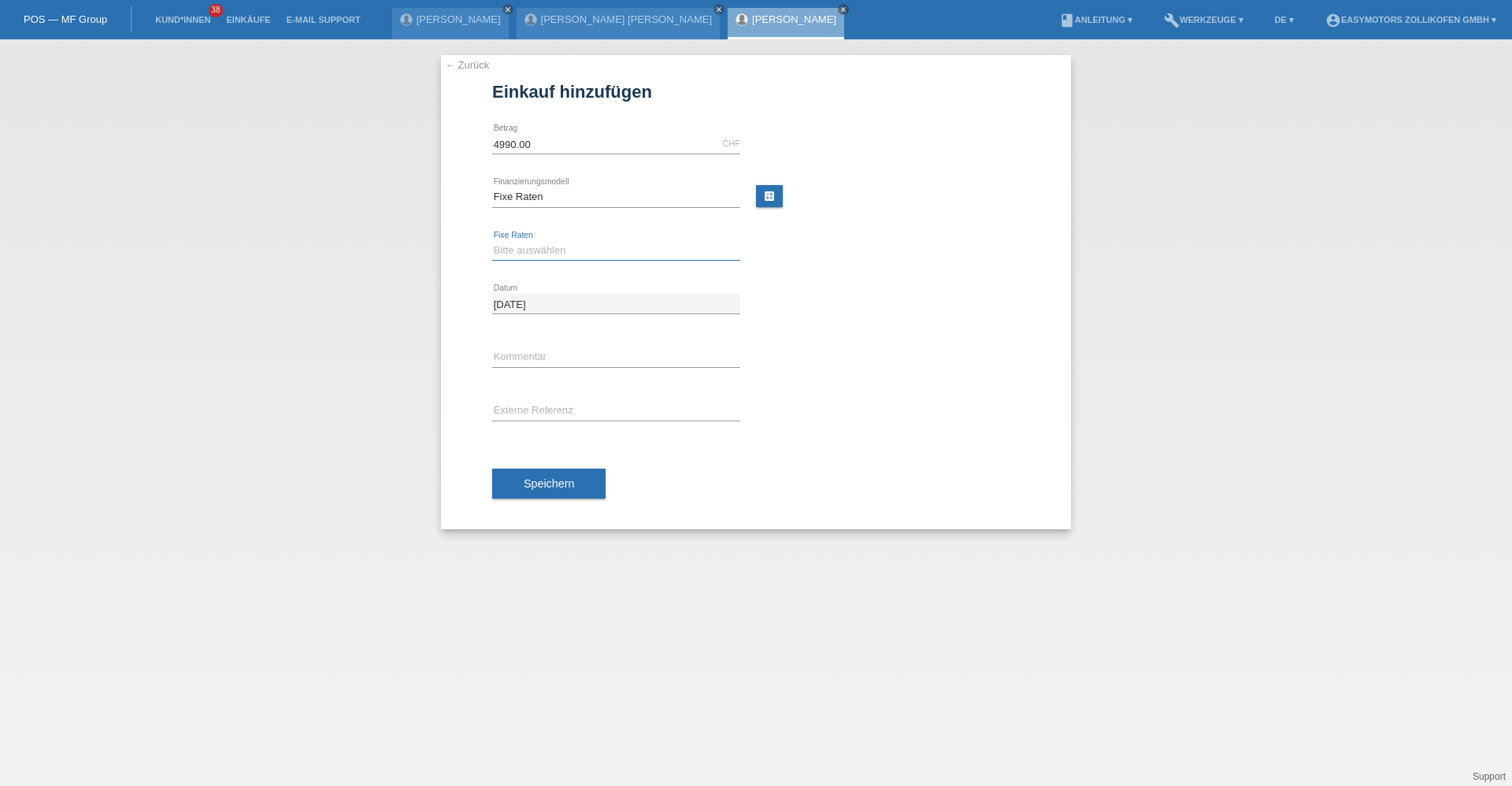
click at [559, 249] on select "Bitte auswählen 12 Raten 24 Raten 36 Raten 48 Raten" at bounding box center [616, 250] width 248 height 19
select select "136"
click at [492, 241] on select "Bitte auswählen 12 Raten 24 Raten 36 Raten 48 Raten" at bounding box center [616, 250] width 248 height 19
click at [567, 483] on span "Speichern" at bounding box center [549, 483] width 50 height 13
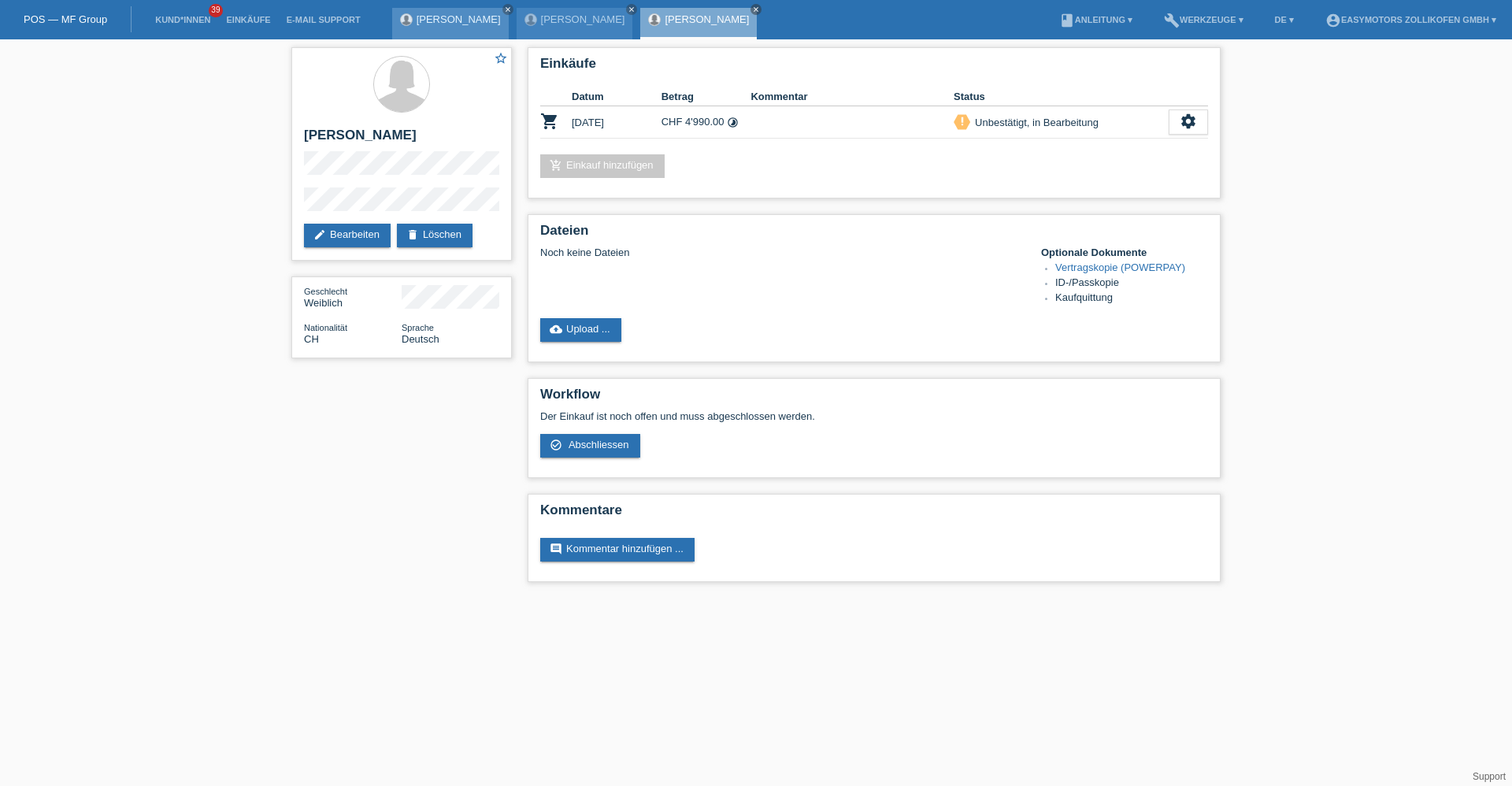
click at [449, 13] on div "[PERSON_NAME] close" at bounding box center [451, 24] width 117 height 32
click at [449, 16] on link "[PERSON_NAME]" at bounding box center [459, 19] width 84 height 12
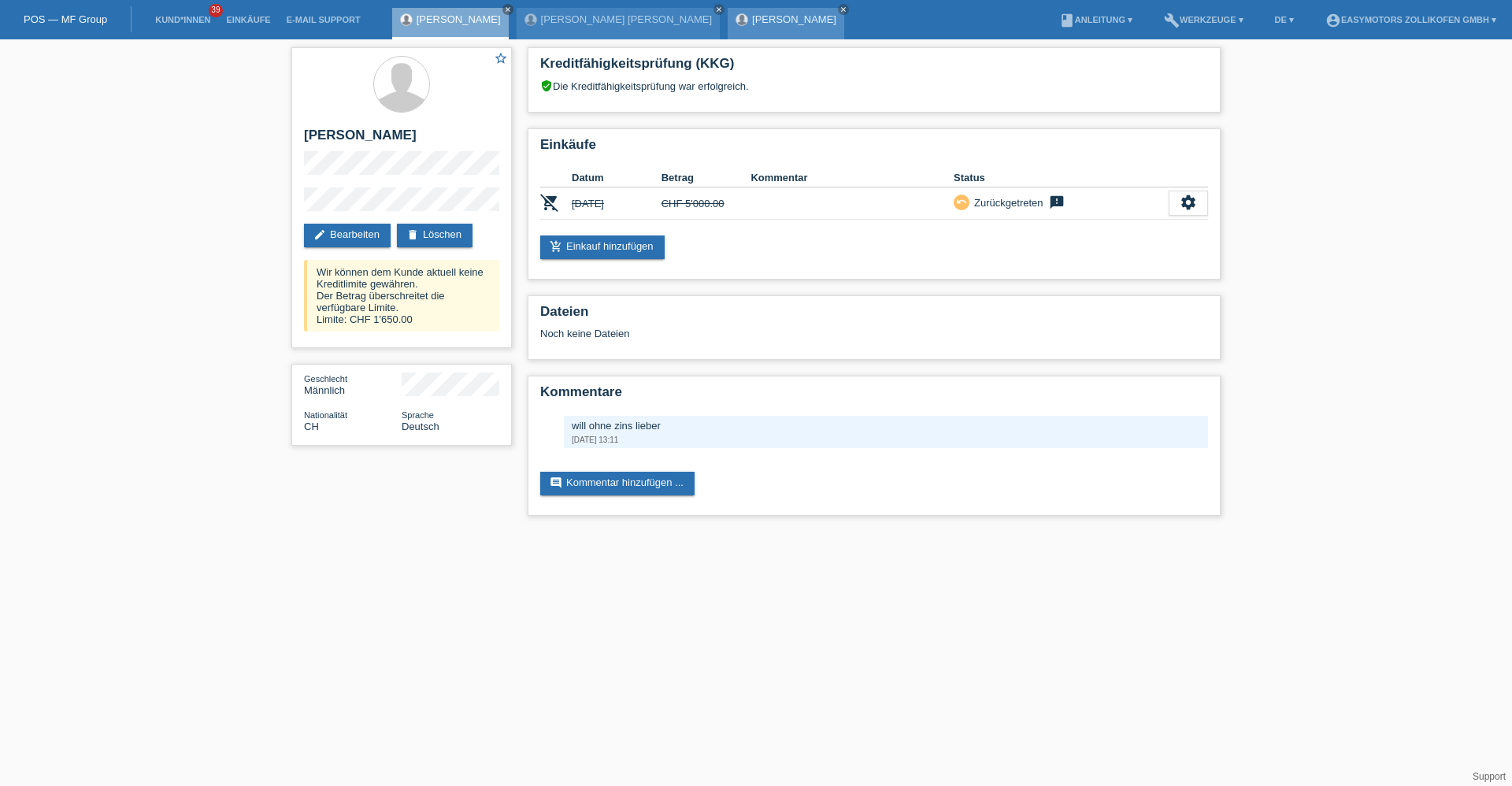
click at [756, 10] on div "[PERSON_NAME] close" at bounding box center [786, 24] width 117 height 32
click at [191, 18] on link "Kund*innen" at bounding box center [182, 19] width 71 height 10
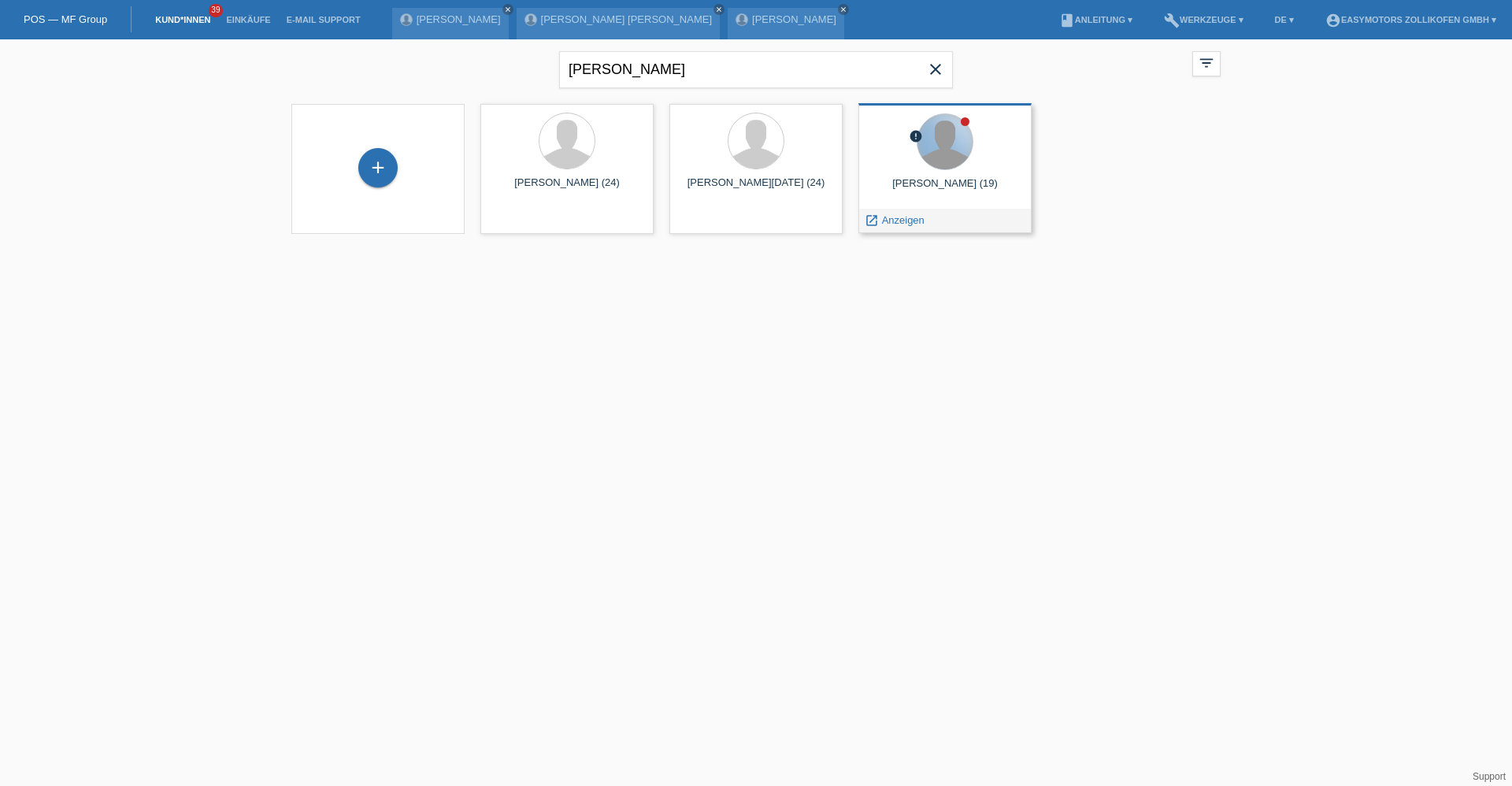
click at [925, 144] on div at bounding box center [944, 142] width 55 height 55
click at [877, 222] on icon "launch" at bounding box center [871, 220] width 14 height 14
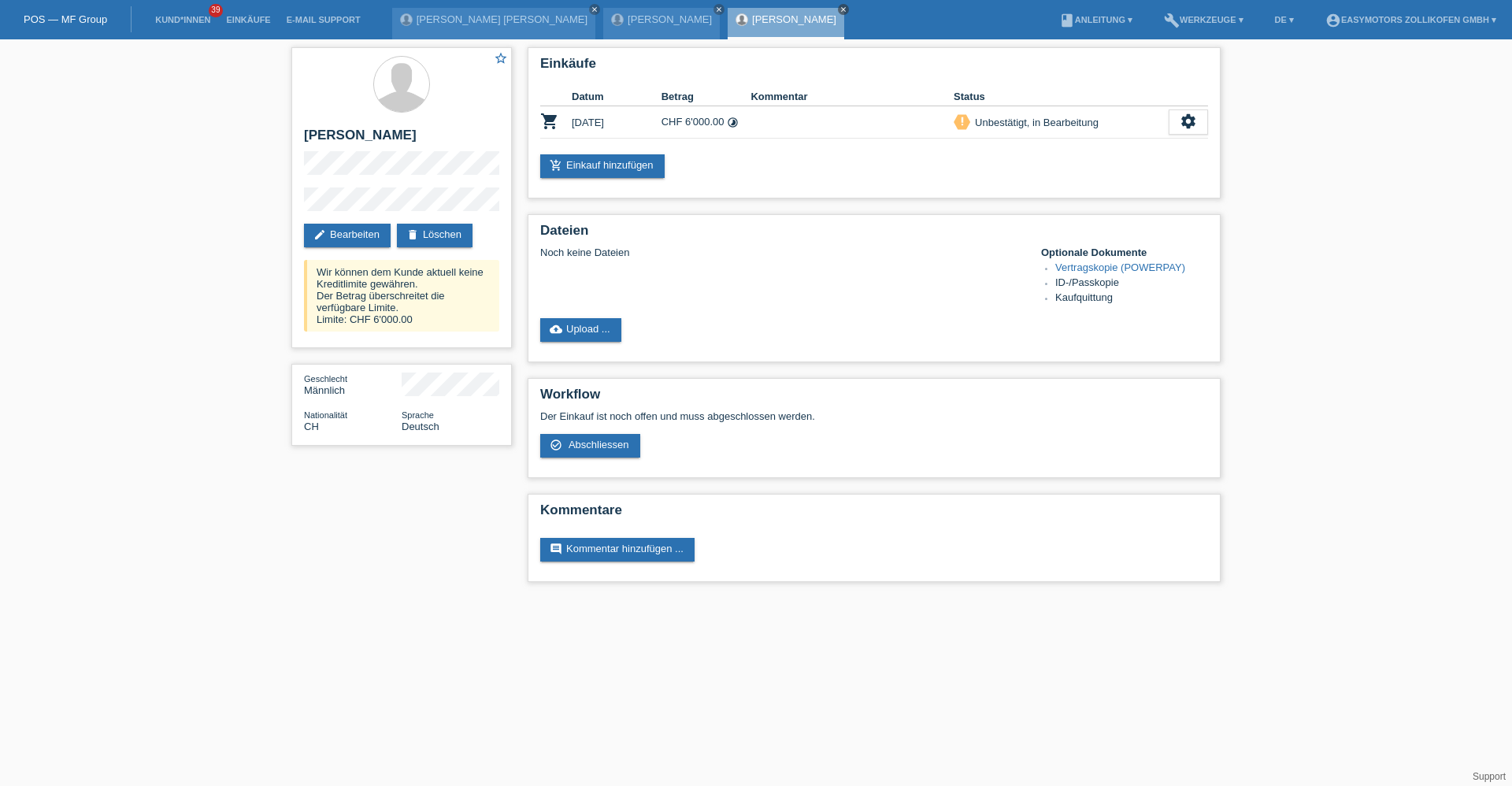
click at [839, 7] on icon "close" at bounding box center [843, 10] width 8 height 8
click at [715, 9] on icon "close" at bounding box center [719, 10] width 8 height 8
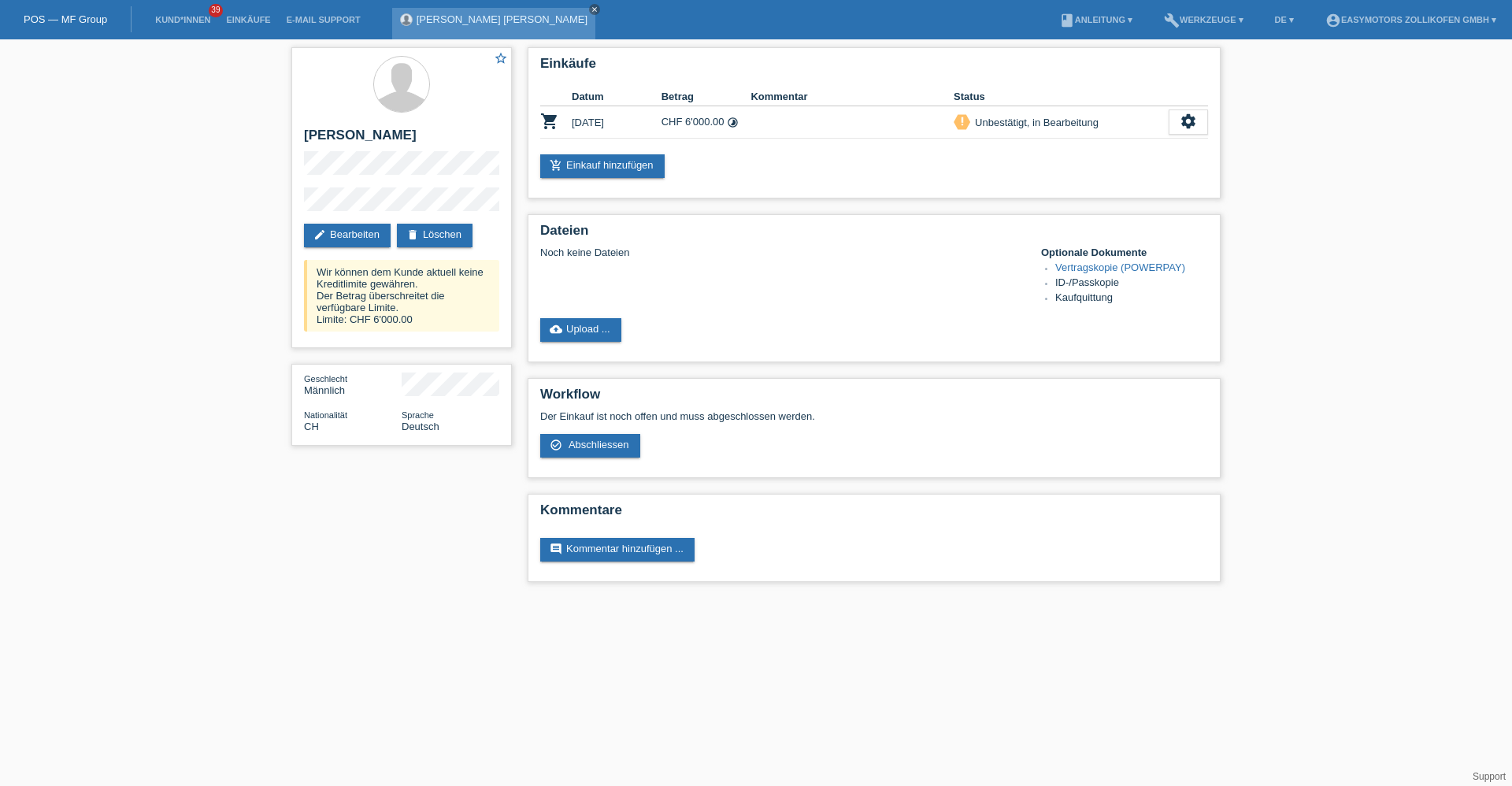
click at [590, 8] on icon "close" at bounding box center [594, 10] width 8 height 8
click at [73, 18] on link "POS — MF Group" at bounding box center [65, 19] width 84 height 12
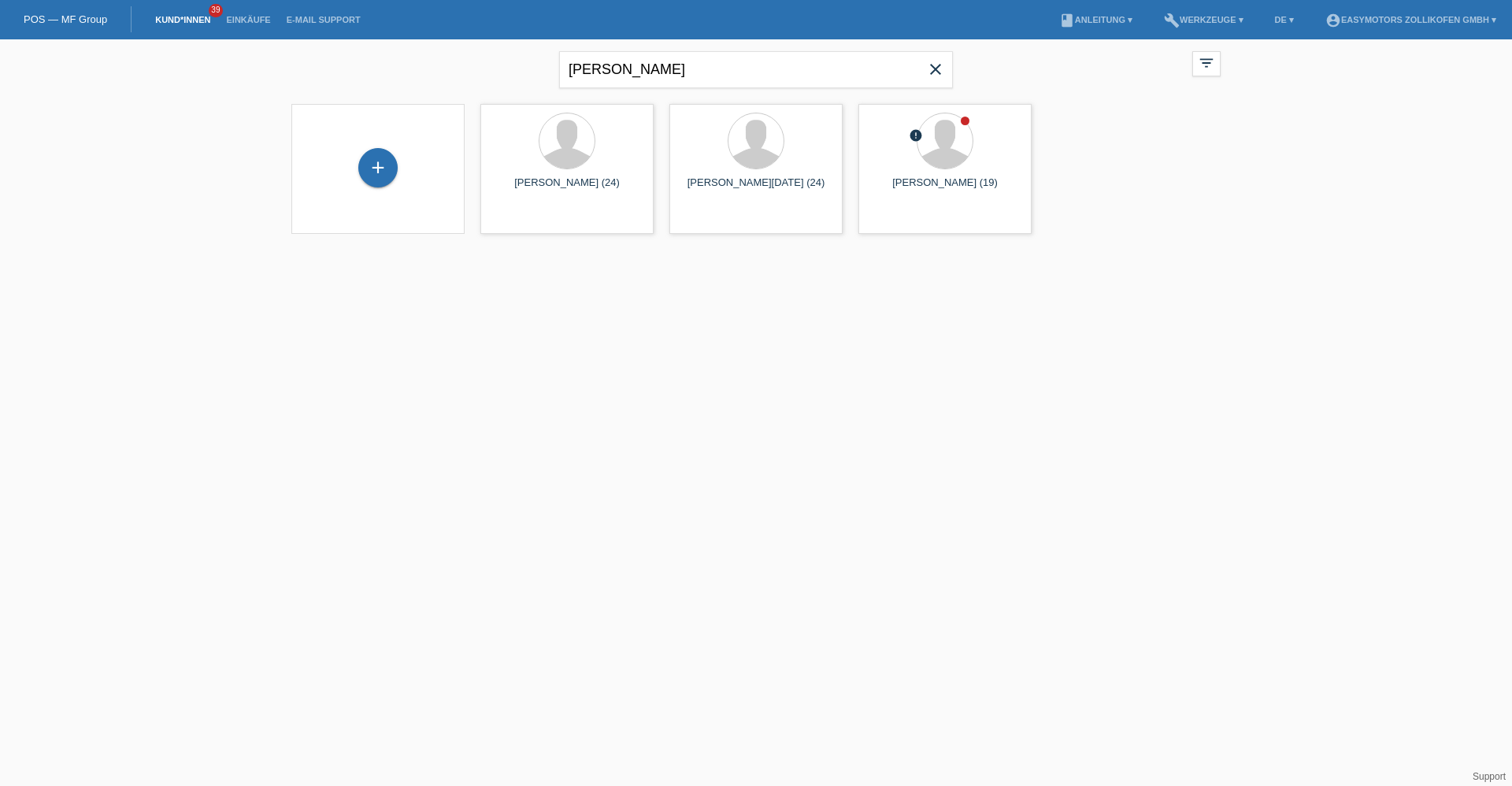
click at [940, 73] on icon "close" at bounding box center [935, 69] width 19 height 19
click at [633, 67] on input "text" at bounding box center [756, 70] width 394 height 37
click at [79, 16] on link "POS — MF Group" at bounding box center [65, 19] width 84 height 12
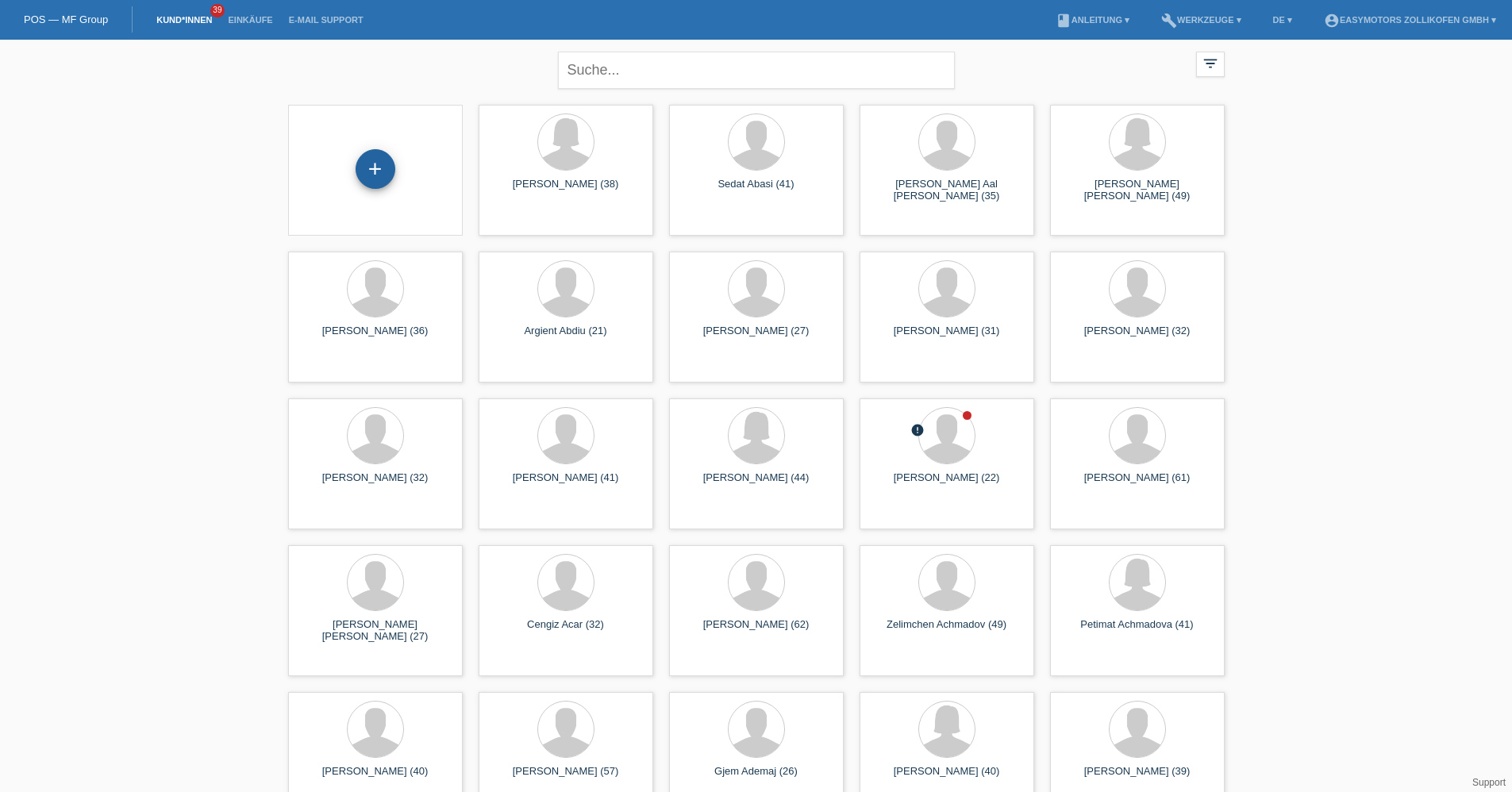
click at [376, 165] on div "+" at bounding box center [375, 169] width 40 height 40
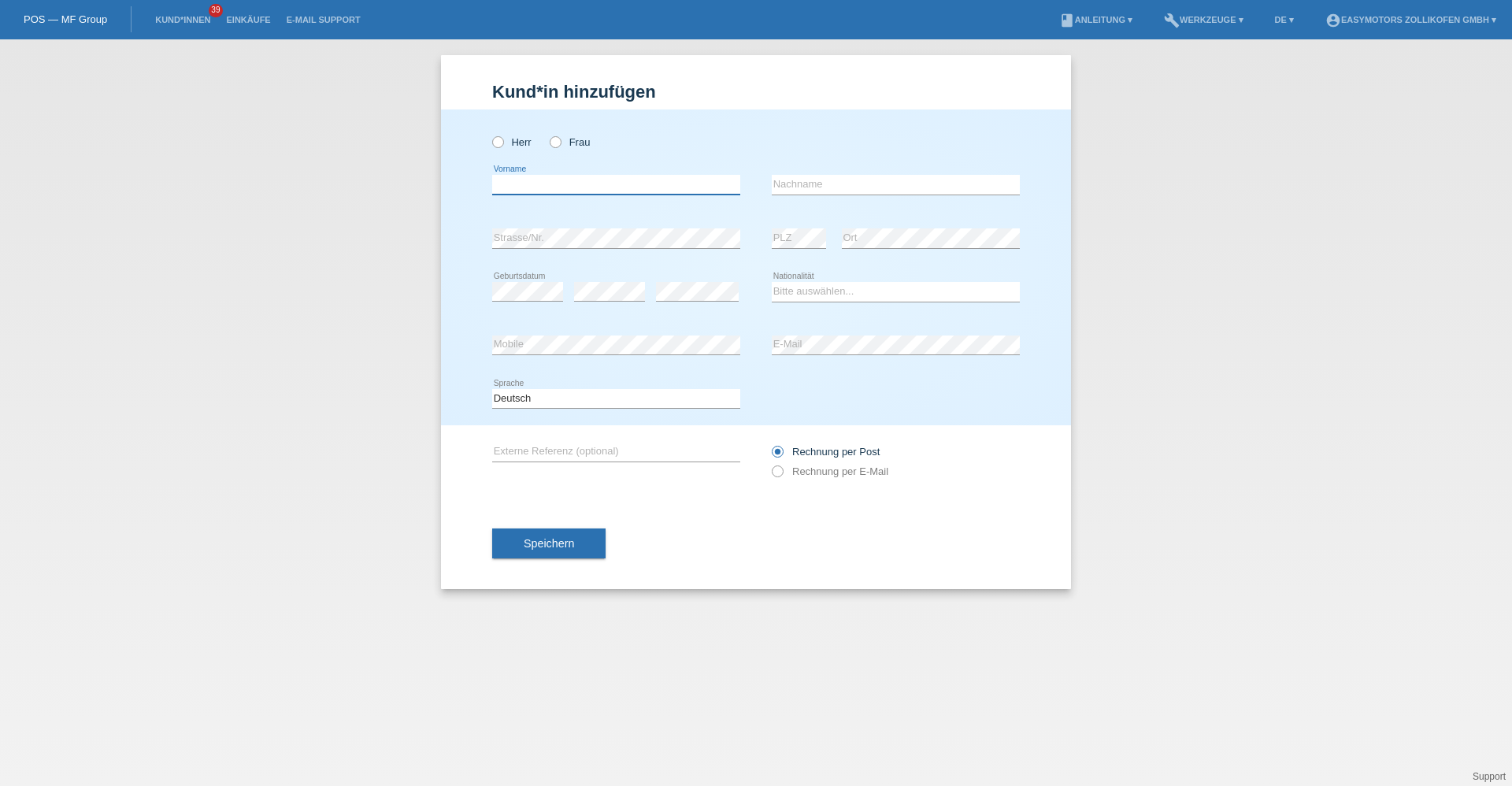
click at [595, 176] on input "text" at bounding box center [616, 185] width 248 height 19
click at [527, 146] on label "Herr" at bounding box center [512, 142] width 40 height 12
click at [503, 146] on input "Herr" at bounding box center [497, 141] width 11 height 11
radio input "true"
click at [532, 189] on input "text" at bounding box center [616, 185] width 248 height 19
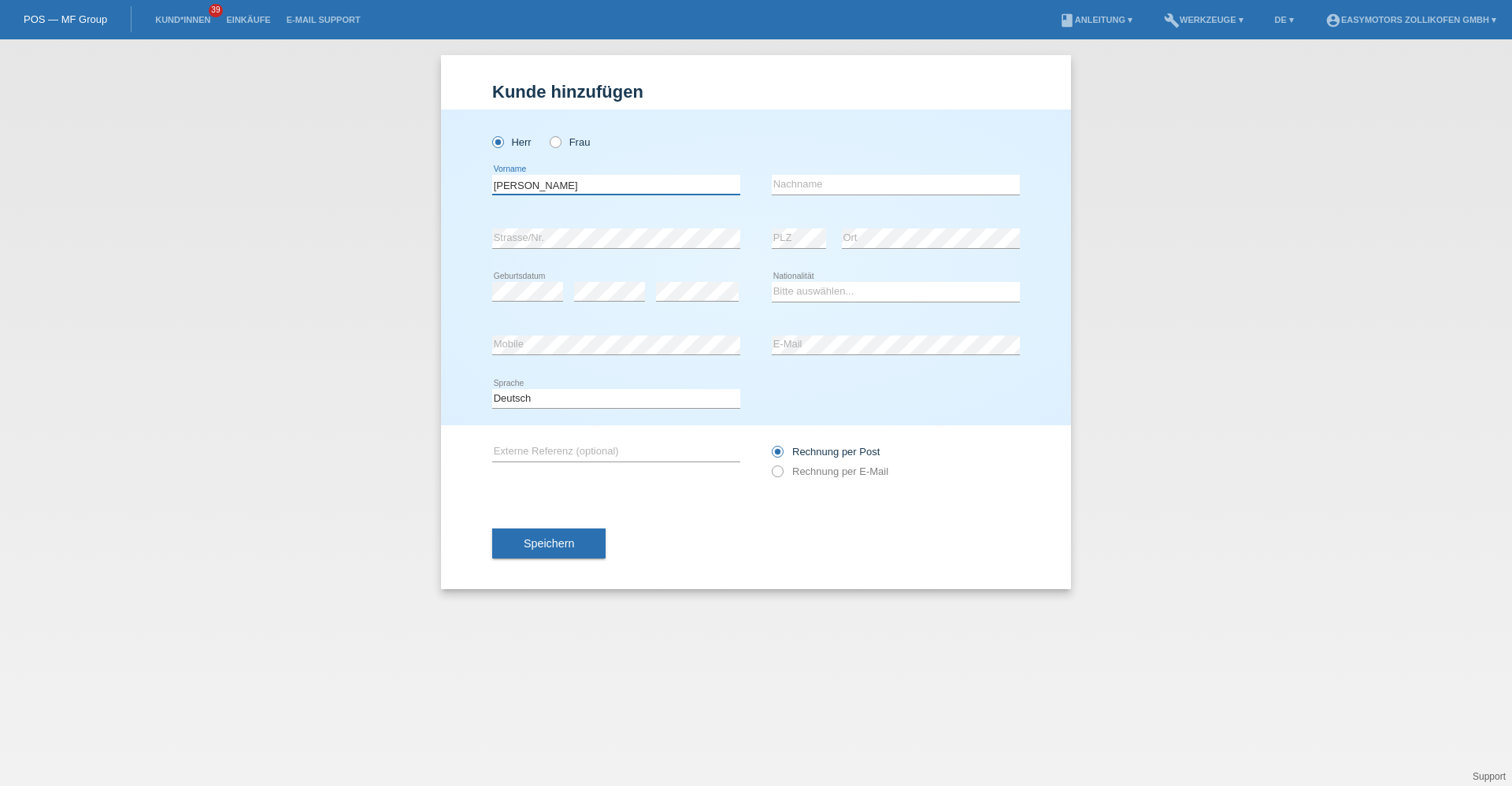
type input "[PERSON_NAME]"
type input "m"
type input "Maman"
click at [558, 224] on div "error Strasse/Nr." at bounding box center [616, 238] width 248 height 54
click at [866, 302] on icon at bounding box center [896, 302] width 248 height 1
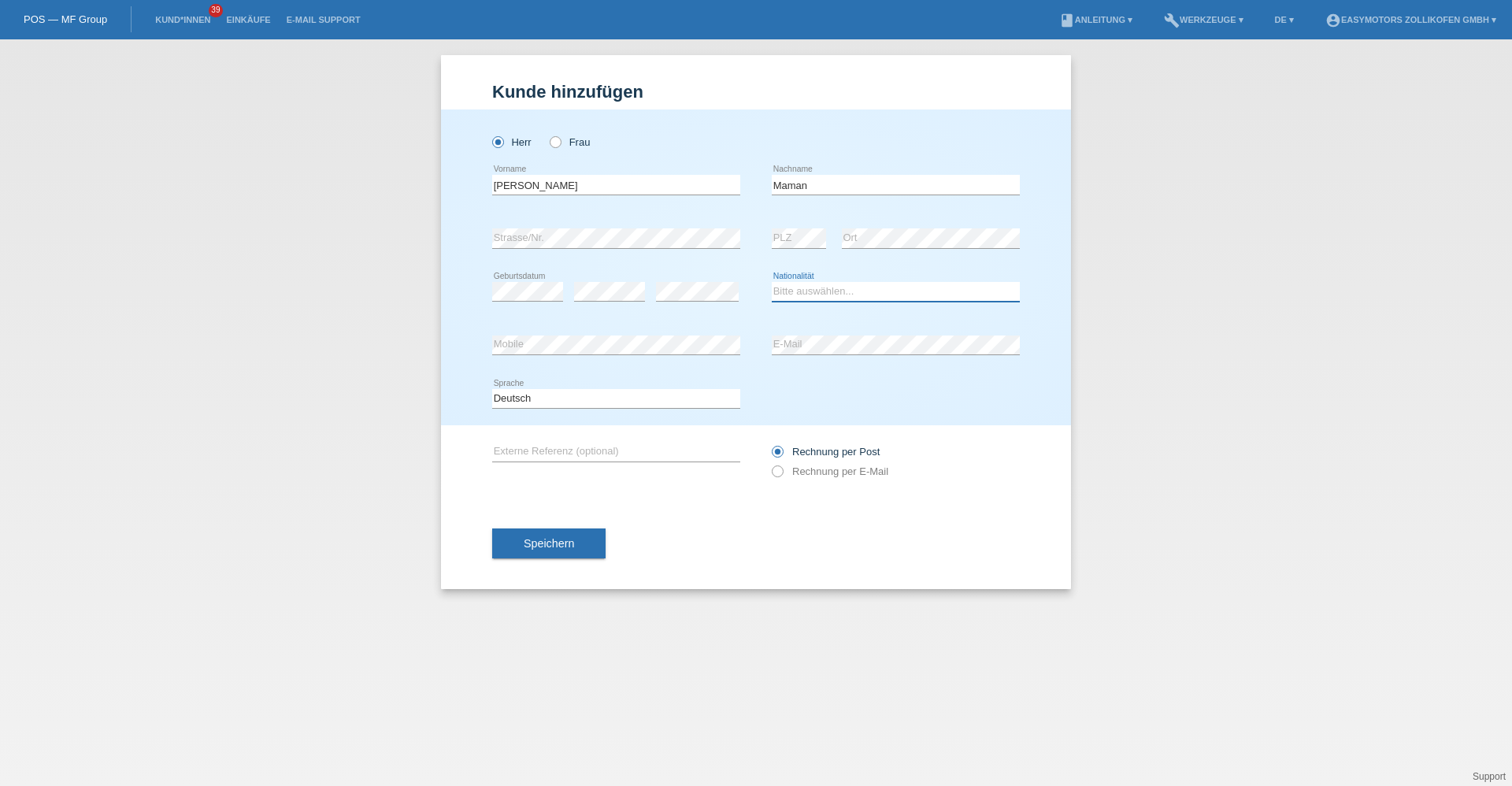
click at [871, 294] on select "Bitte auswählen... Schweiz Deutschland Liechtenstein Österreich ------------ Af…" at bounding box center [896, 291] width 248 height 19
select select "CH"
click at [772, 282] on select "Bitte auswählen... Schweiz Deutschland Liechtenstein Österreich ------------ Af…" at bounding box center [896, 291] width 248 height 19
click at [564, 546] on span "Speichern" at bounding box center [549, 543] width 50 height 13
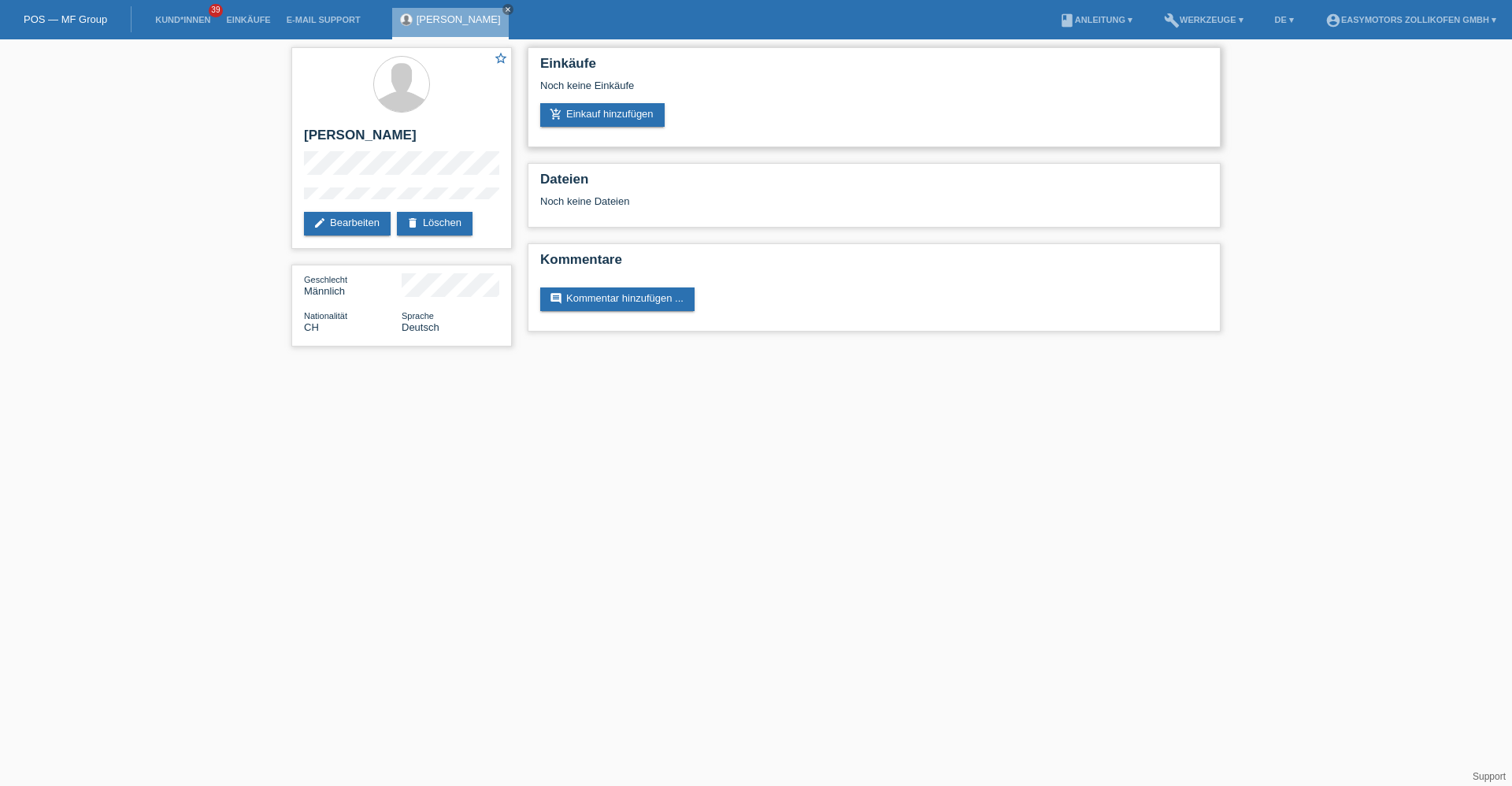
click at [627, 100] on div "Noch keine Einkäufe" at bounding box center [874, 91] width 668 height 24
click at [624, 107] on link "add_shopping_cart Einkauf hinzufügen" at bounding box center [602, 114] width 124 height 24
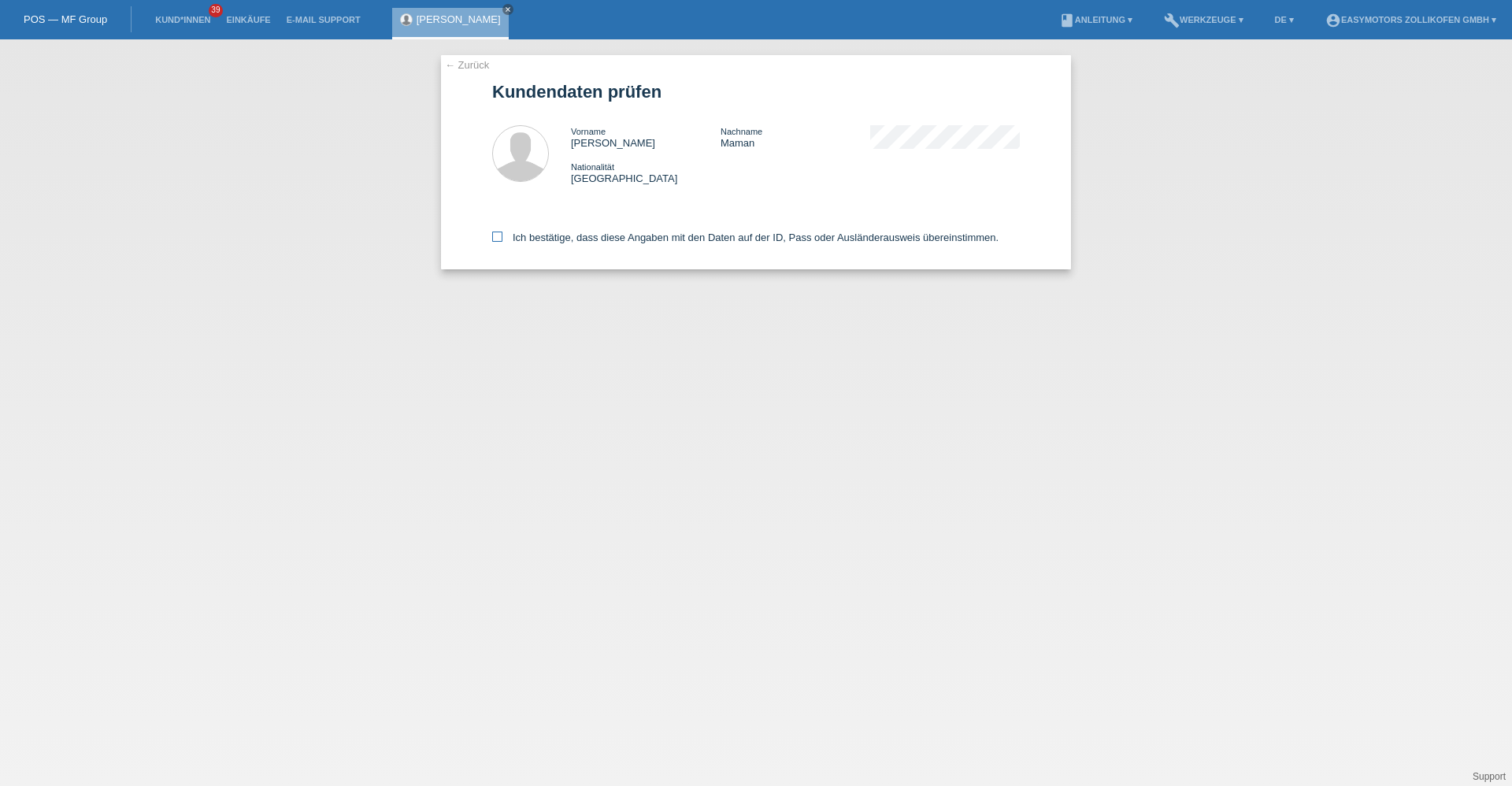
click at [590, 238] on label "Ich bestätige, dass diese Angaben mit den Daten auf der ID, Pass oder Ausländer…" at bounding box center [745, 238] width 506 height 12
click at [503, 238] on input "Ich bestätige, dass diese Angaben mit den Daten auf der ID, Pass oder Ausländer…" at bounding box center [497, 237] width 11 height 11
checkbox input "true"
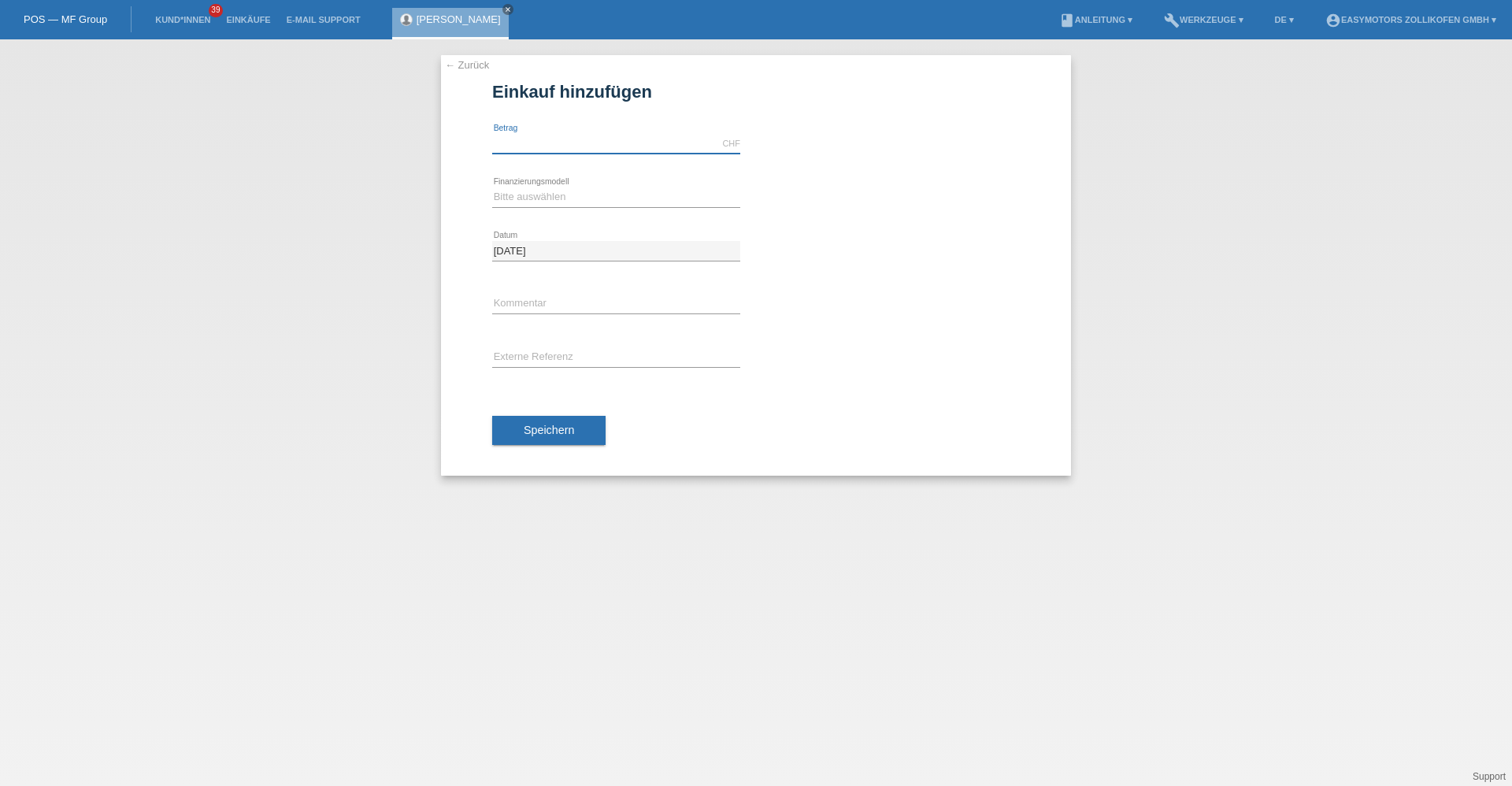
click at [583, 141] on input "text" at bounding box center [616, 144] width 248 height 19
type input "2490.00"
click at [572, 200] on select "Bitte auswählen Fixe Raten Kauf auf Rechnung mit Teilzahlungsoption" at bounding box center [616, 196] width 248 height 19
select select "67"
click at [492, 187] on select "Bitte auswählen Fixe Raten Kauf auf Rechnung mit Teilzahlungsoption" at bounding box center [616, 196] width 248 height 19
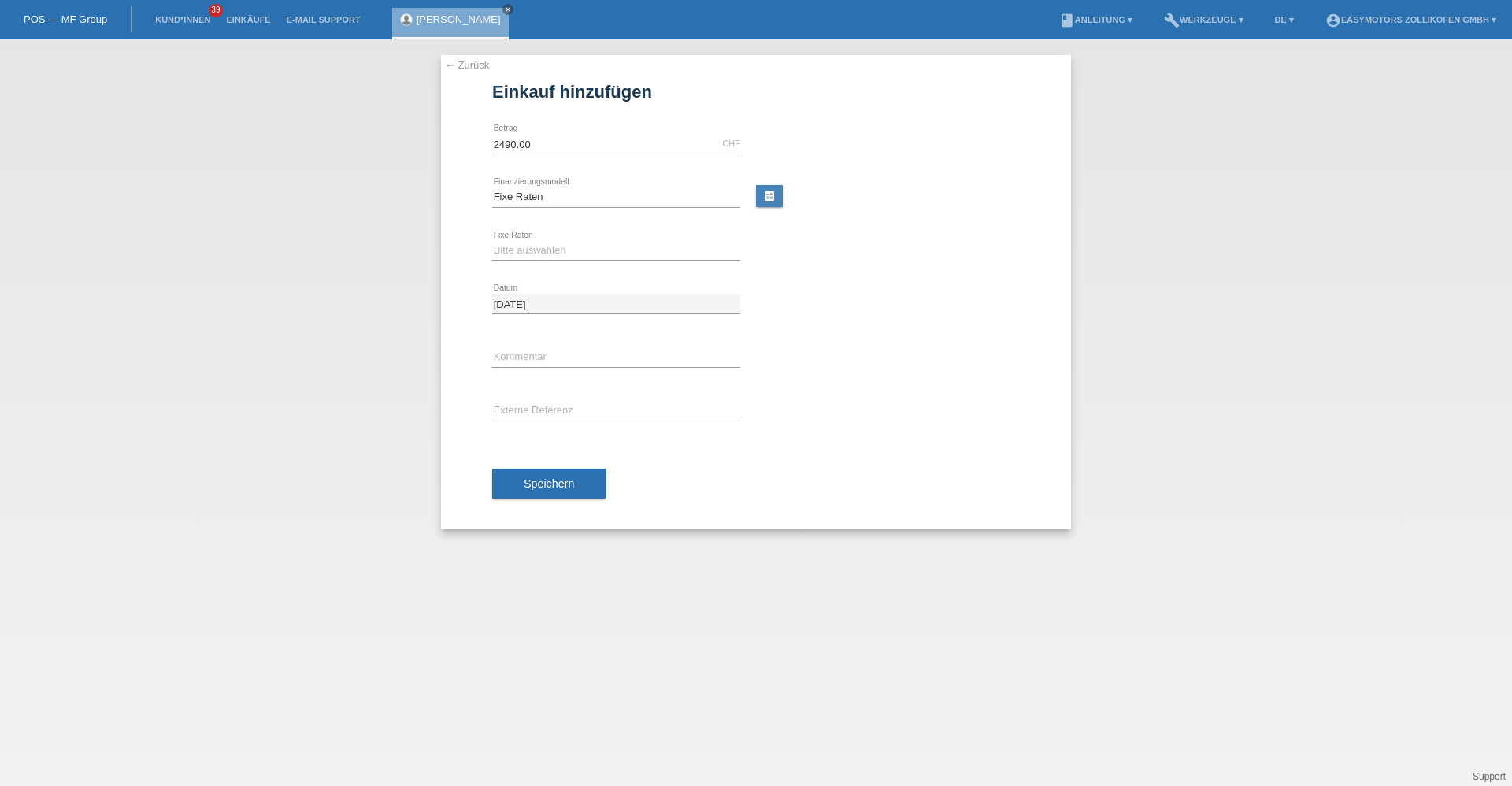
click at [548, 235] on div "Bitte auswählen 12 Raten 24 Raten 36 Raten 48 Raten error Fixe Raten" at bounding box center [616, 251] width 248 height 54
click at [548, 245] on select "Bitte auswählen 12 Raten 24 Raten 36 Raten 48 Raten" at bounding box center [616, 250] width 248 height 19
select select "134"
click at [492, 241] on select "Bitte auswählen 12 Raten 24 Raten 36 Raten 48 Raten" at bounding box center [616, 250] width 248 height 19
drag, startPoint x: 537, startPoint y: 484, endPoint x: 603, endPoint y: 513, distance: 72.1
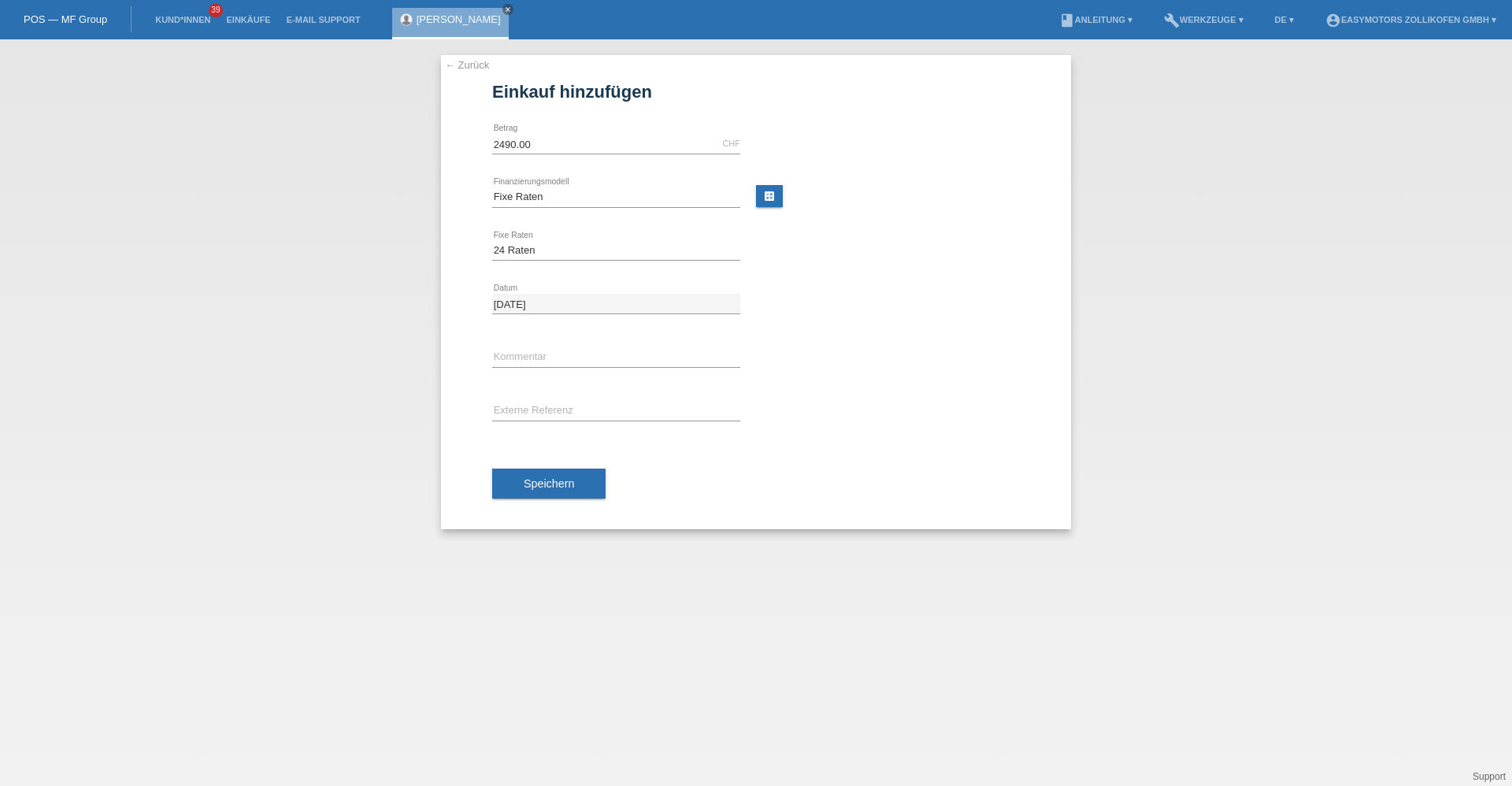
click at [550, 486] on span "Speichern" at bounding box center [549, 483] width 50 height 13
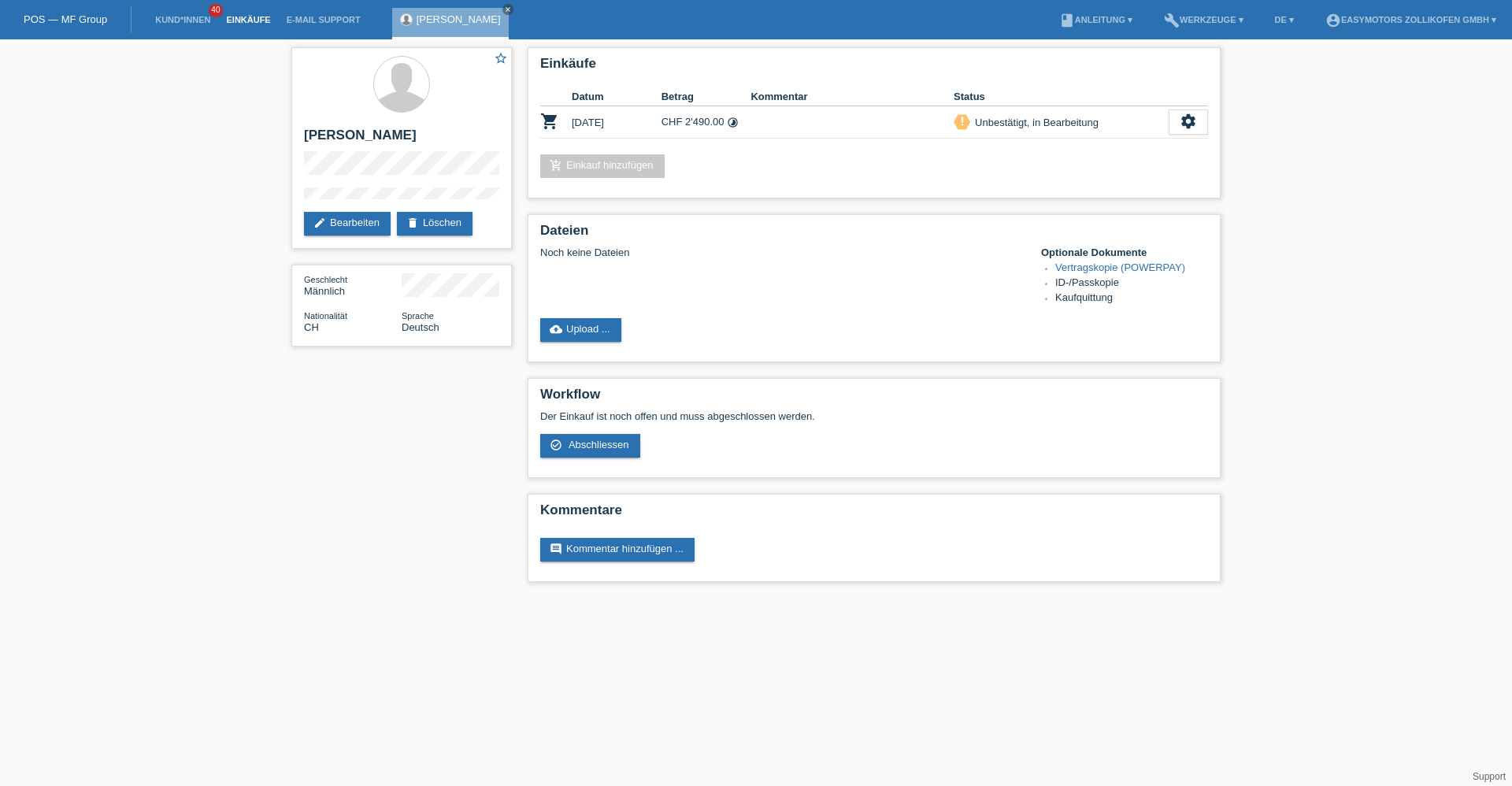
click at [233, 20] on link "Einkäufe" at bounding box center [248, 19] width 60 height 10
